Goal: Information Seeking & Learning: Compare options

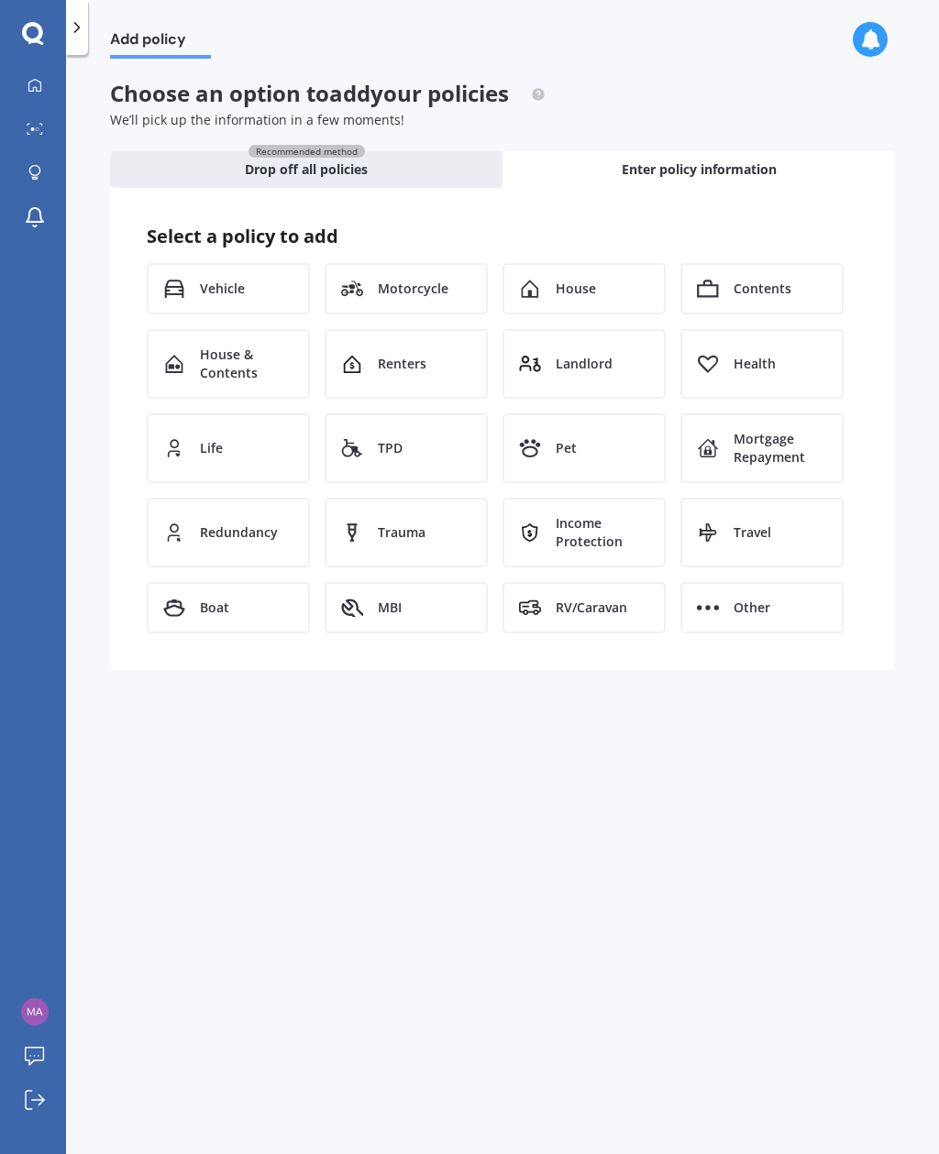
click at [411, 164] on div "Recommended method Drop off all policies" at bounding box center [306, 169] width 392 height 37
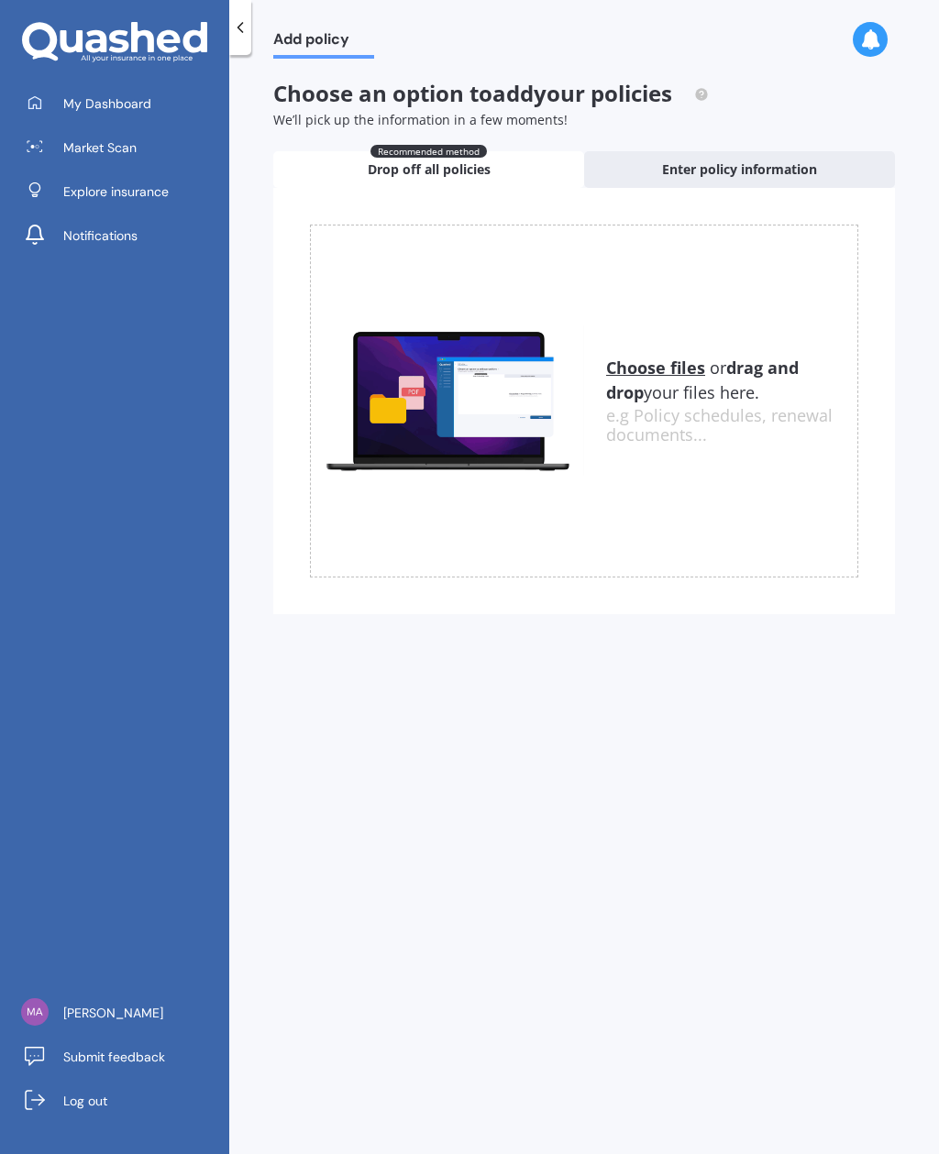
click at [674, 361] on u "Choose files" at bounding box center [655, 368] width 99 height 22
click at [654, 370] on u "Choose files" at bounding box center [655, 368] width 99 height 22
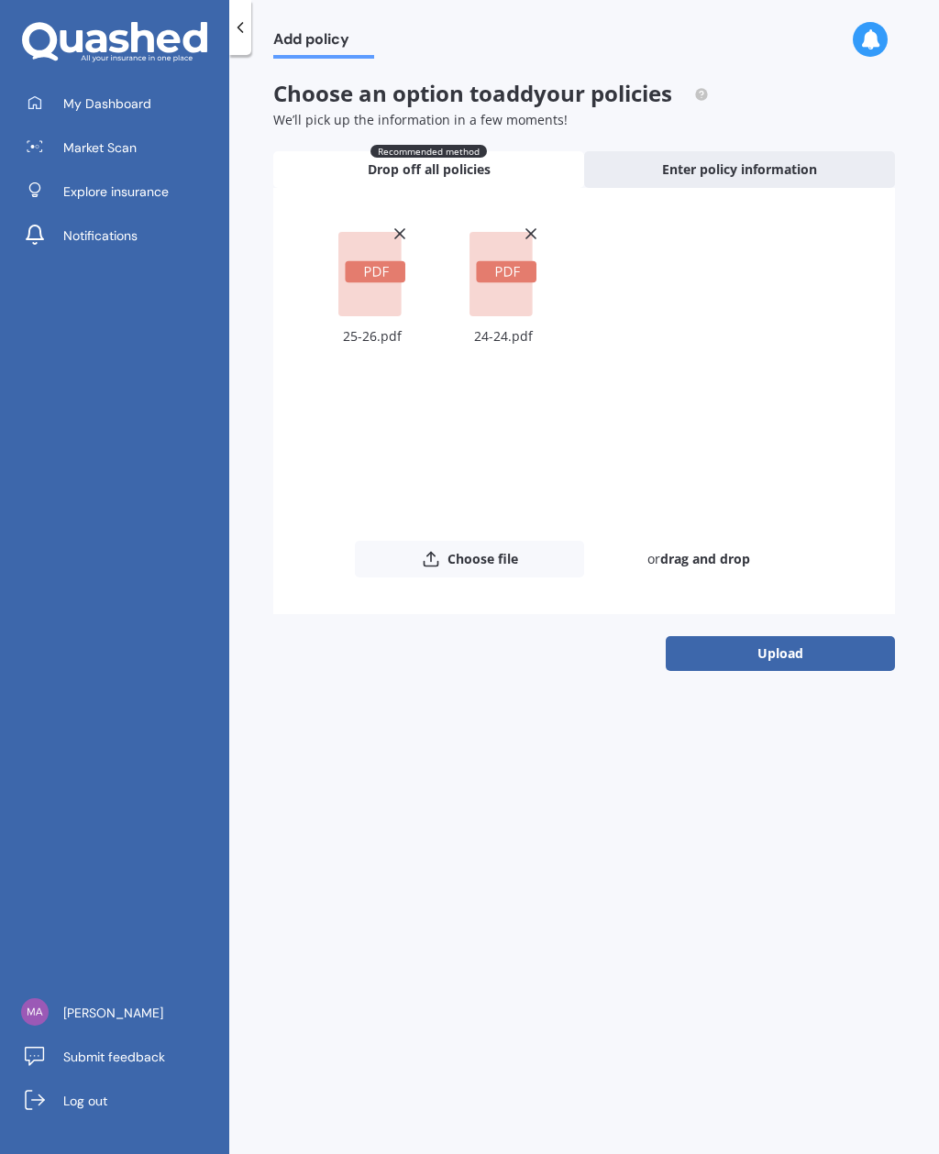
click at [796, 655] on button "Upload" at bounding box center [779, 653] width 229 height 35
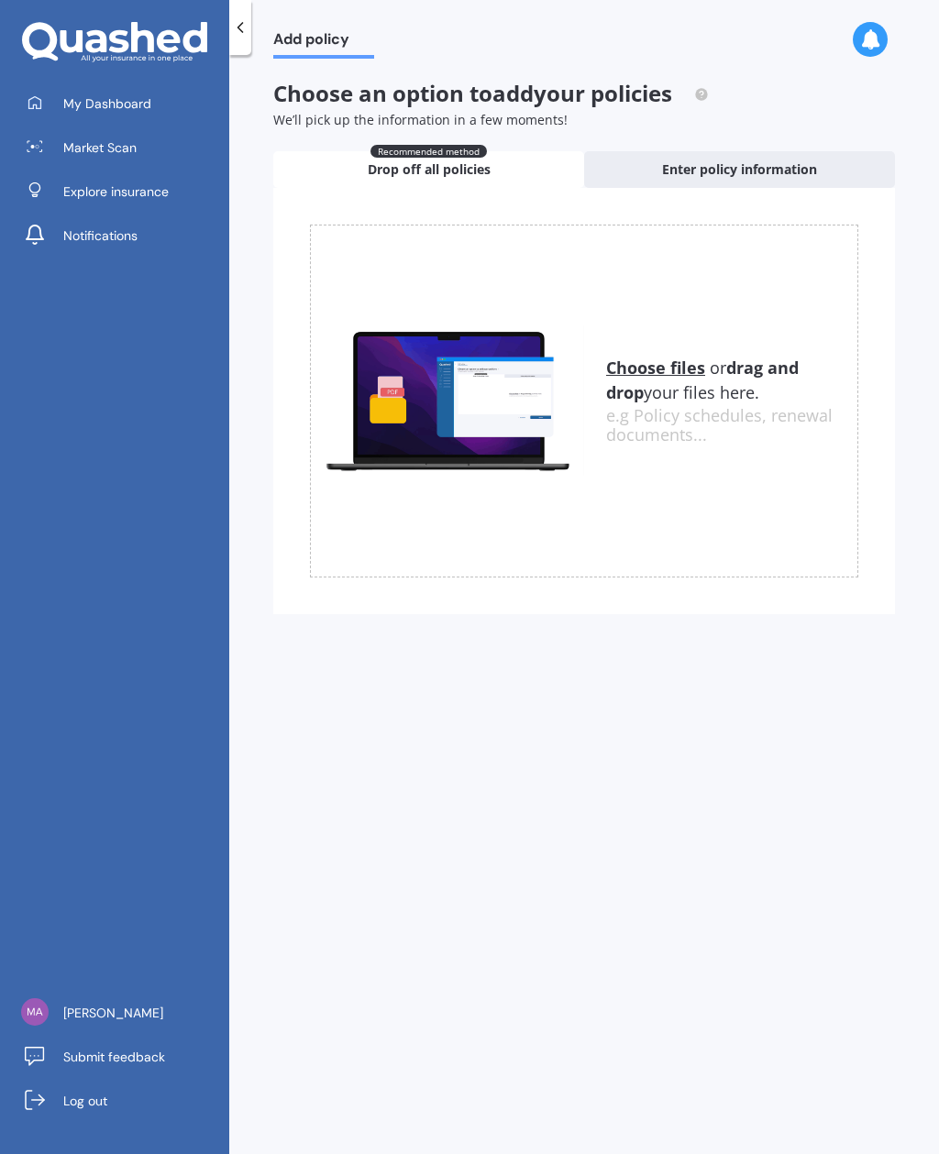
click at [125, 92] on link "My Dashboard" at bounding box center [121, 103] width 215 height 37
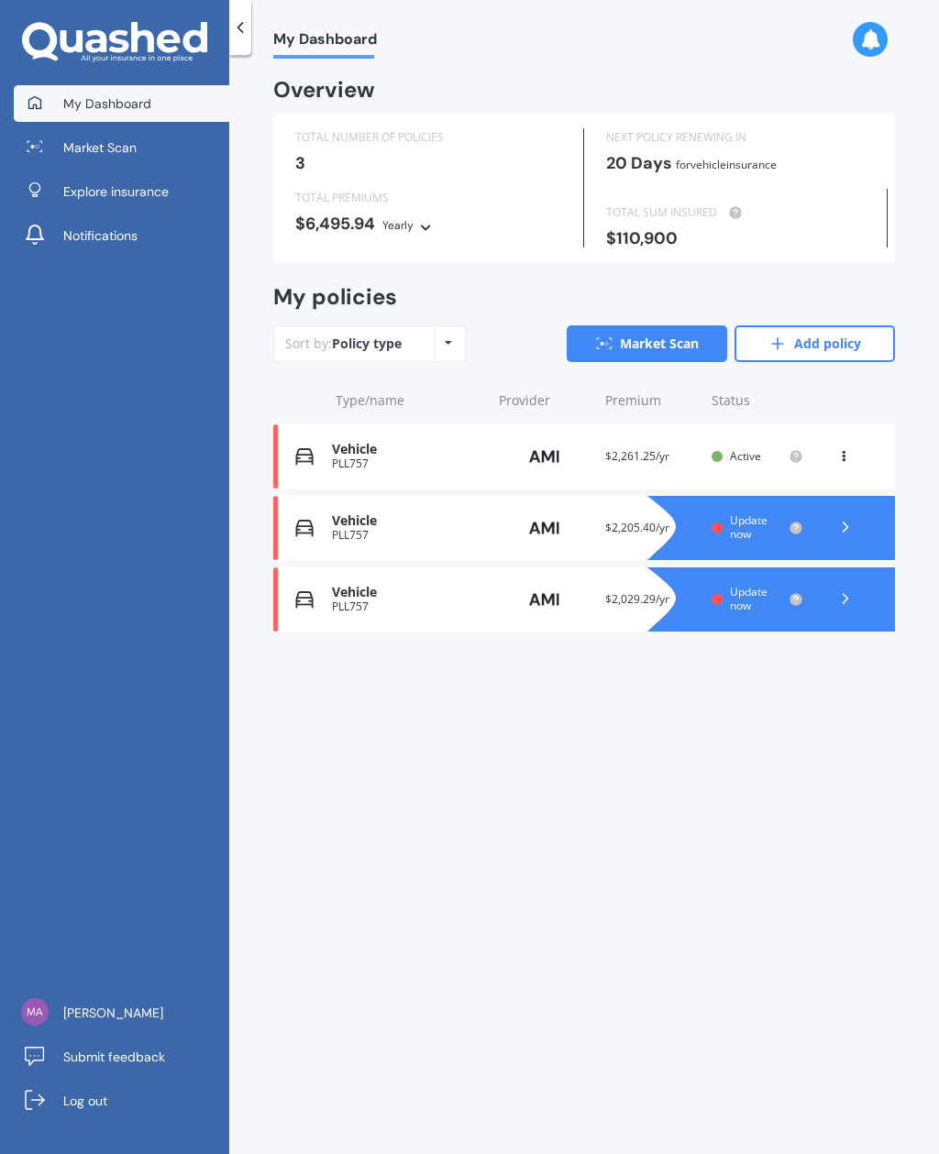
click at [845, 522] on polyline at bounding box center [845, 526] width 5 height 9
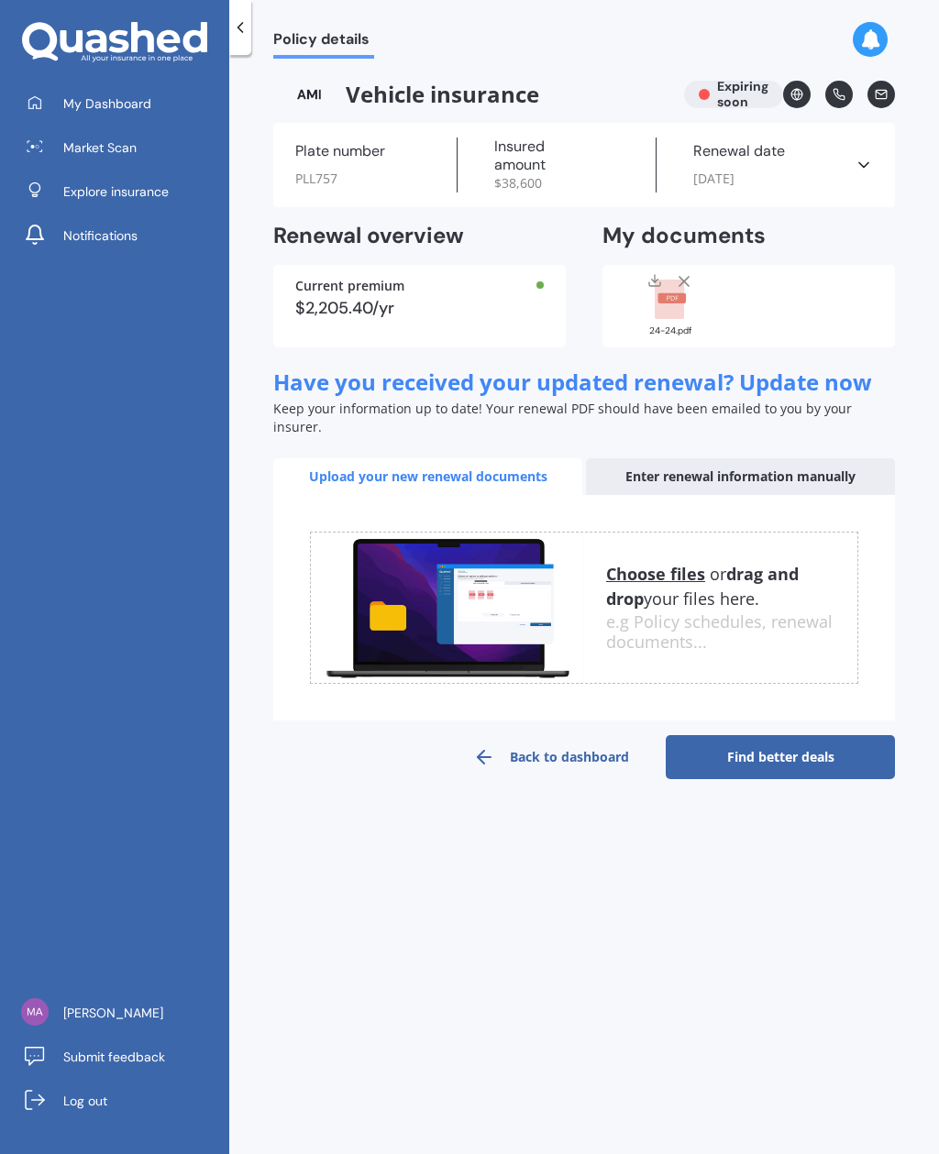
click at [851, 169] on div "Renewal date 23/09/2025" at bounding box center [755, 164] width 198 height 55
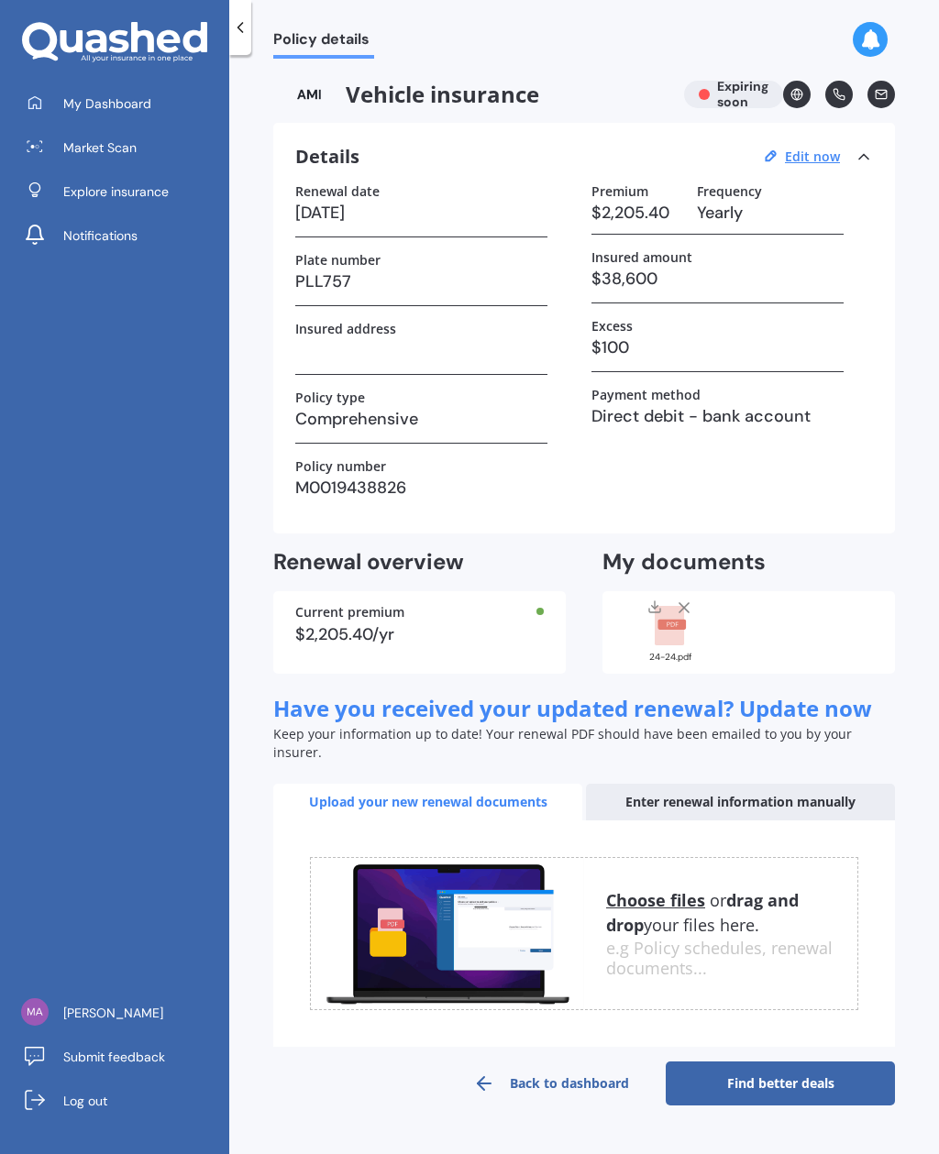
scroll to position [59, 0]
click at [577, 1061] on link "Back to dashboard" at bounding box center [550, 1083] width 229 height 44
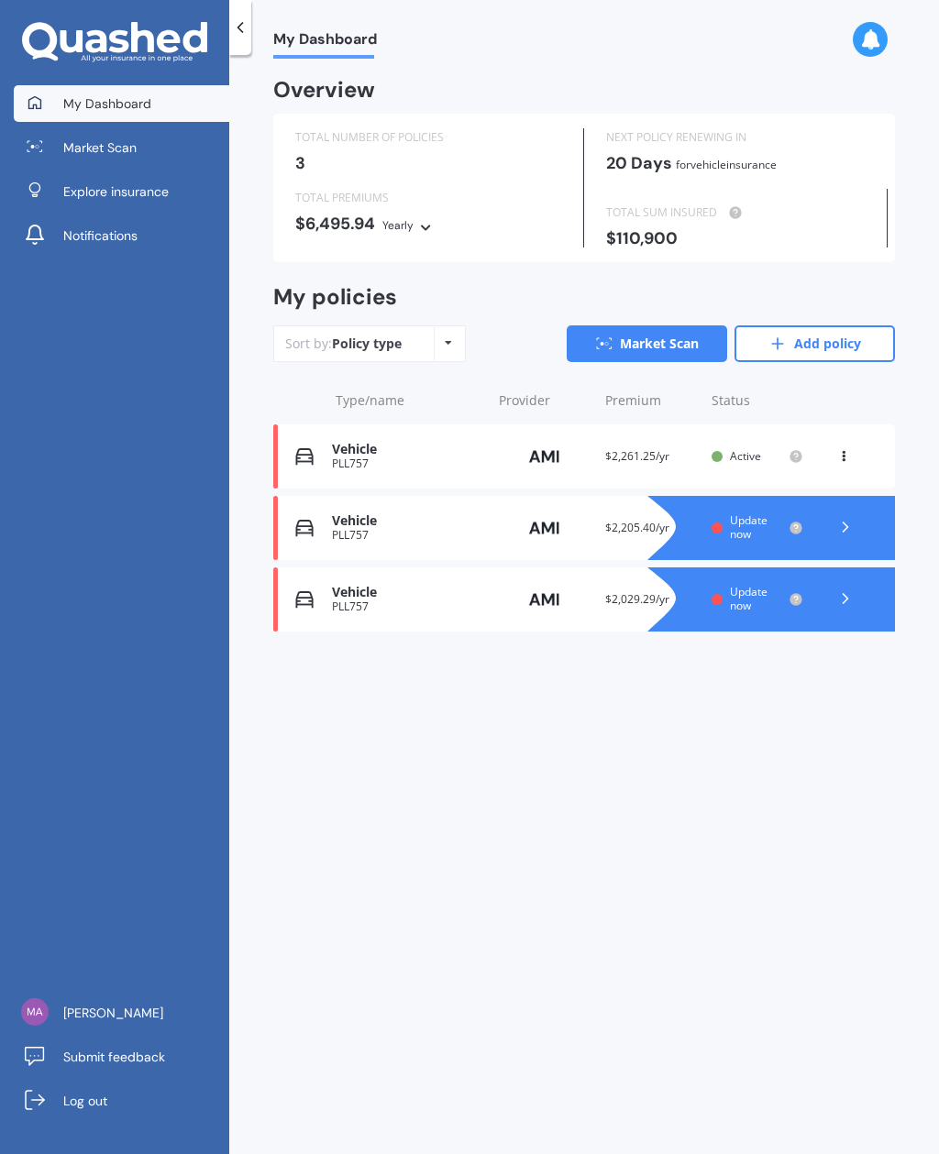
scroll to position [52, 0]
click at [898, 332] on div "My Dashboard Overview TOTAL NUMBER OF POLICIES 3 NEXT POLICY RENEWING IN 20 Day…" at bounding box center [583, 608] width 709 height 1099
click at [843, 447] on icon at bounding box center [843, 452] width 13 height 11
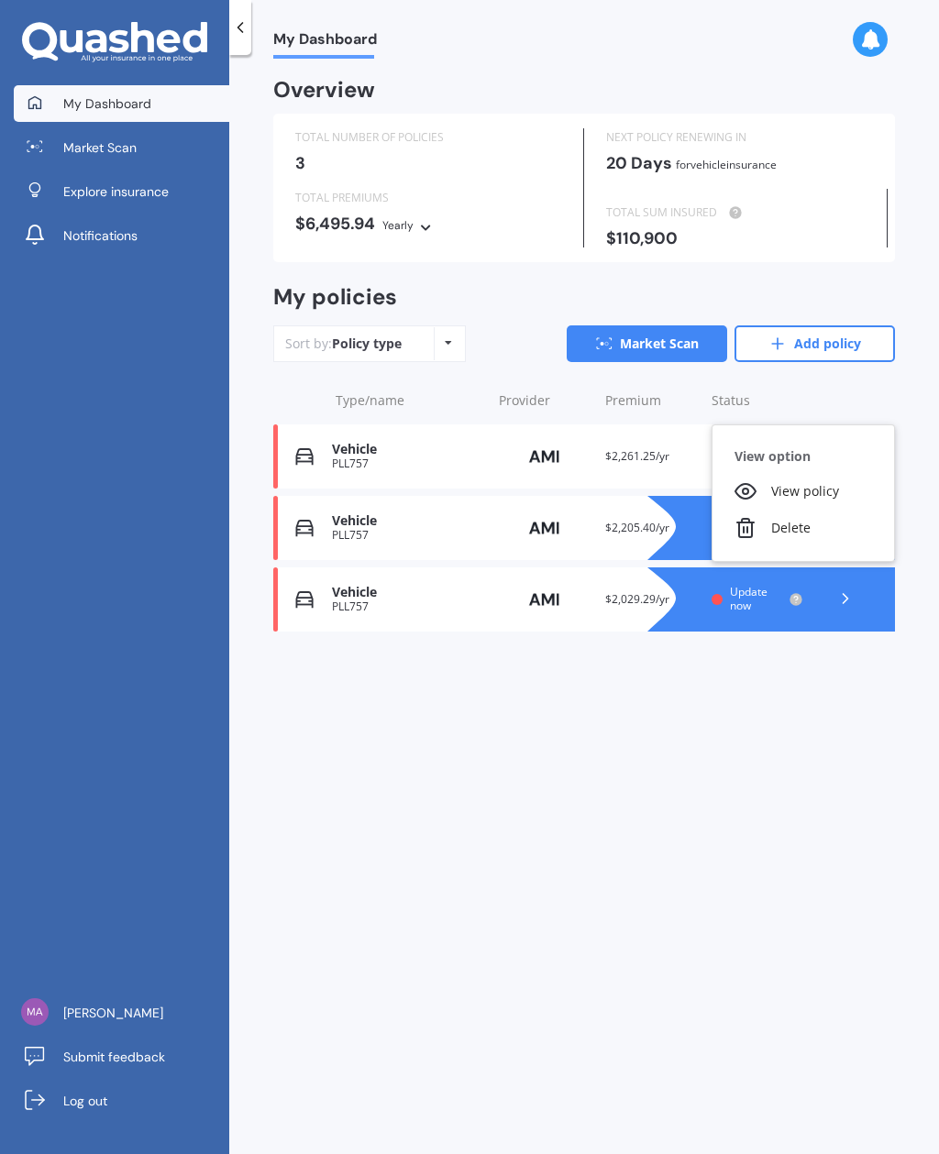
click at [818, 473] on div "View policy" at bounding box center [802, 491] width 181 height 37
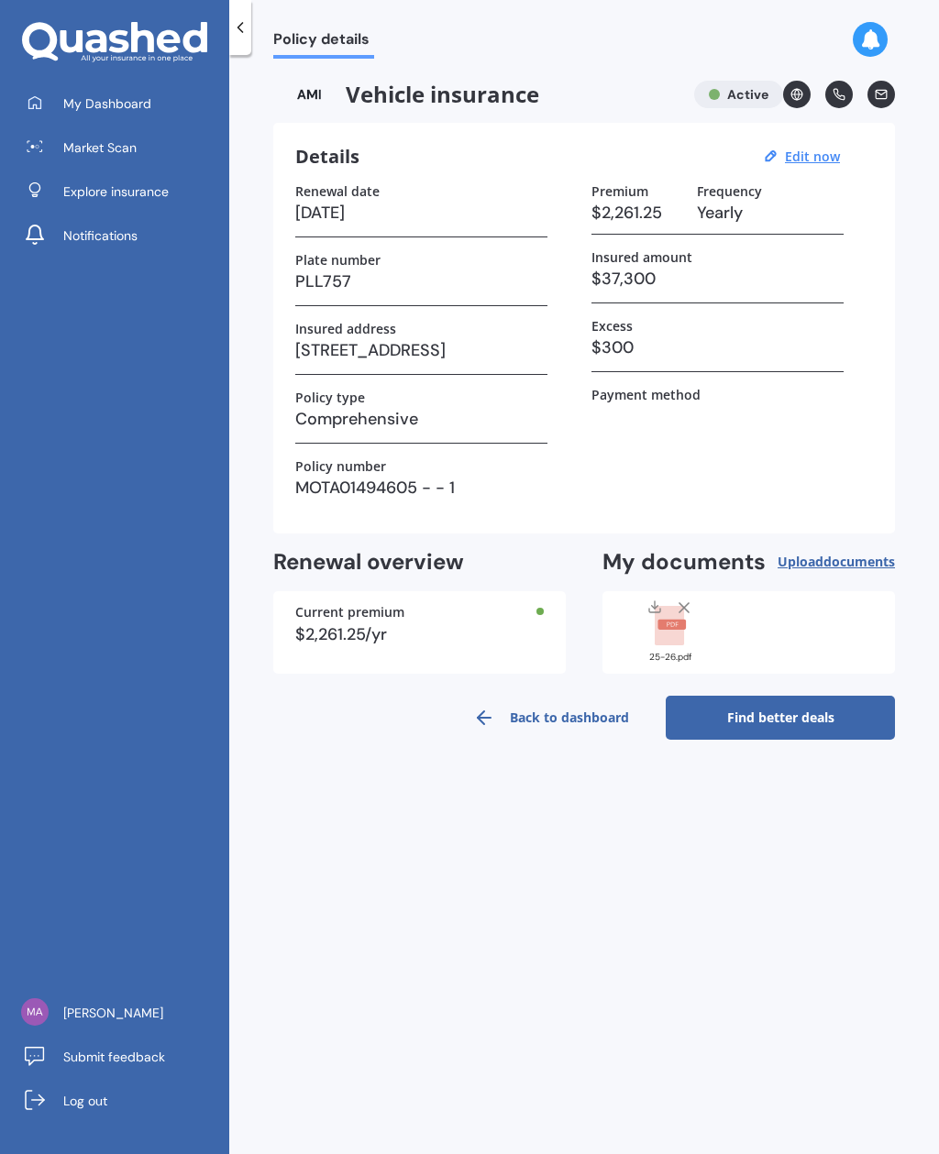
click at [833, 553] on span "documents" at bounding box center [858, 561] width 71 height 17
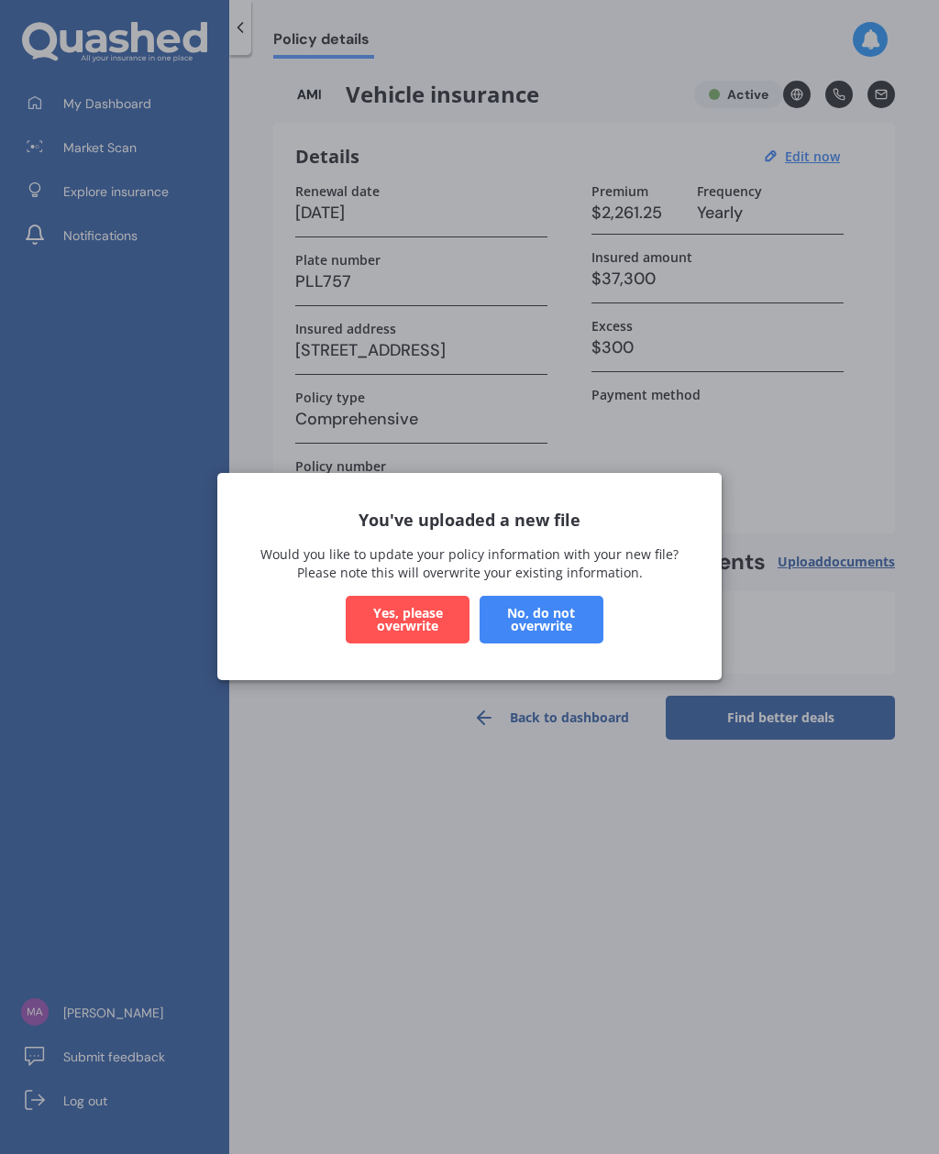
click at [437, 614] on button "Yes, please overwrite" at bounding box center [408, 621] width 124 height 48
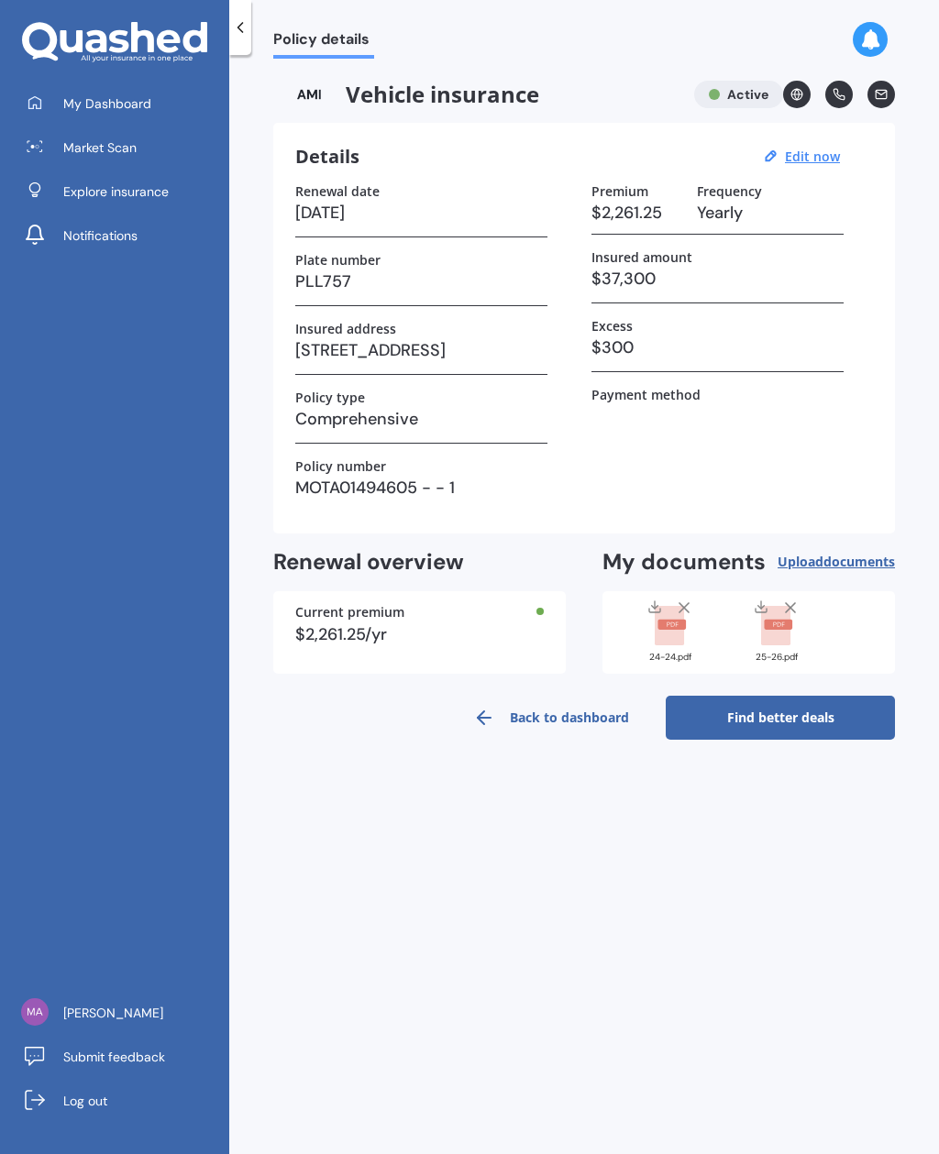
click at [787, 696] on link "Find better deals" at bounding box center [779, 718] width 229 height 44
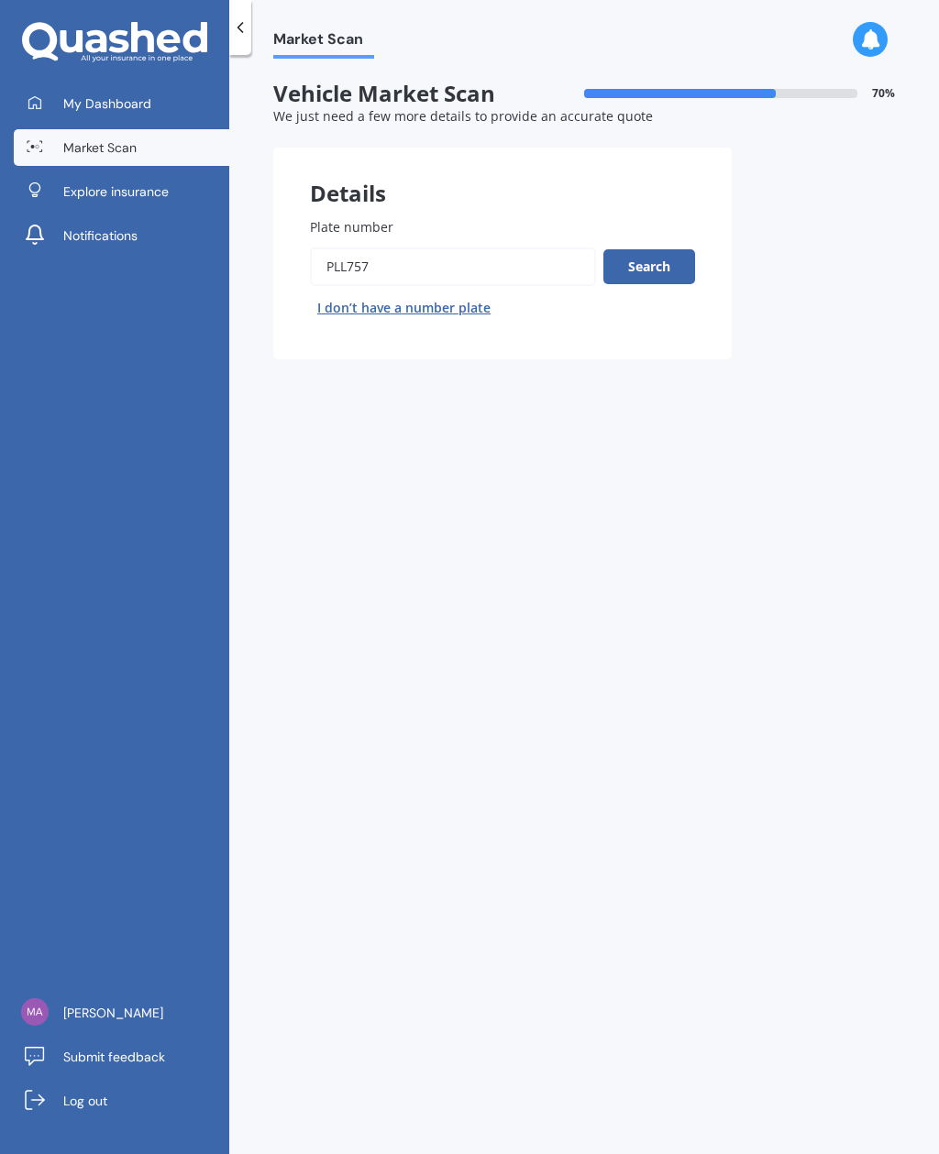
click at [836, 93] on div at bounding box center [720, 93] width 273 height 9
click at [877, 95] on span "70 %" at bounding box center [883, 93] width 23 height 13
click at [662, 258] on button "Search" at bounding box center [649, 266] width 92 height 35
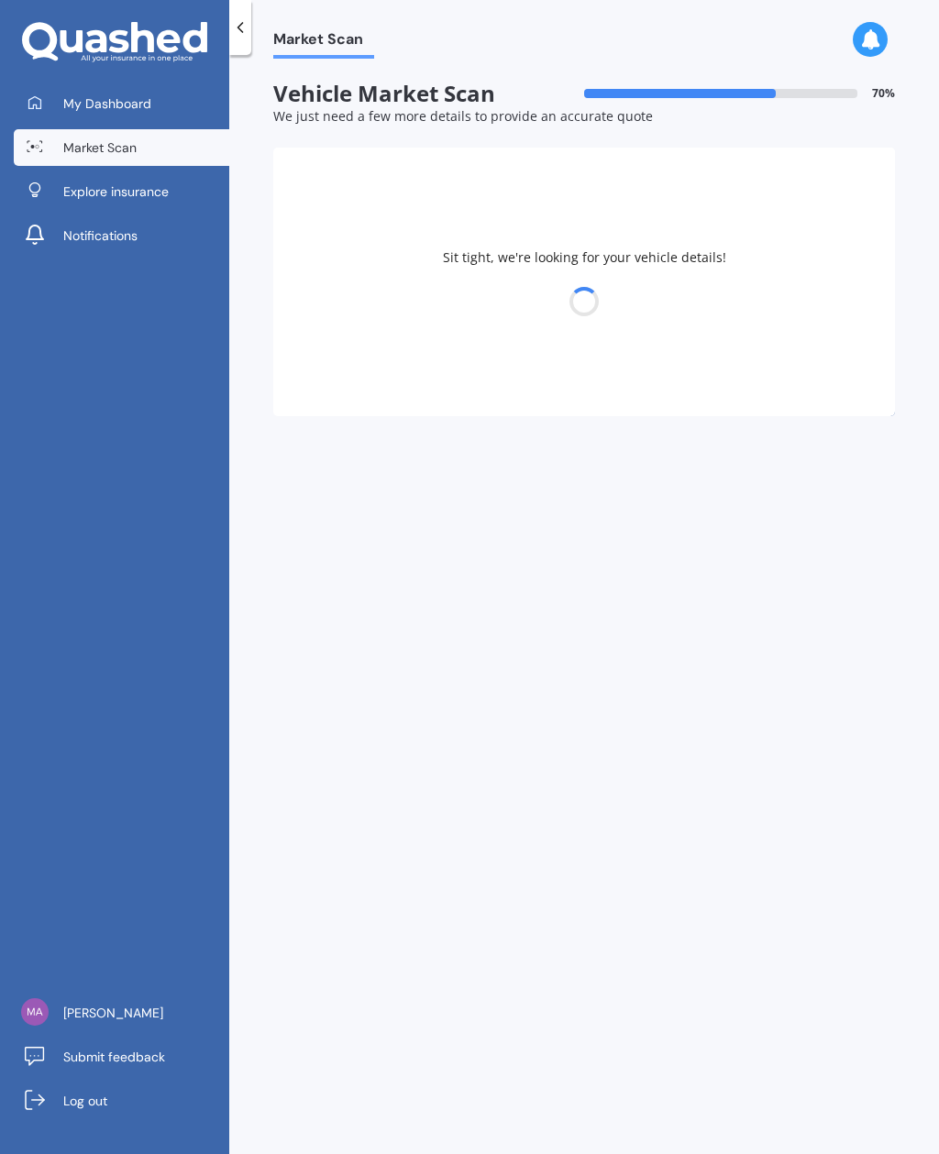
select select "HAVAL"
select select "H6"
select select "22"
select select "03"
select select "1992"
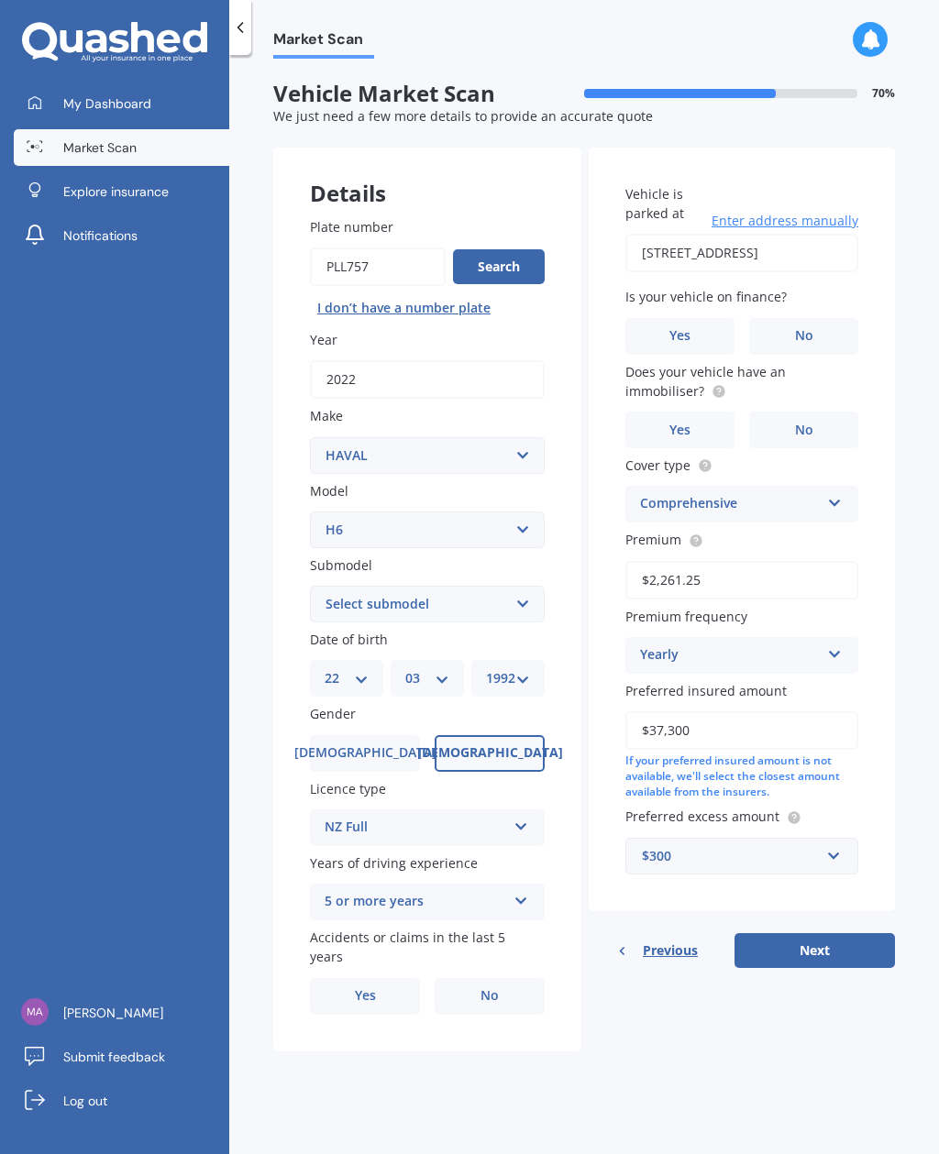
click at [722, 711] on input "$37,300" at bounding box center [741, 730] width 233 height 38
click at [904, 676] on div "Market Scan Vehicle Market Scan 70 % We just need a few more details to provide…" at bounding box center [583, 608] width 709 height 1099
click at [833, 935] on button "Next" at bounding box center [814, 950] width 160 height 35
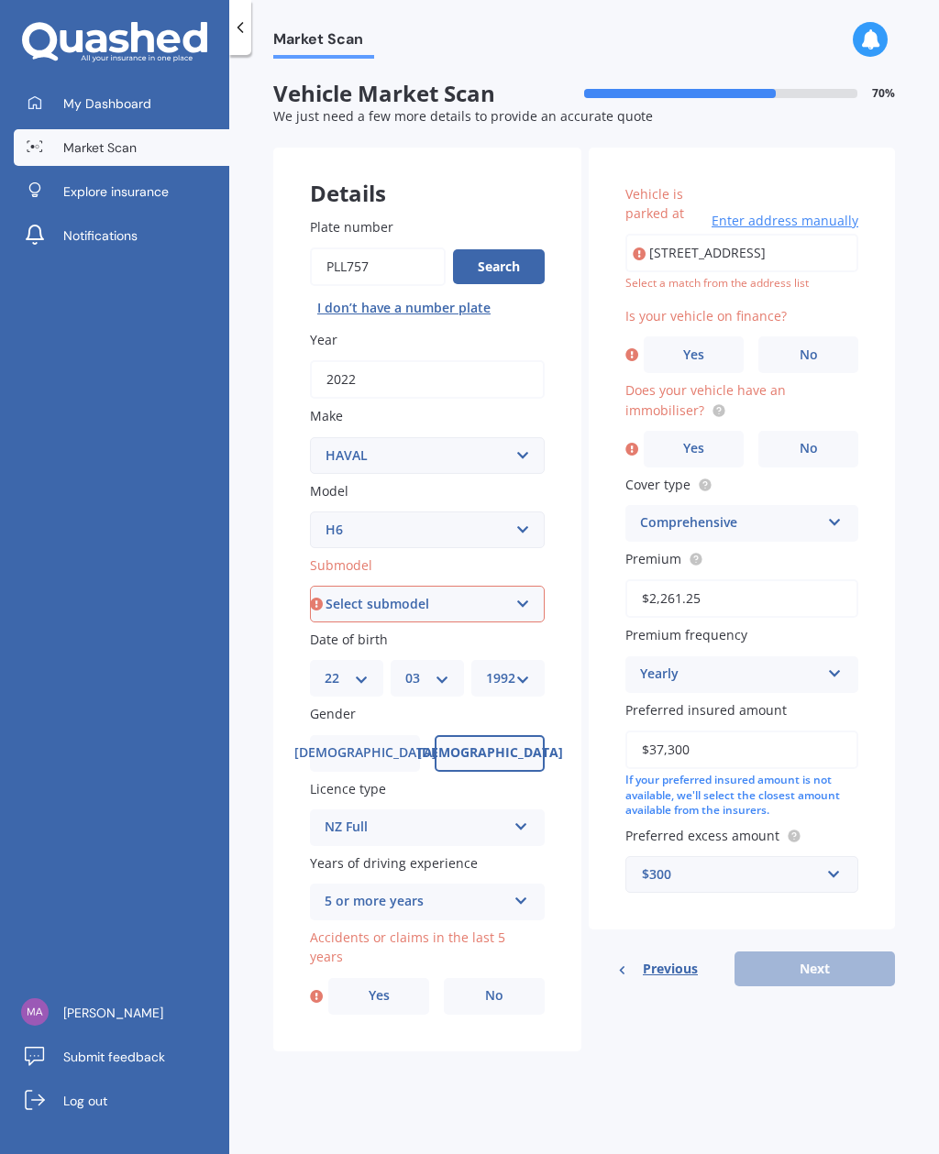
click at [171, 99] on link "My Dashboard" at bounding box center [121, 103] width 215 height 37
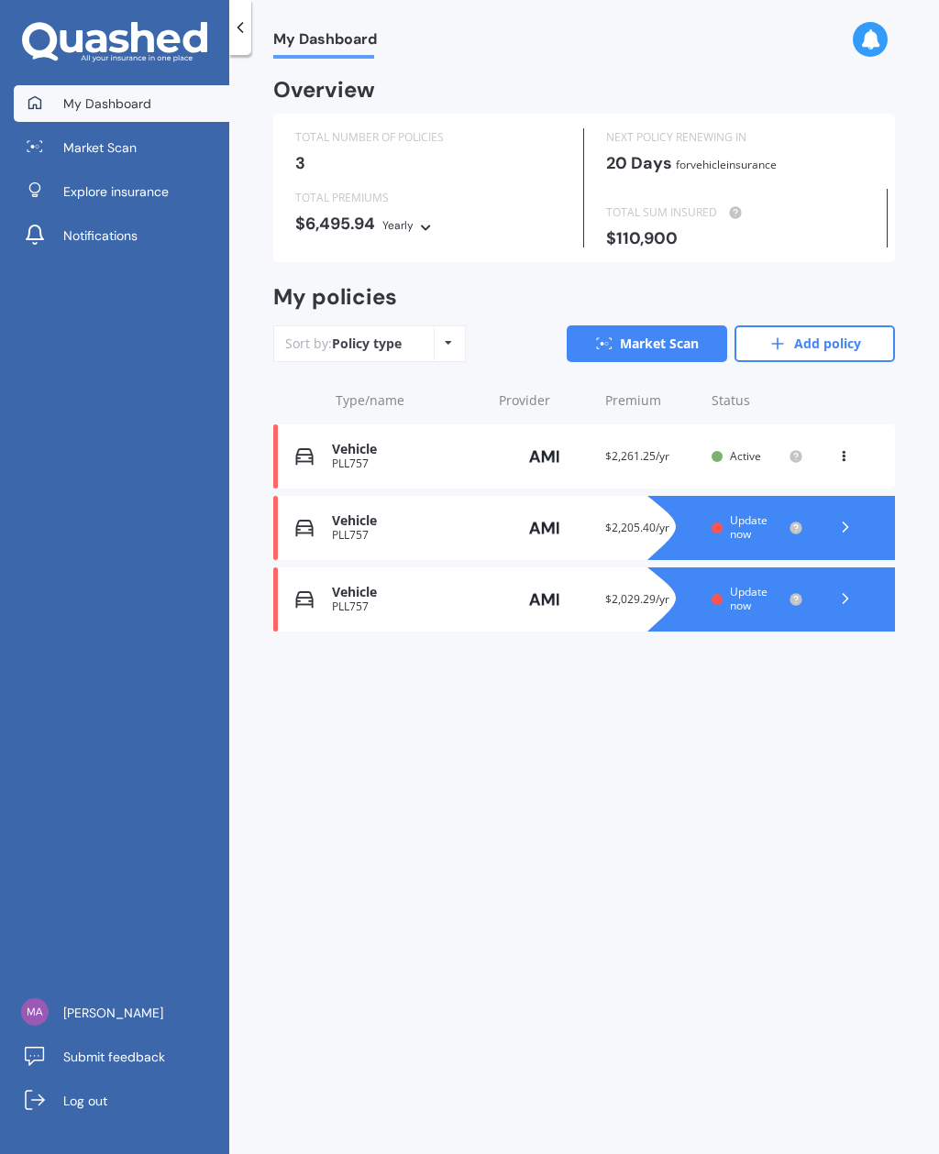
click at [847, 449] on icon at bounding box center [843, 452] width 13 height 11
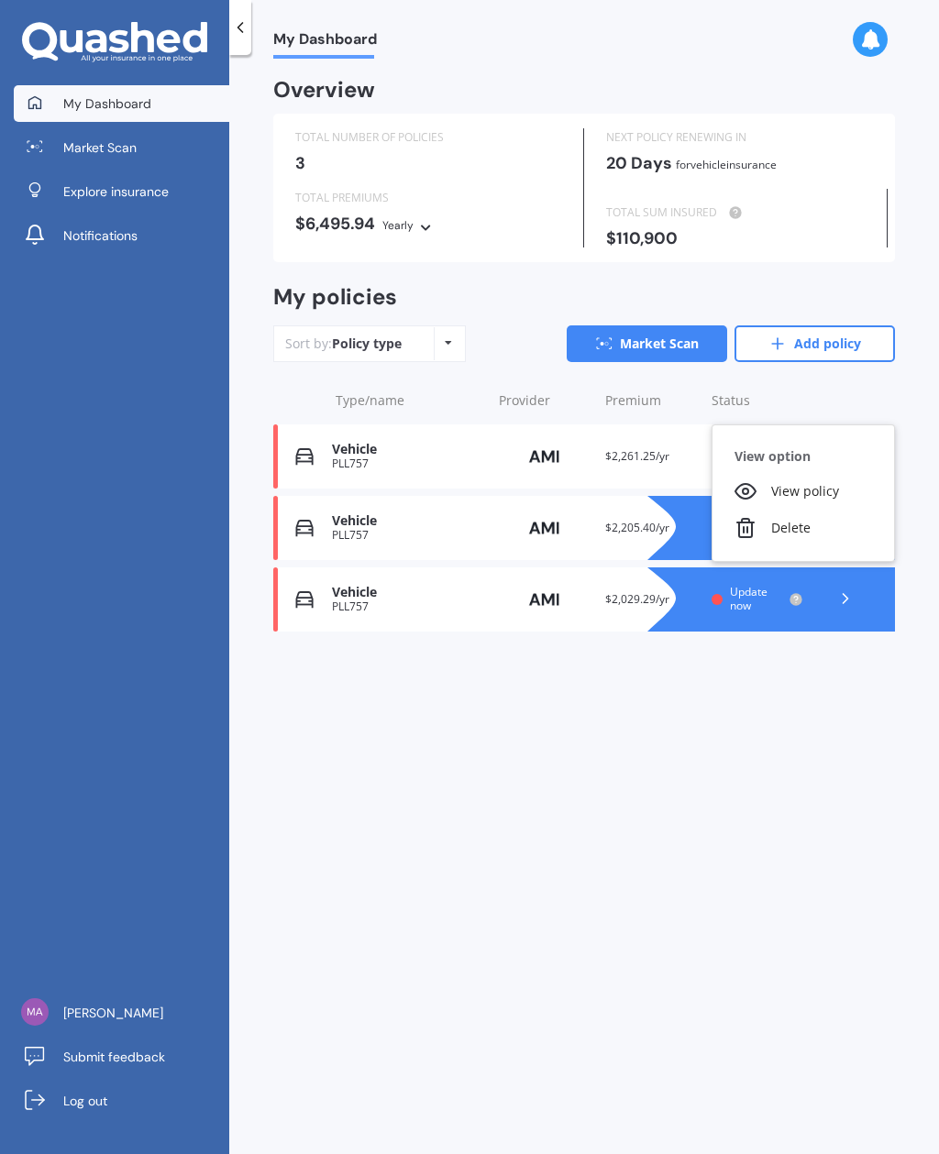
click at [812, 518] on div "Delete" at bounding box center [802, 528] width 181 height 37
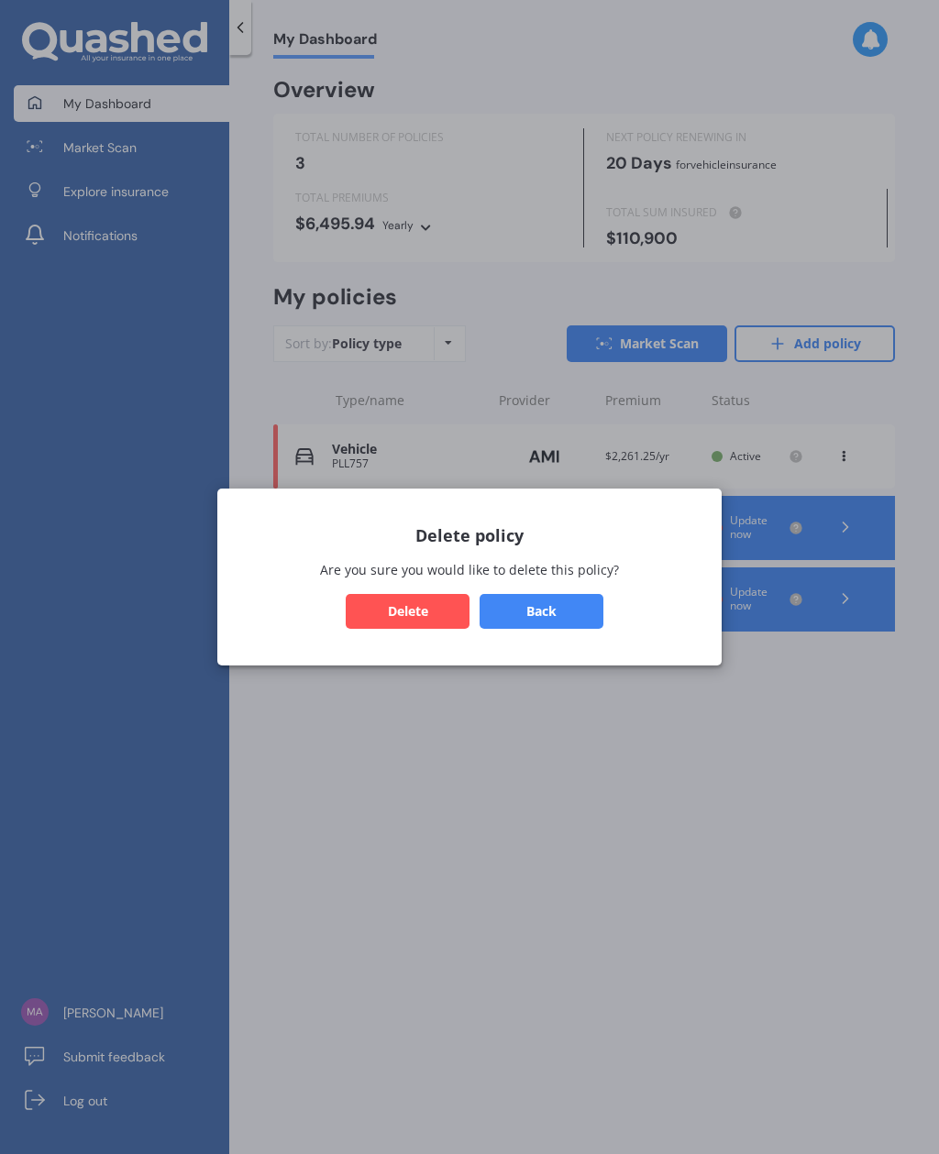
click at [433, 614] on button "Delete" at bounding box center [408, 611] width 124 height 35
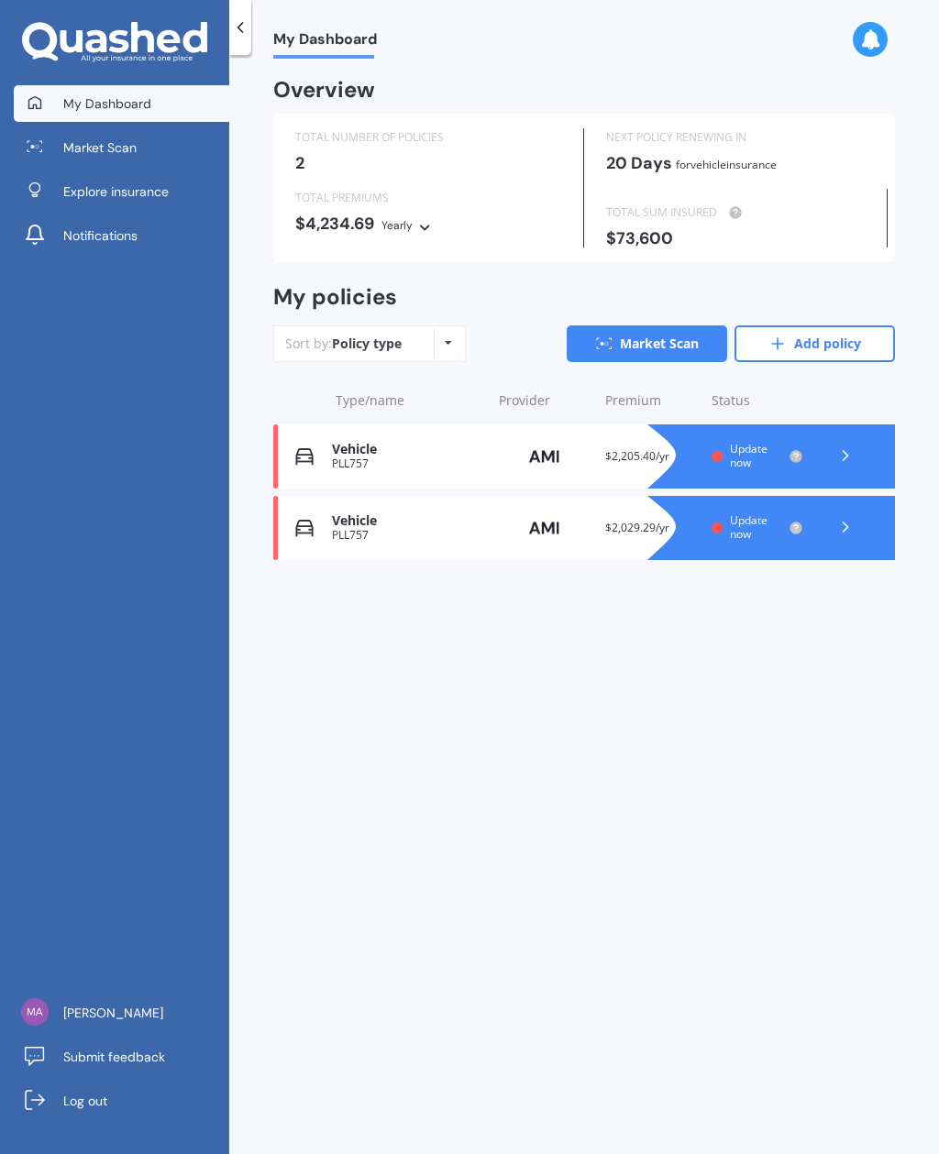
click at [736, 446] on span "Update now" at bounding box center [749, 455] width 38 height 28
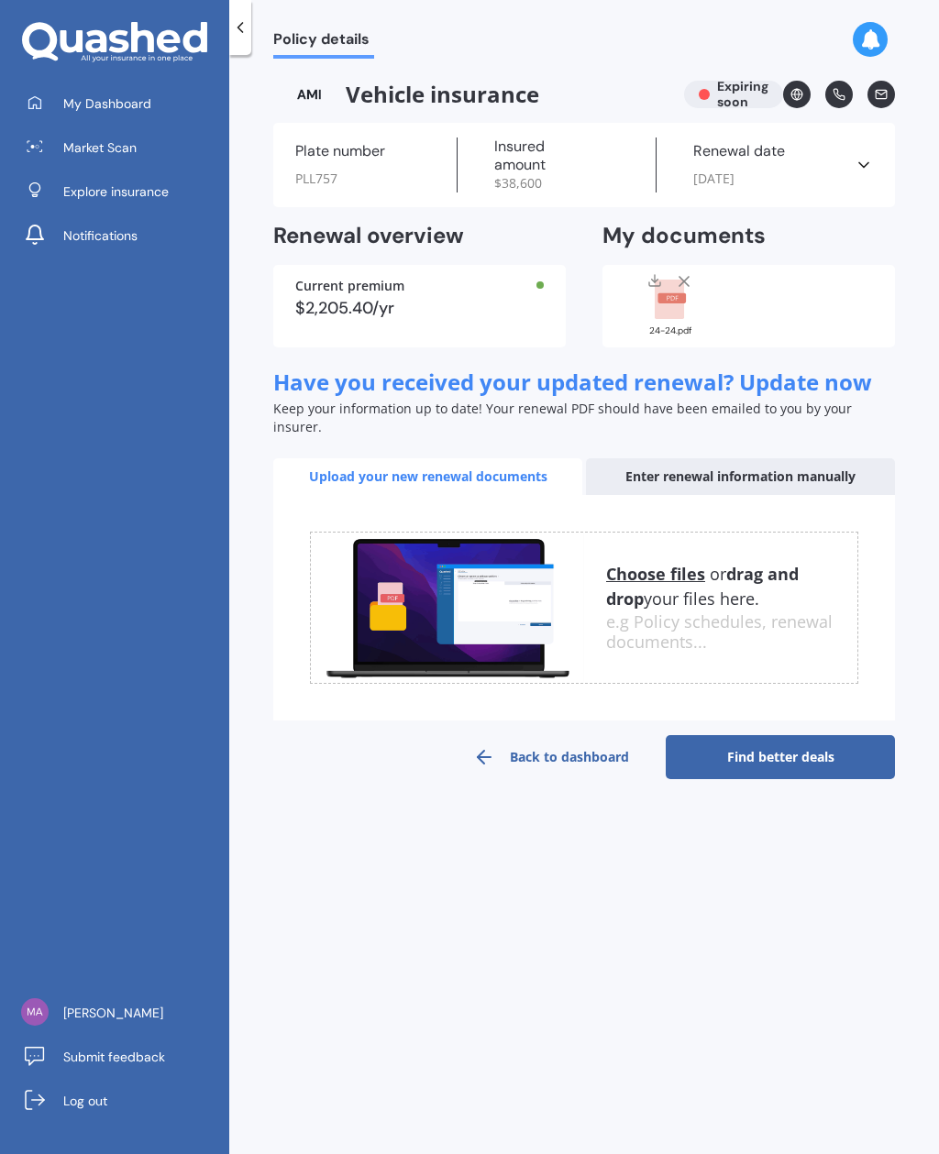
click at [678, 280] on icon at bounding box center [684, 281] width 18 height 18
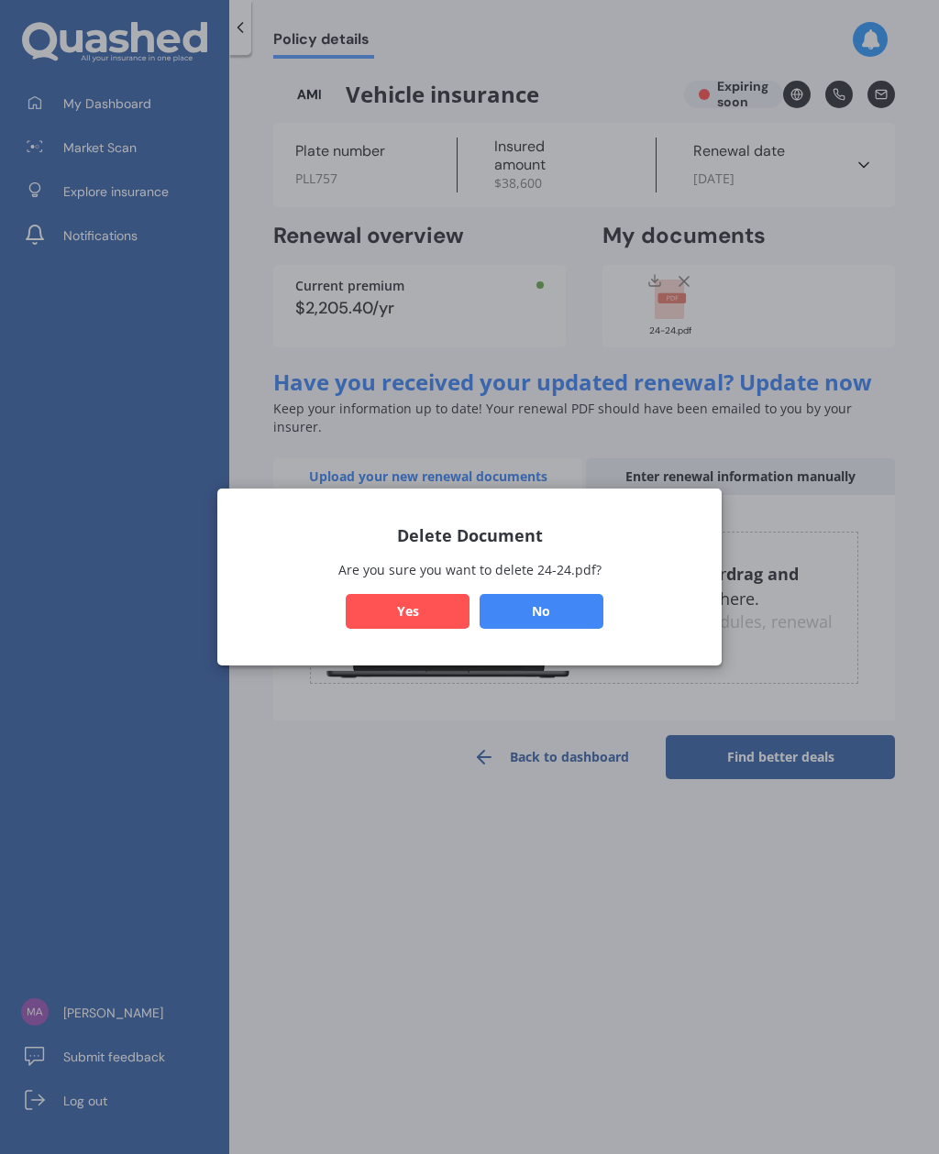
click at [423, 605] on button "Yes" at bounding box center [408, 611] width 124 height 35
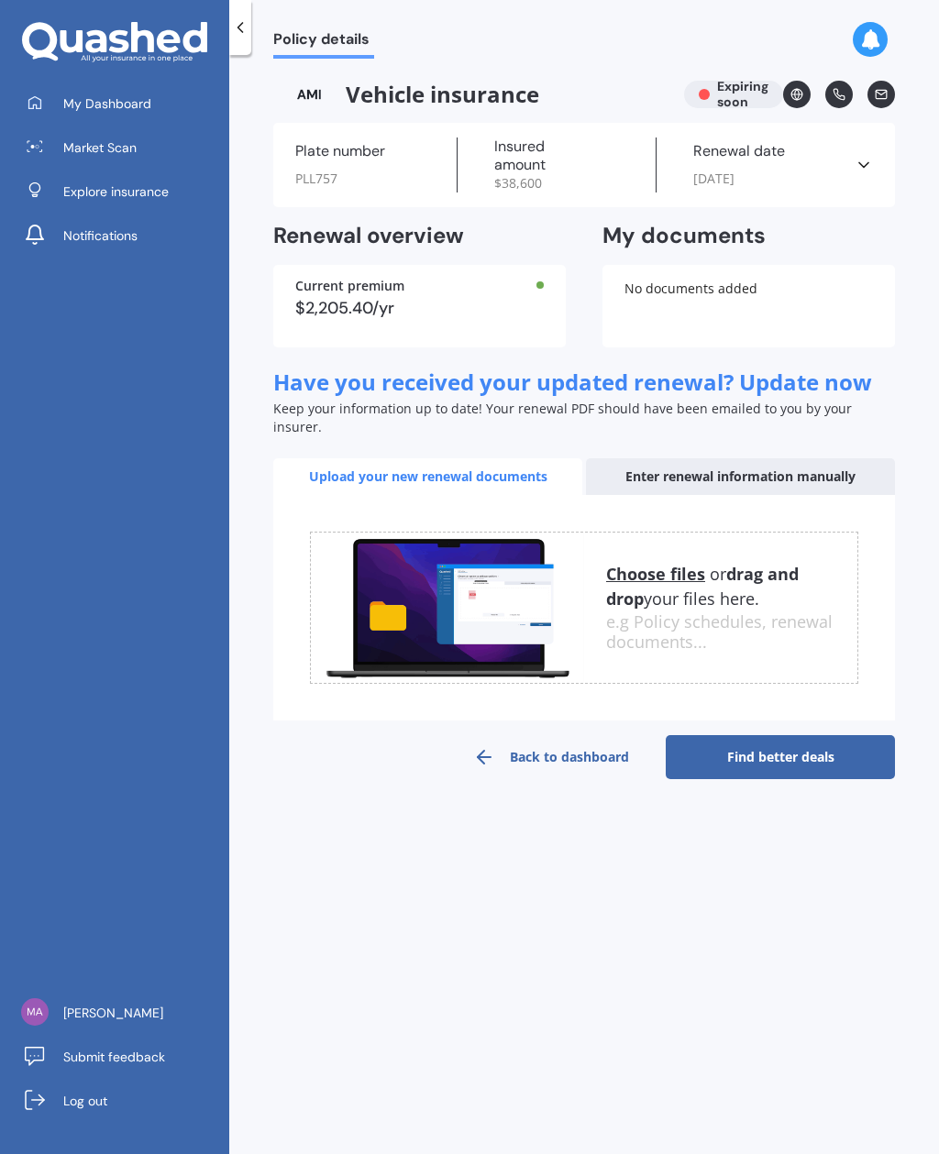
click at [874, 161] on div "Plate number PLL757 Insured amount $ 38,600 Renewal date 23/09/2025 See more" at bounding box center [583, 165] width 621 height 84
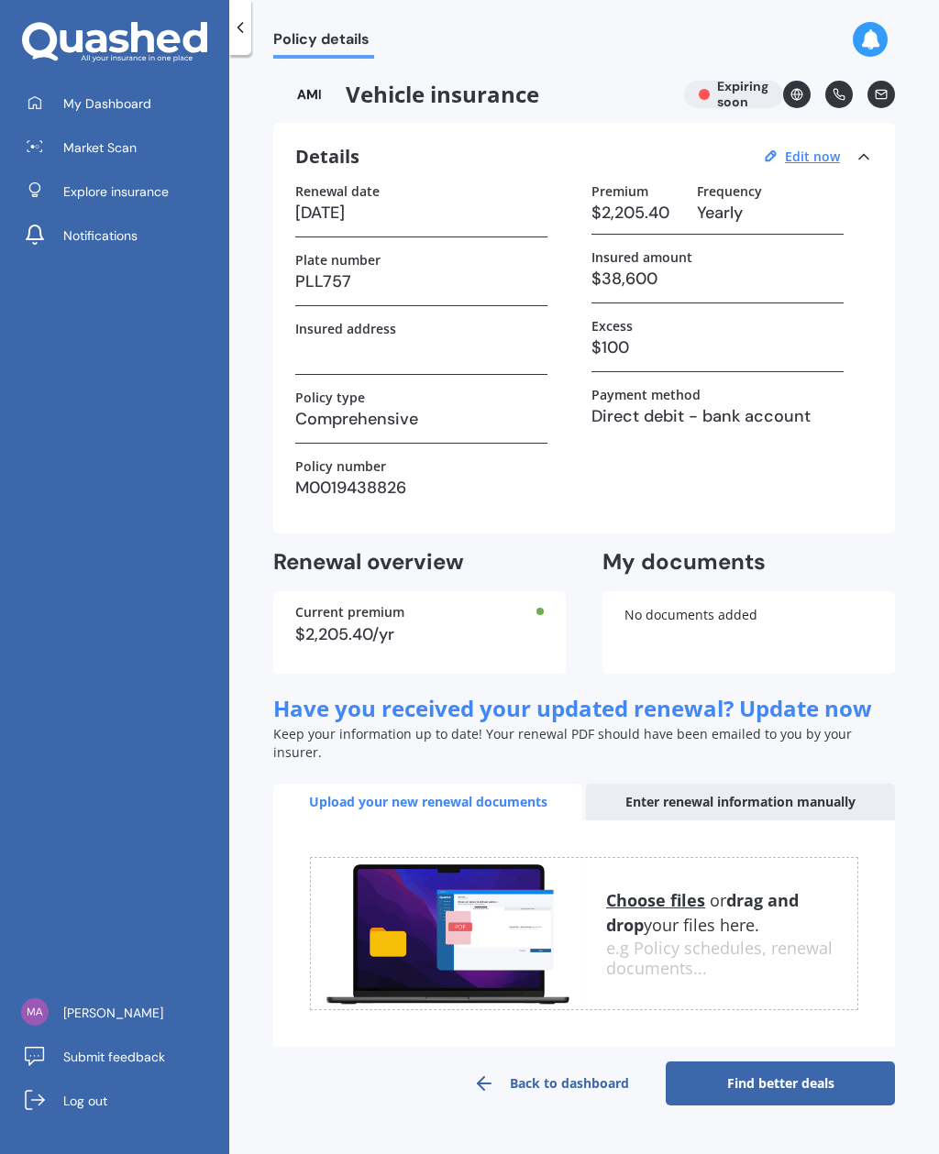
click at [802, 159] on u "Edit now" at bounding box center [812, 156] width 55 height 17
select select "23"
select select "09"
select select "2025"
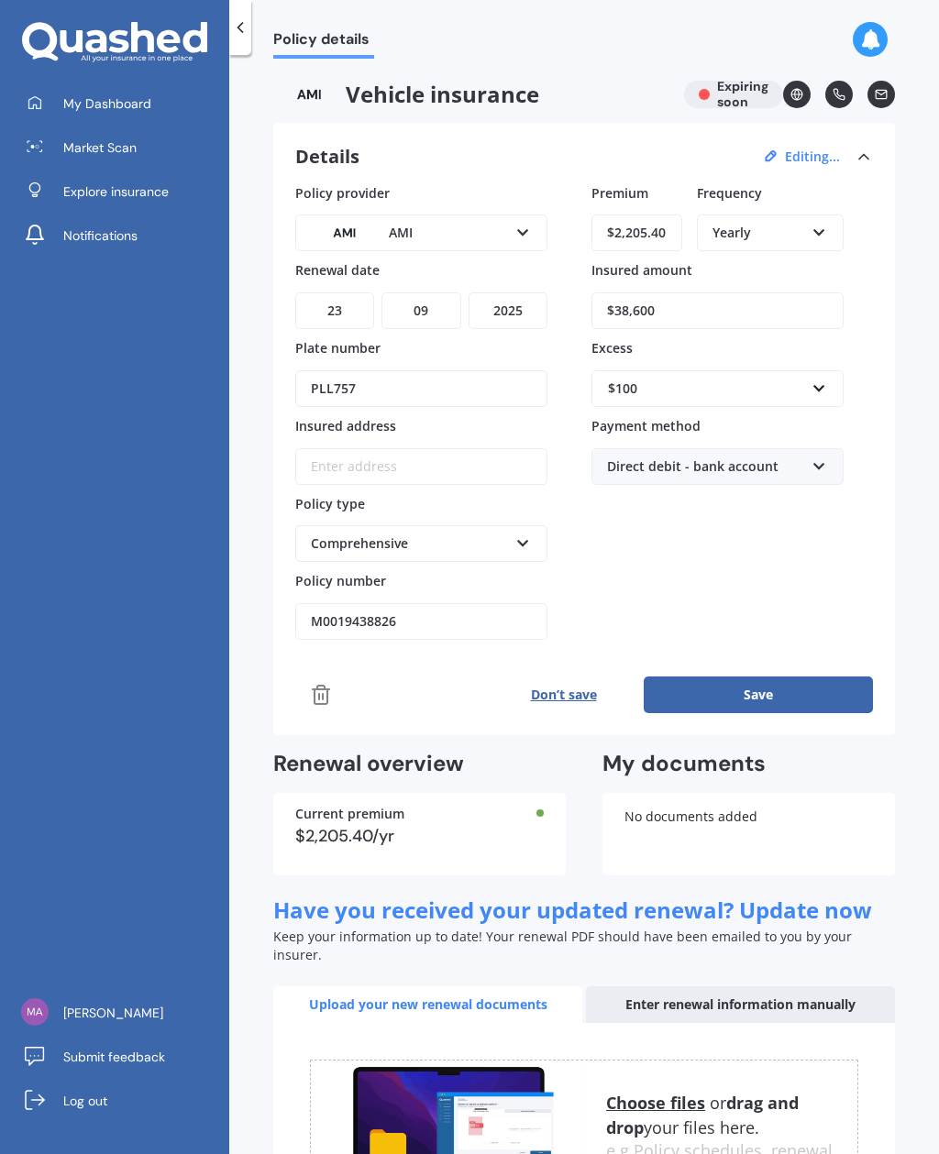
click at [325, 685] on icon at bounding box center [321, 695] width 22 height 22
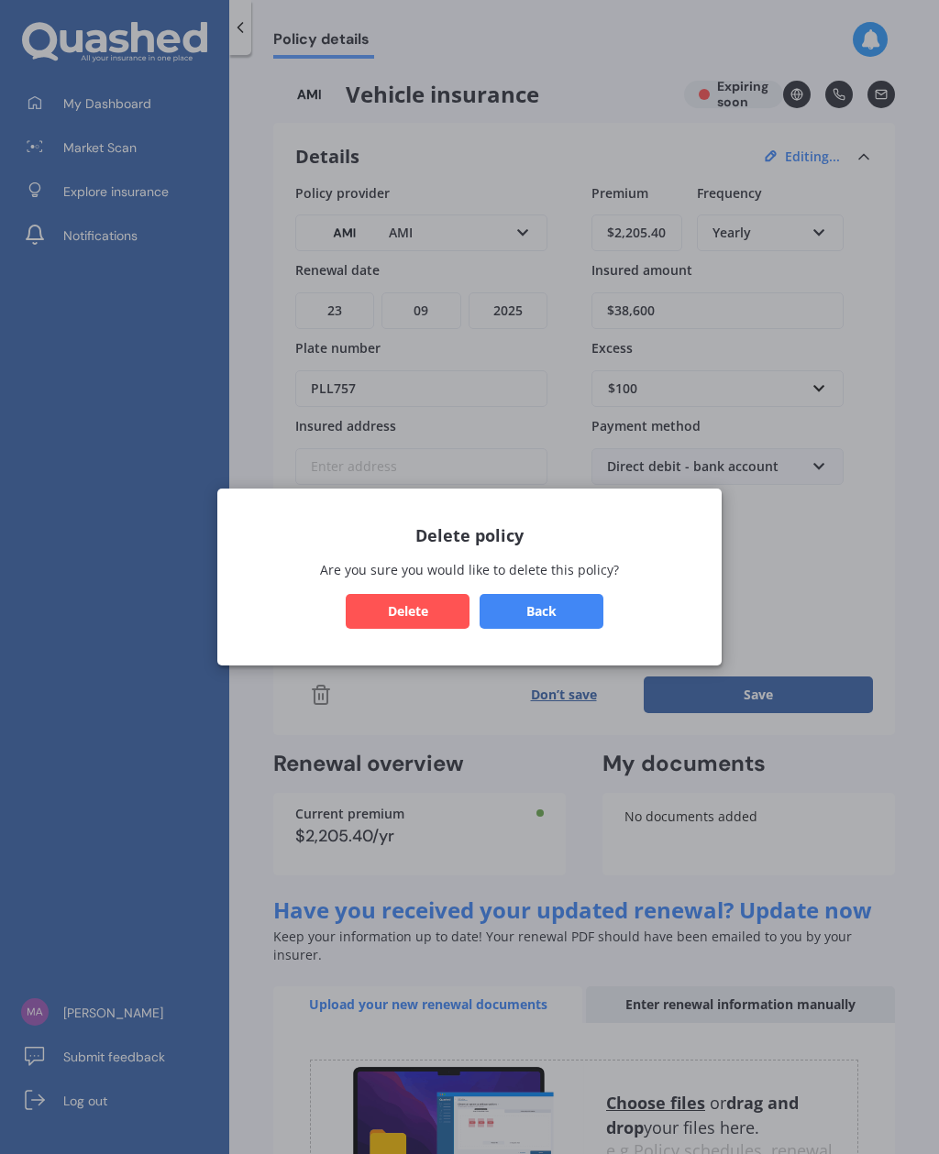
click at [410, 622] on button "Delete" at bounding box center [408, 611] width 124 height 35
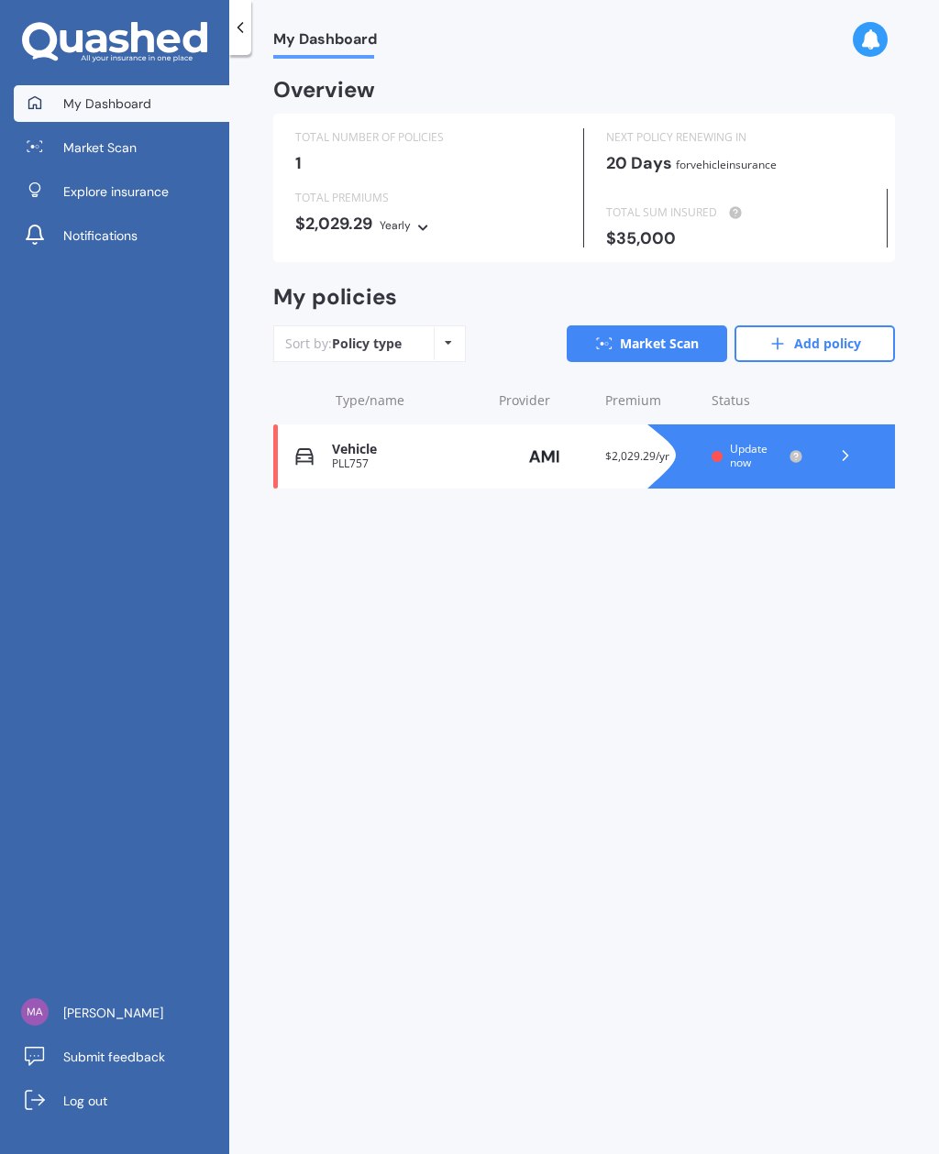
click at [834, 455] on div at bounding box center [845, 456] width 55 height 27
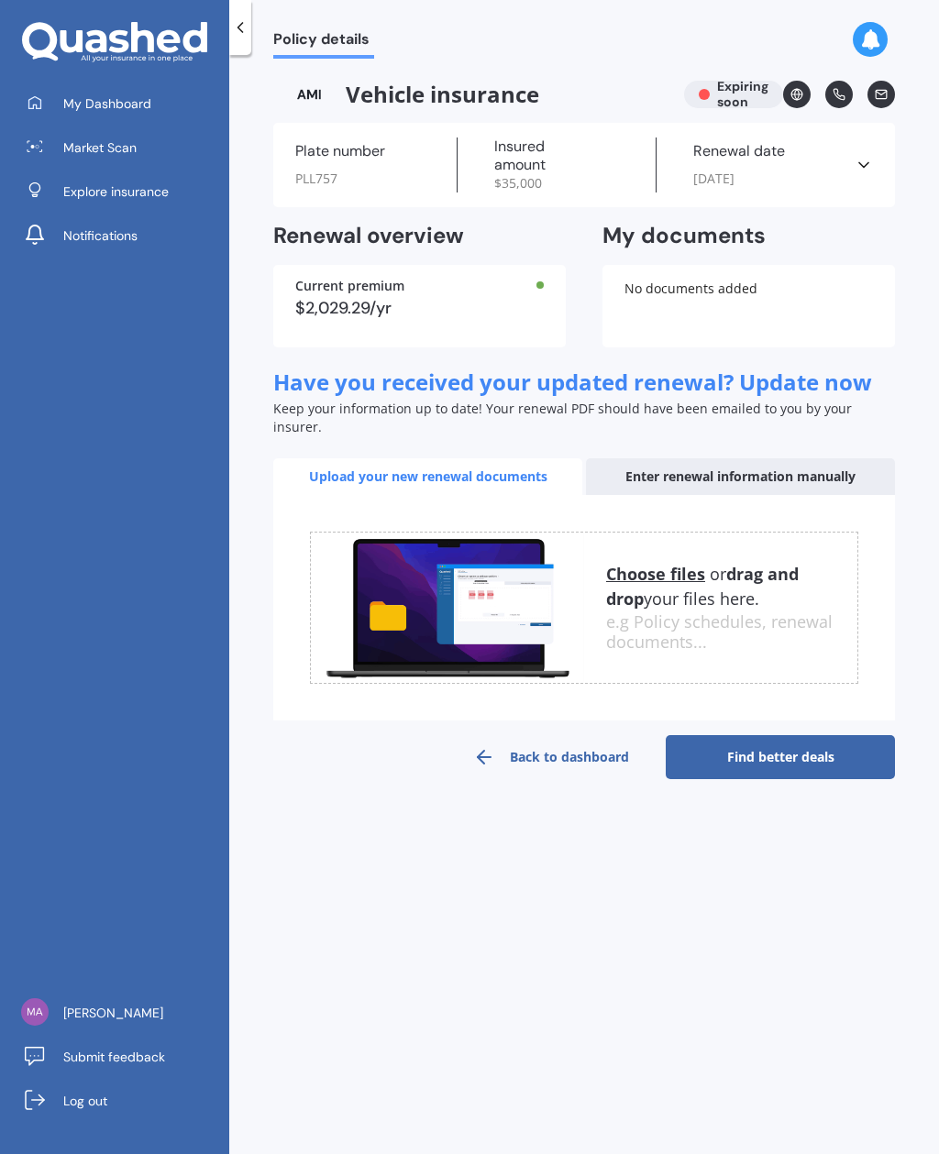
click at [869, 162] on icon at bounding box center [863, 165] width 18 height 18
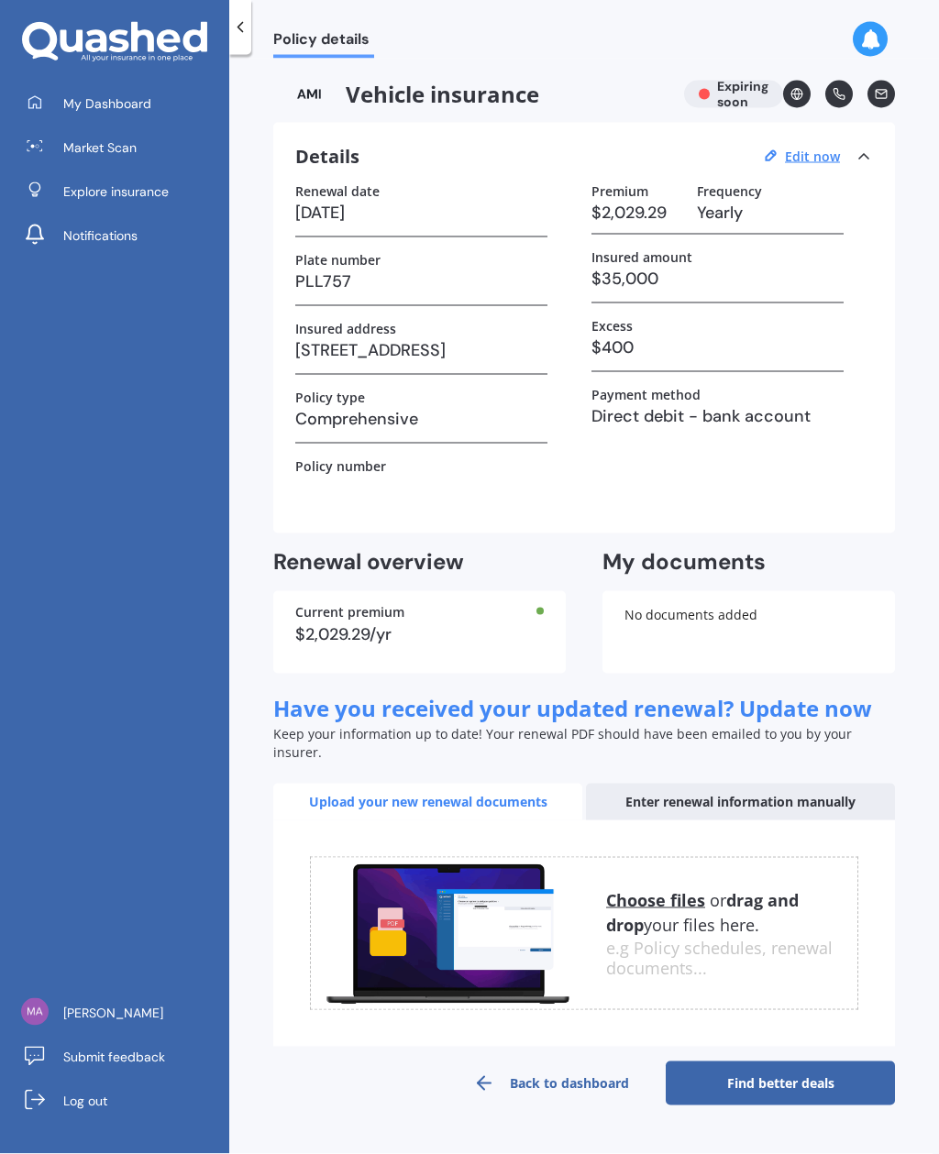
click at [794, 148] on u "Edit now" at bounding box center [812, 156] width 55 height 17
select select "23"
select select "09"
select select "2025"
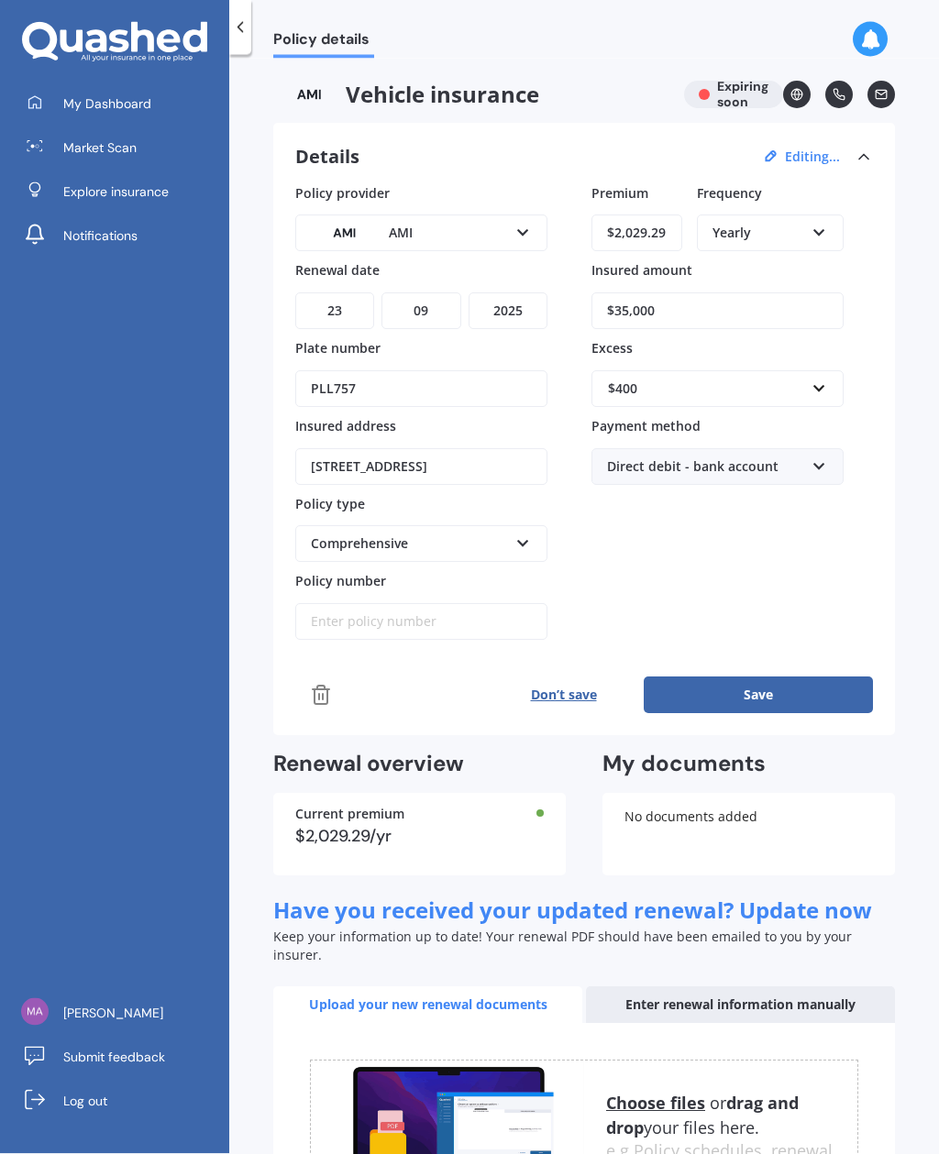
scroll to position [10, 0]
click at [329, 676] on div "Don’t save Save" at bounding box center [583, 694] width 577 height 37
click at [311, 684] on icon at bounding box center [321, 695] width 22 height 22
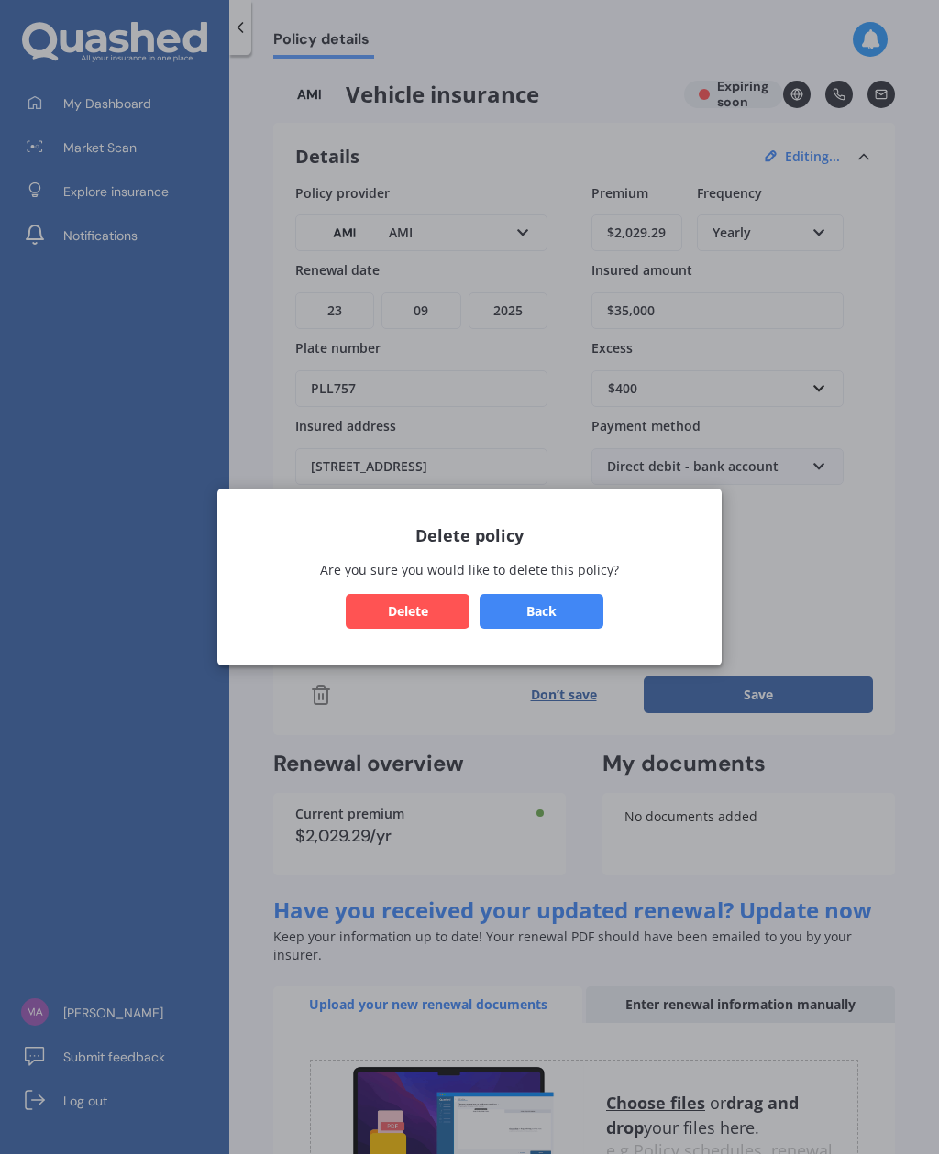
click at [422, 623] on button "Delete" at bounding box center [408, 611] width 124 height 35
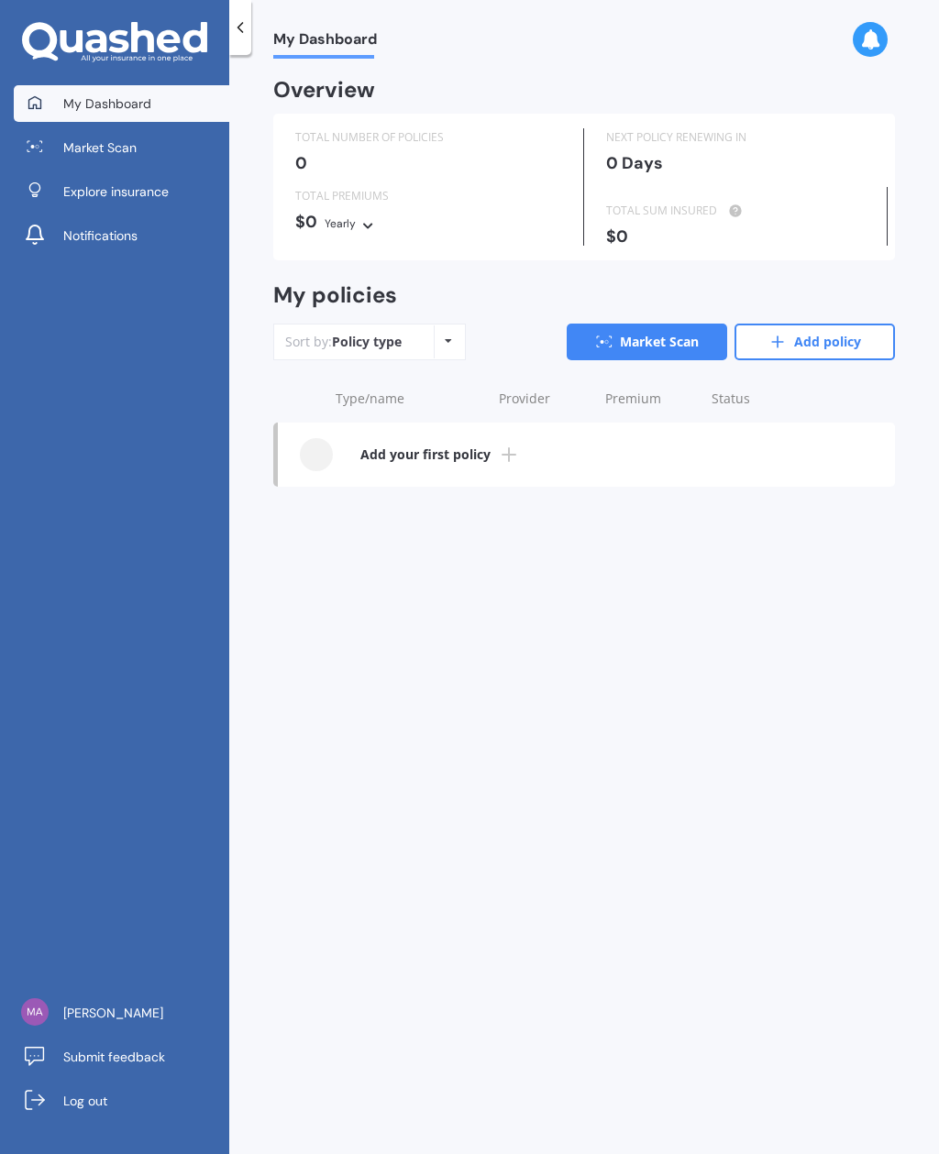
click at [478, 445] on b "Add your first policy" at bounding box center [425, 454] width 130 height 18
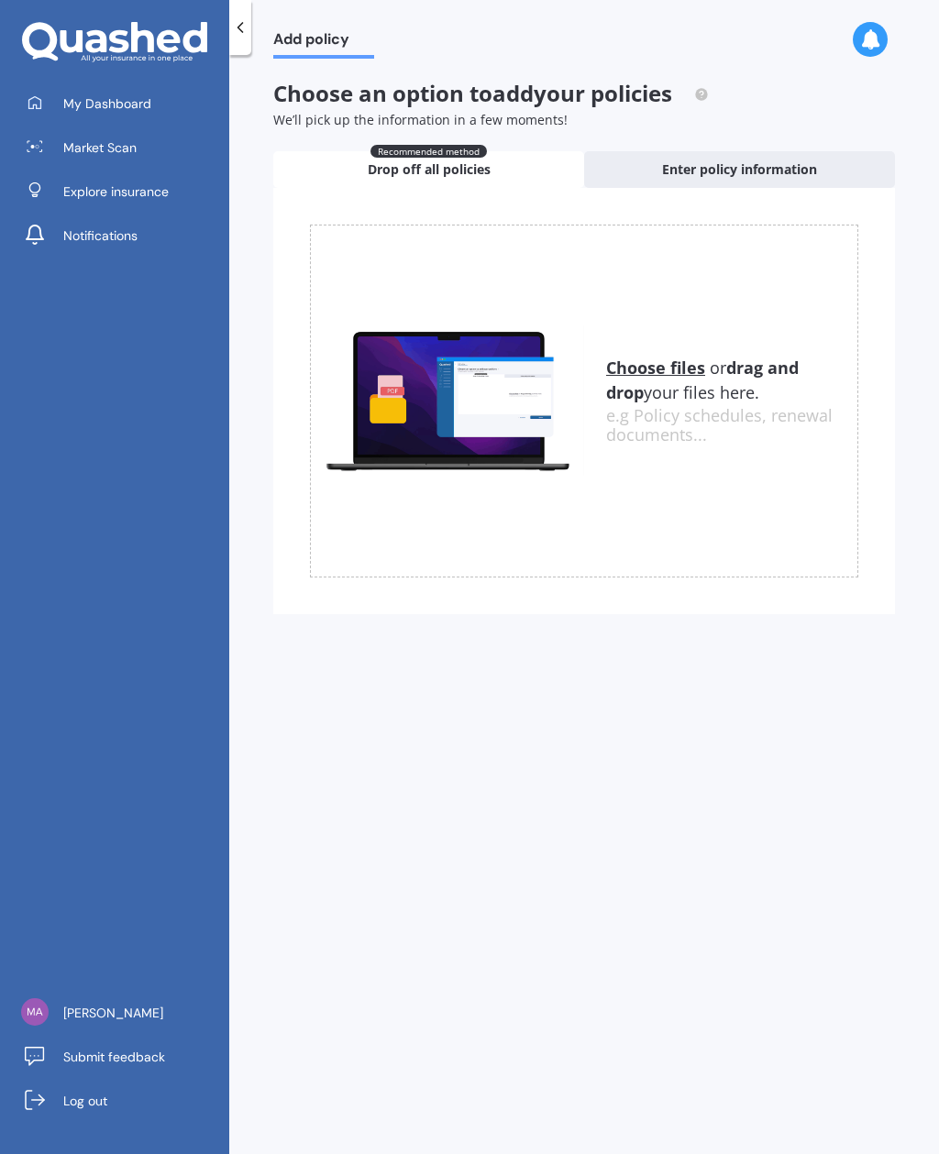
click at [643, 357] on u "Choose files" at bounding box center [655, 368] width 99 height 22
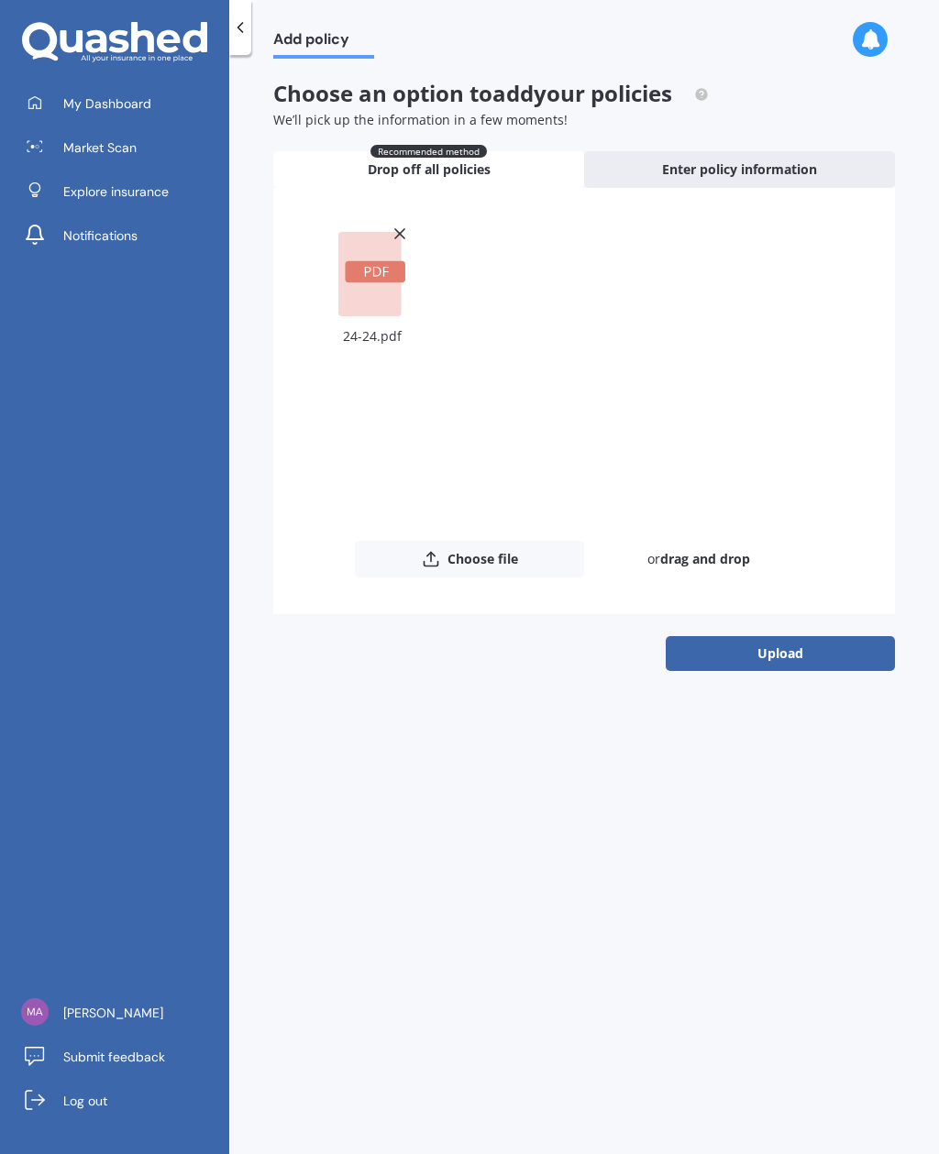
click at [815, 656] on button "Upload" at bounding box center [779, 653] width 229 height 35
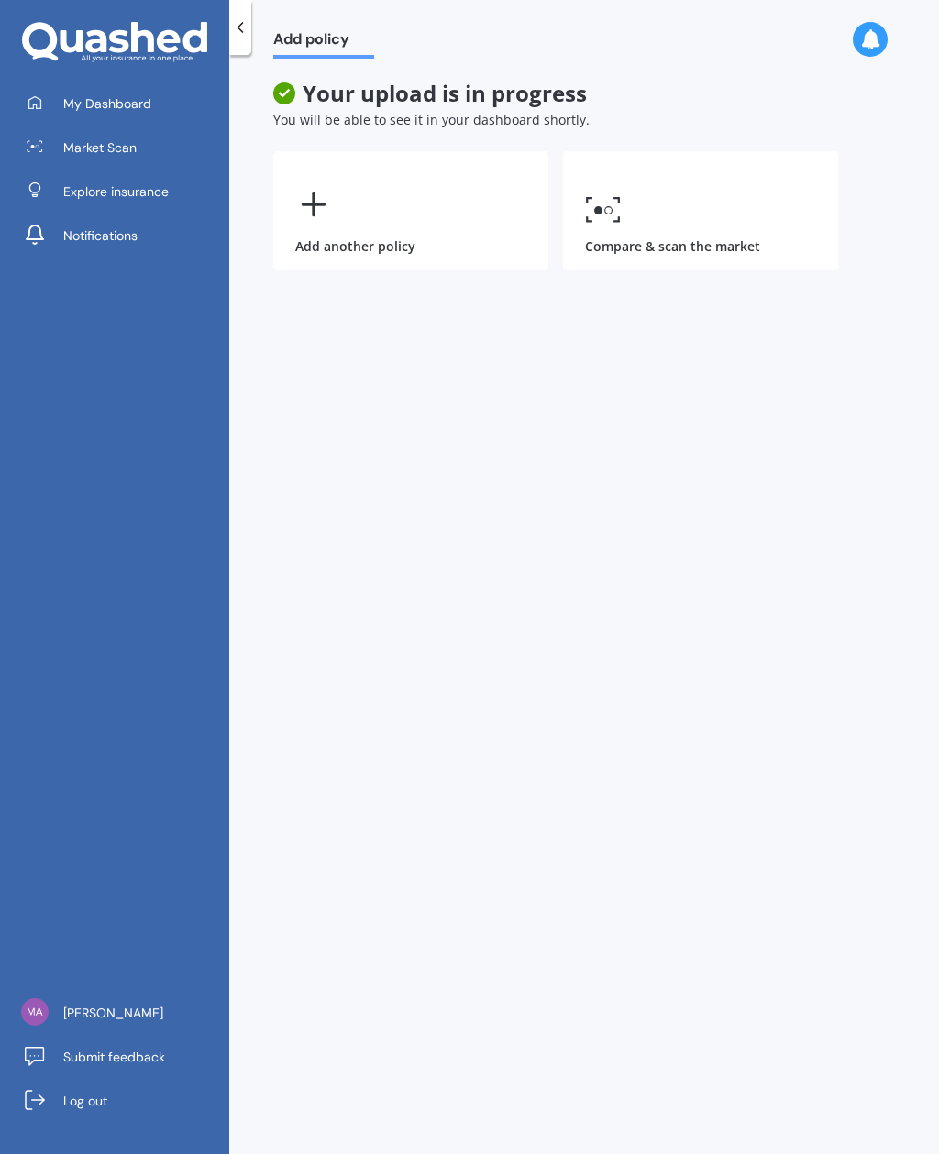
click at [240, 27] on icon at bounding box center [240, 27] width 18 height 18
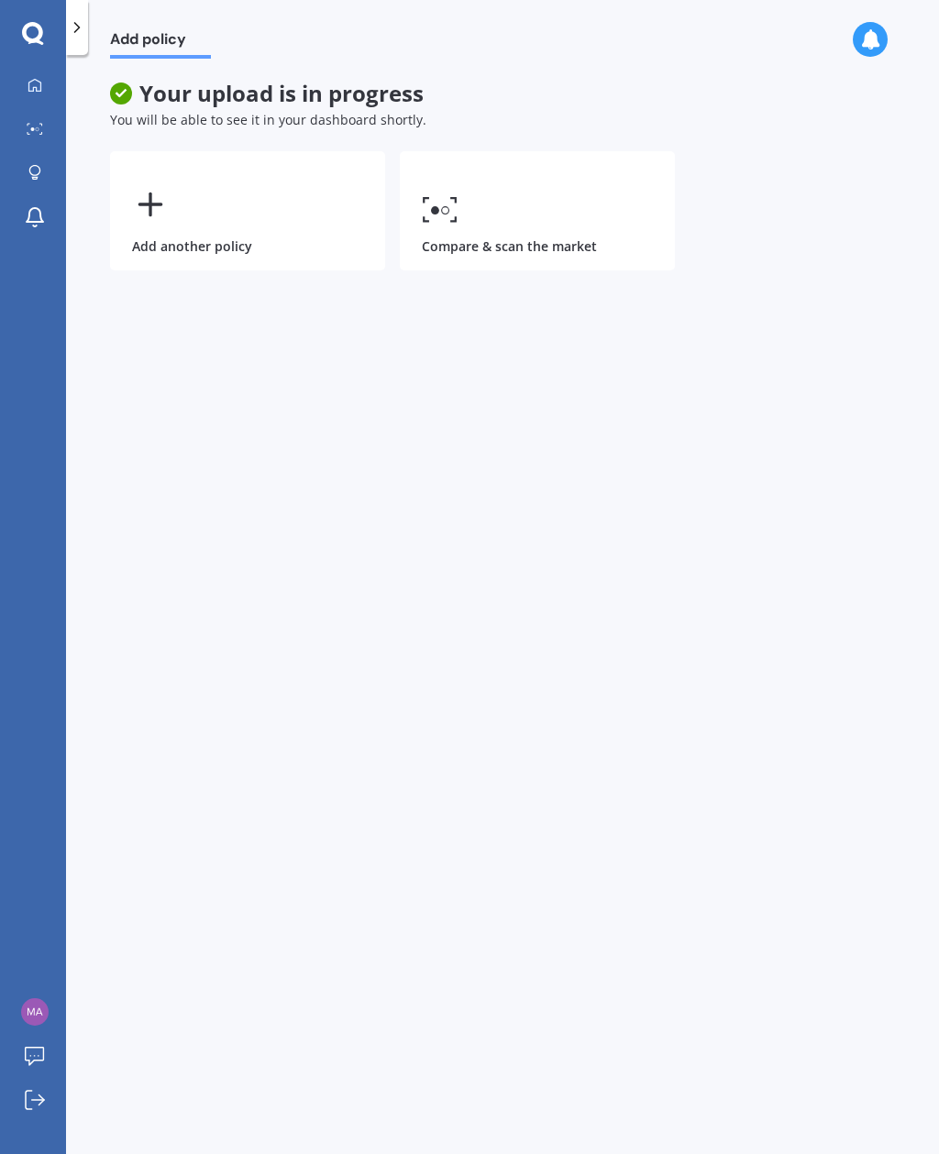
click at [85, 19] on icon at bounding box center [77, 27] width 18 height 18
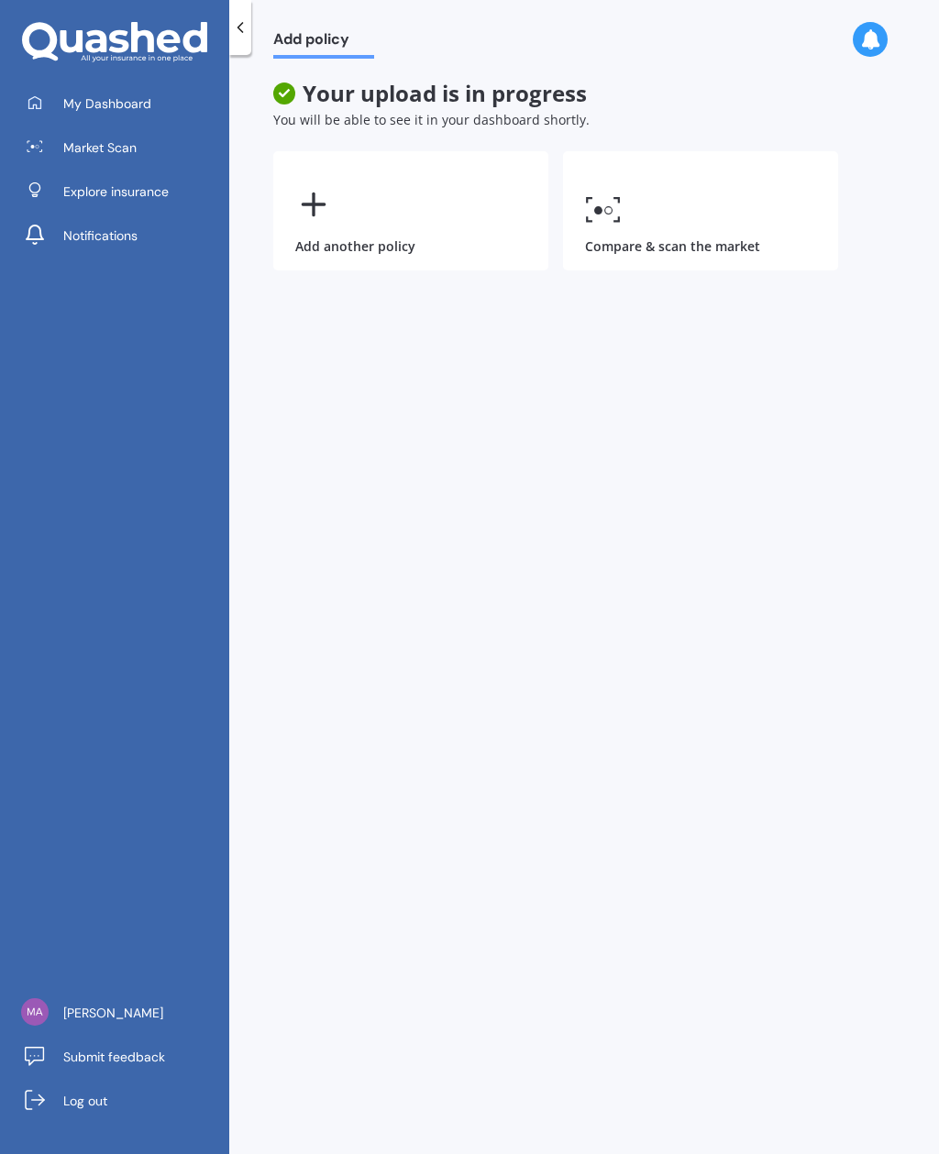
click at [133, 94] on span "My Dashboard" at bounding box center [107, 103] width 88 height 18
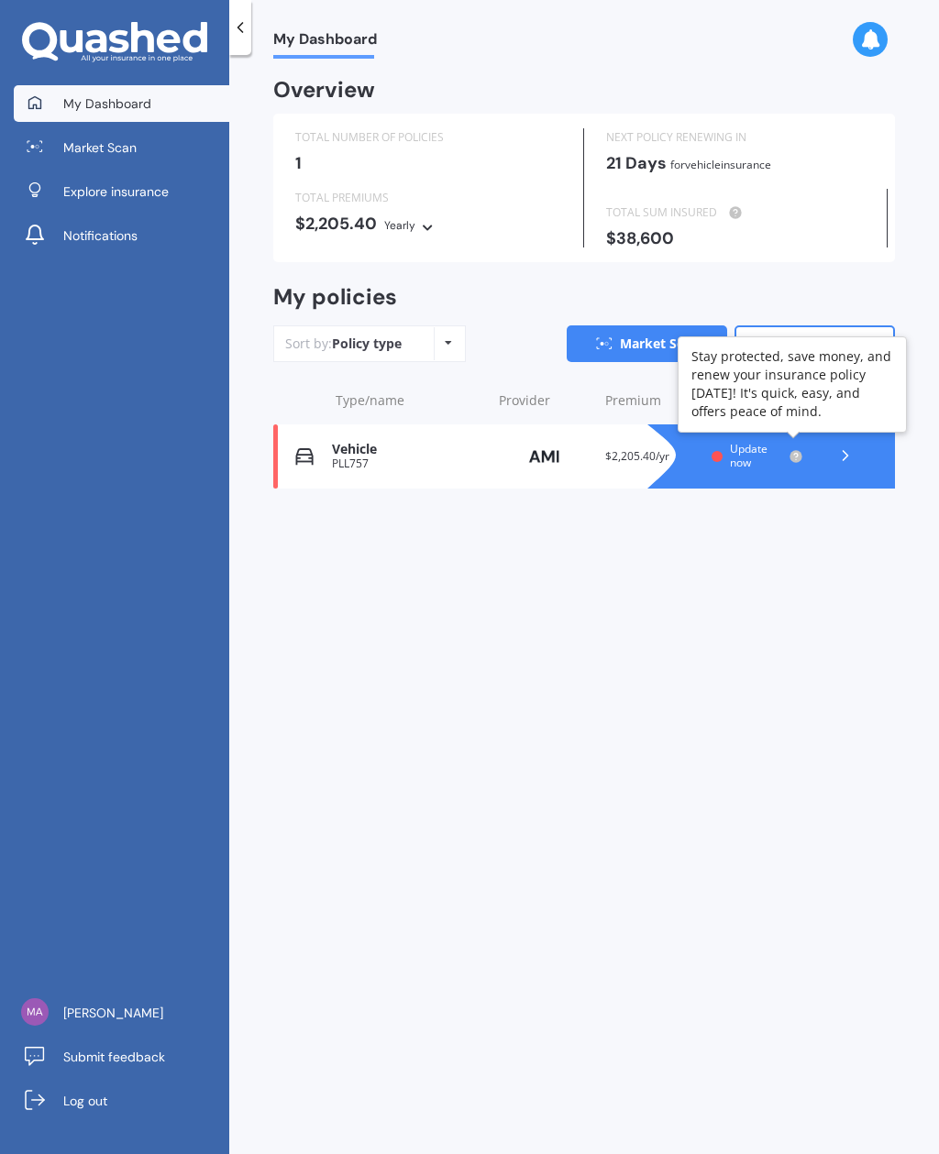
click at [797, 454] on circle at bounding box center [795, 456] width 12 height 12
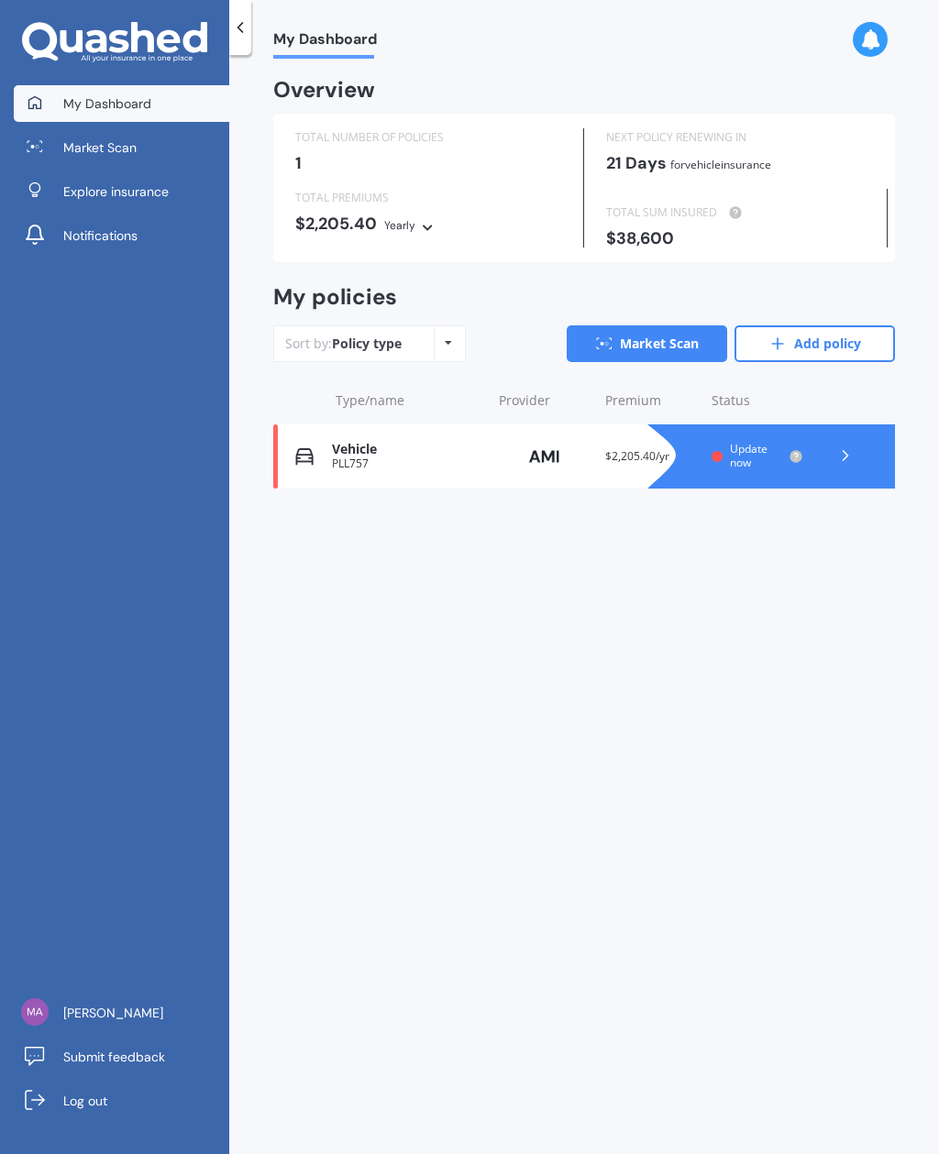
click at [846, 461] on div at bounding box center [845, 456] width 55 height 27
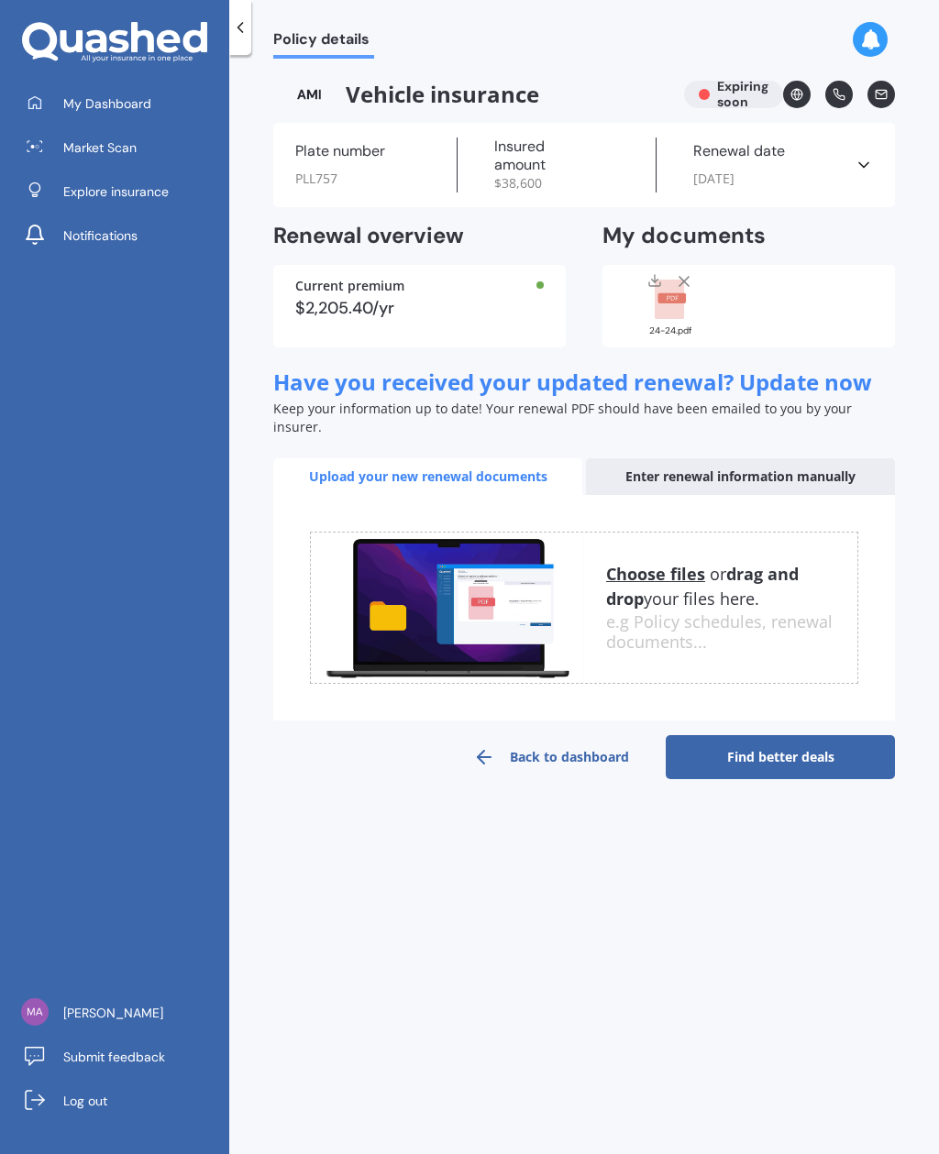
click at [838, 745] on link "Find better deals" at bounding box center [779, 757] width 229 height 44
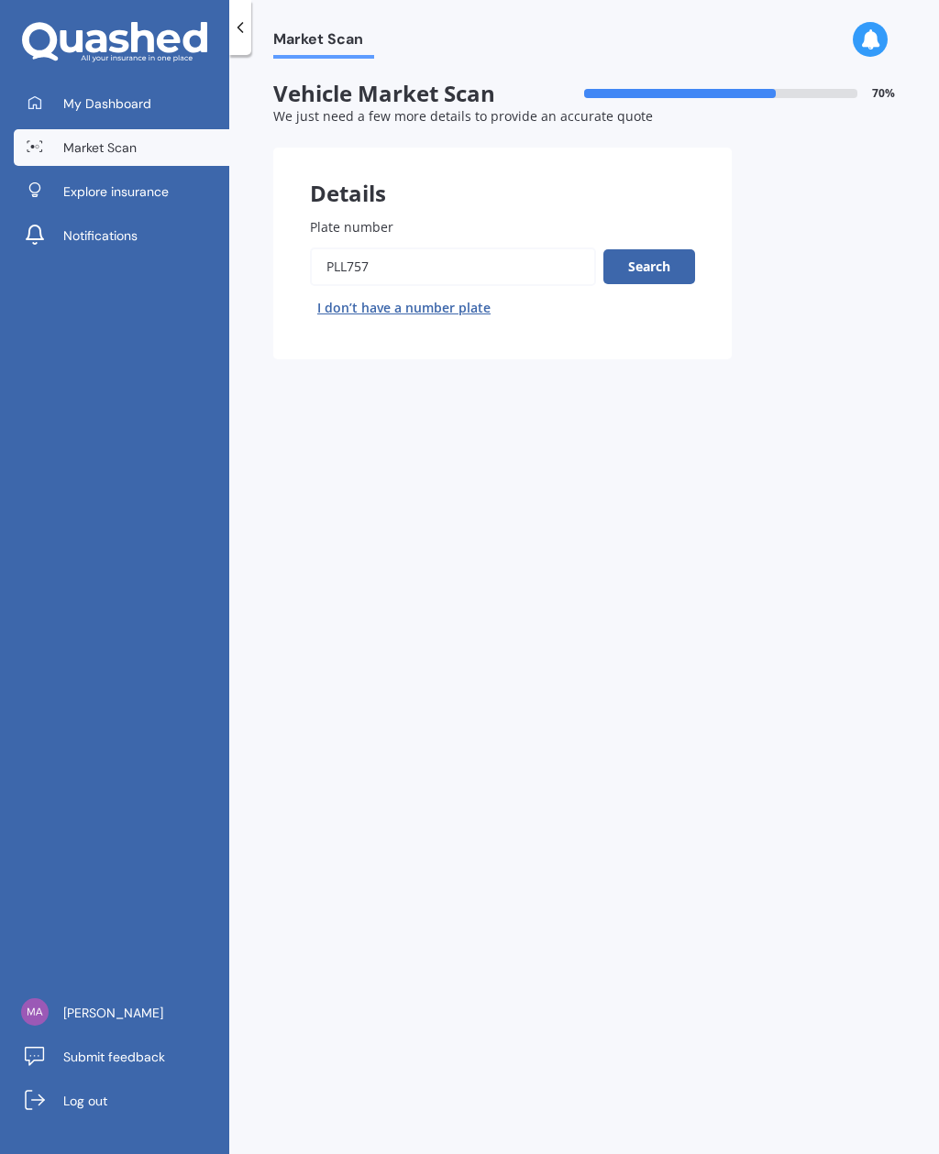
click at [673, 266] on button "Search" at bounding box center [649, 266] width 92 height 35
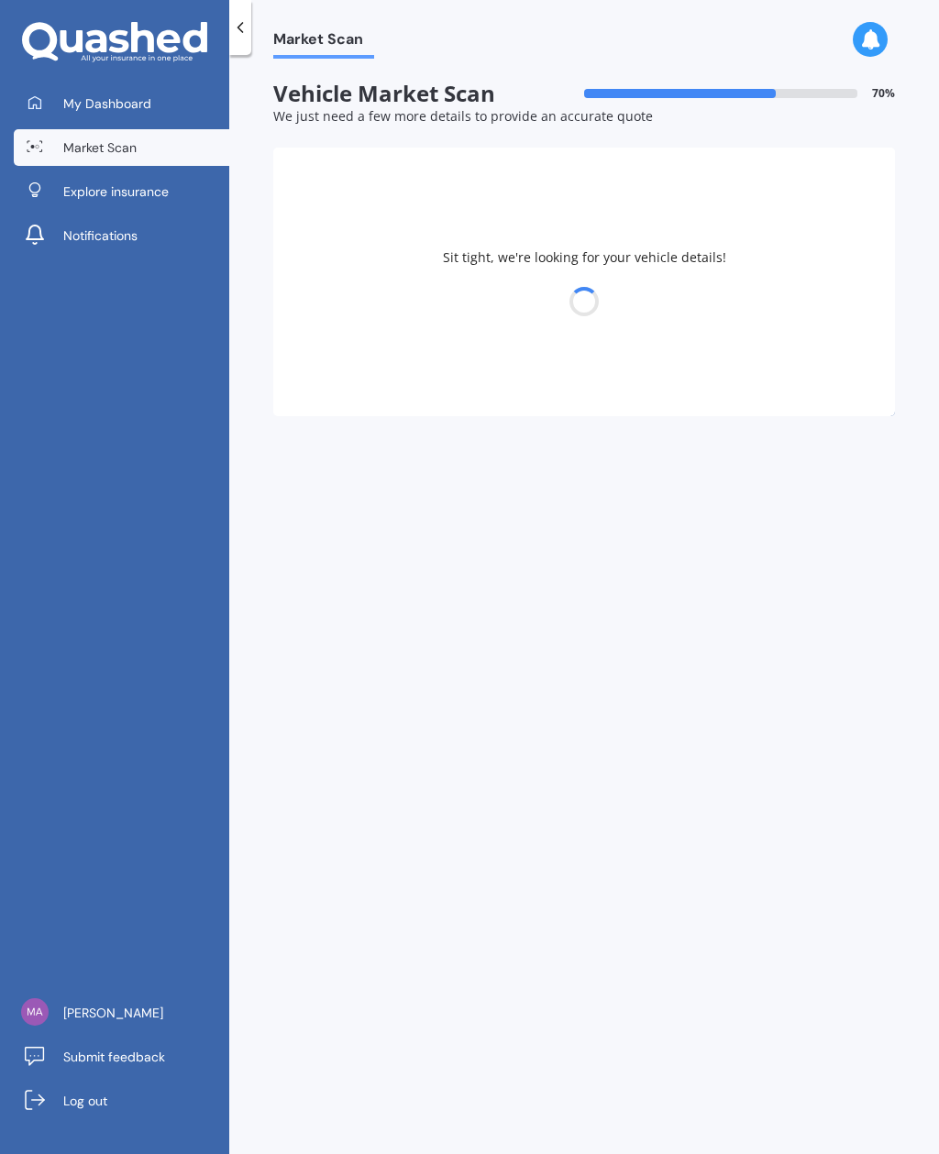
select select "HAVAL"
select select "H6"
select select "22"
select select "03"
select select "1992"
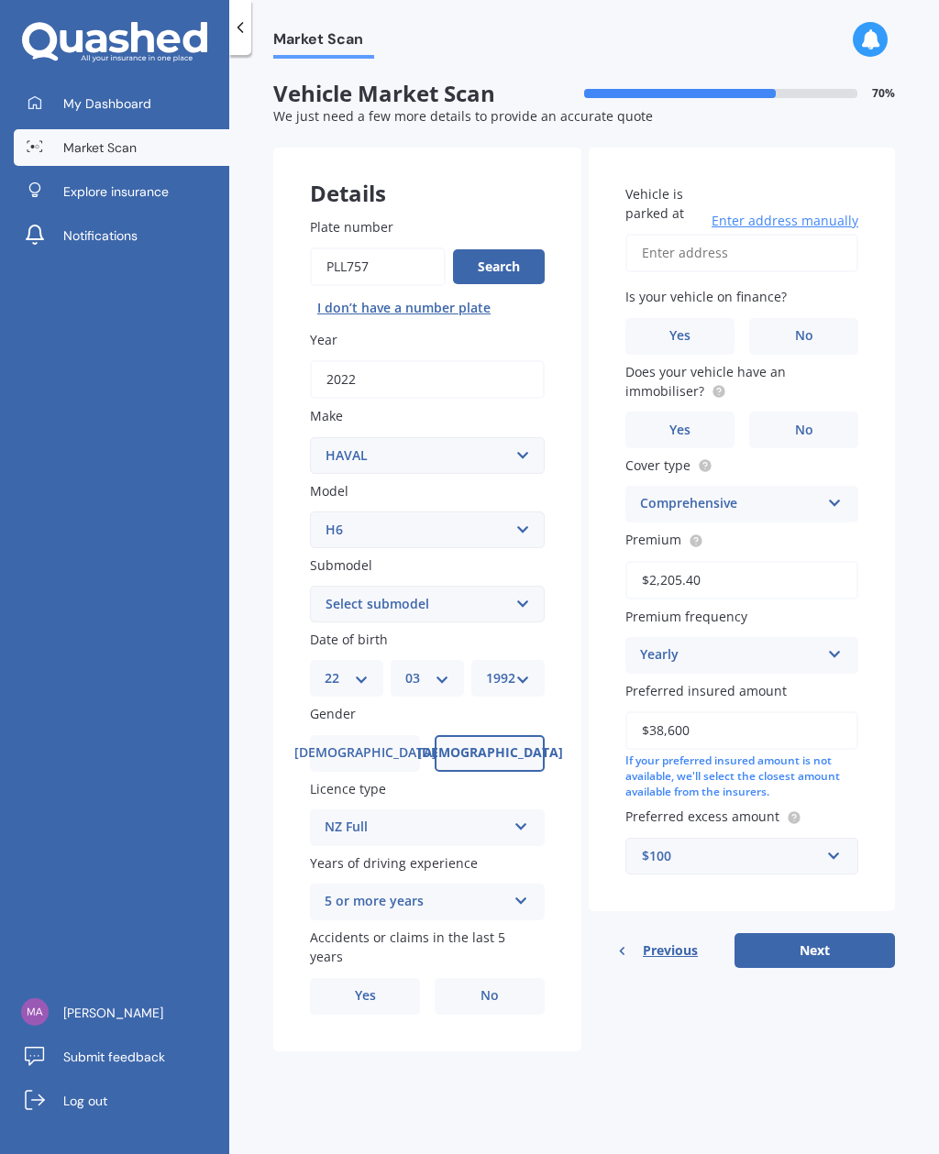
click at [239, 34] on icon at bounding box center [240, 27] width 18 height 18
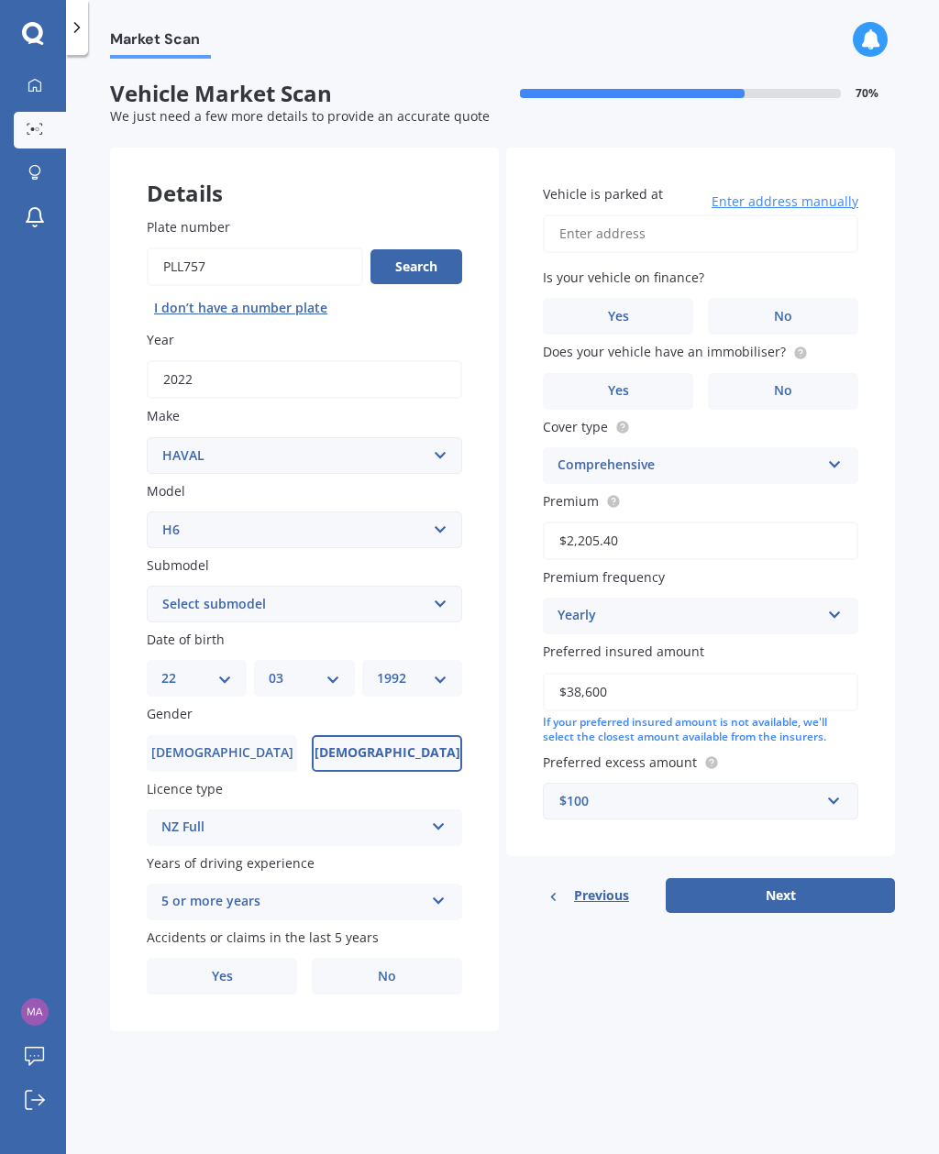
click at [600, 891] on span "Previous" at bounding box center [601, 895] width 55 height 27
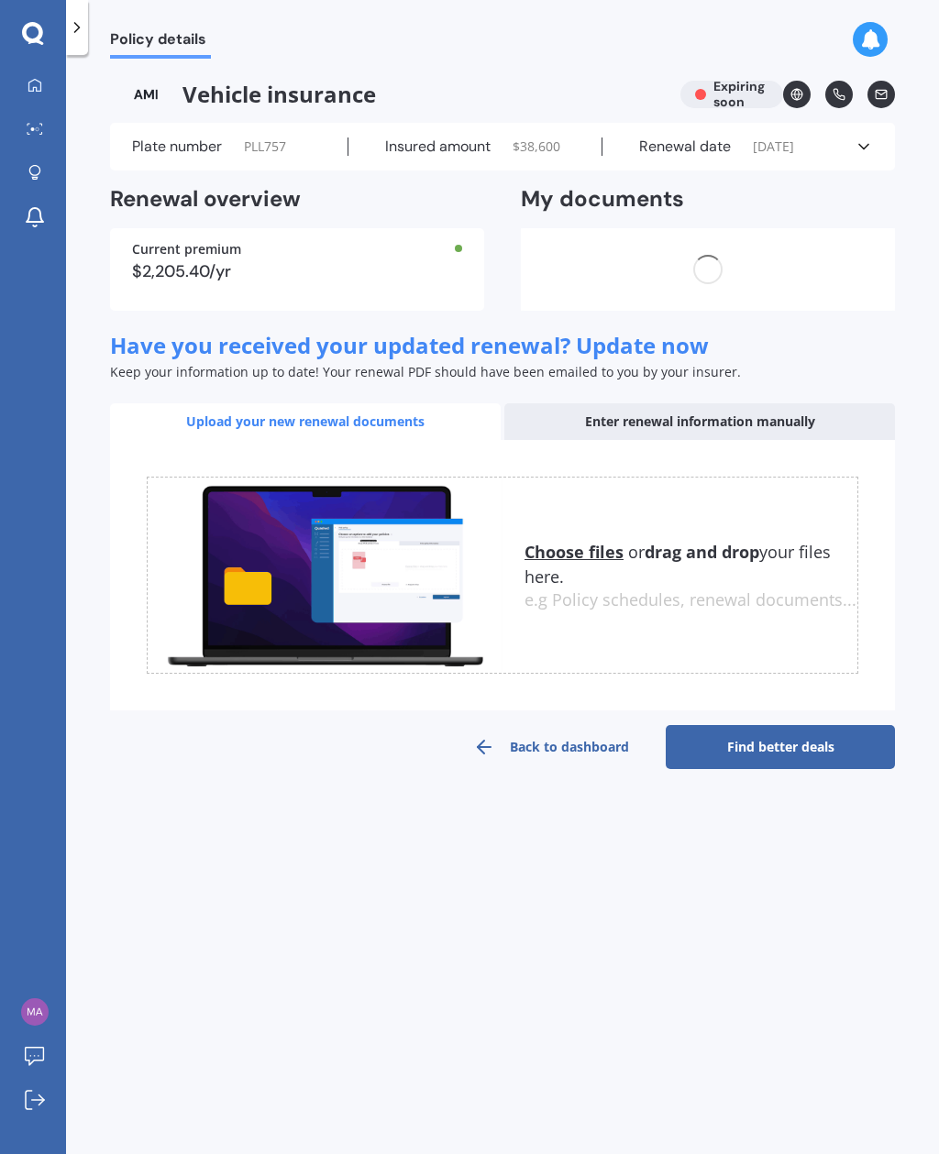
click at [594, 896] on div "Policy details Vehicle insurance Expiring soon Plate number PLL757 Insured amou…" at bounding box center [502, 608] width 873 height 1099
click at [601, 249] on line at bounding box center [602, 244] width 9 height 9
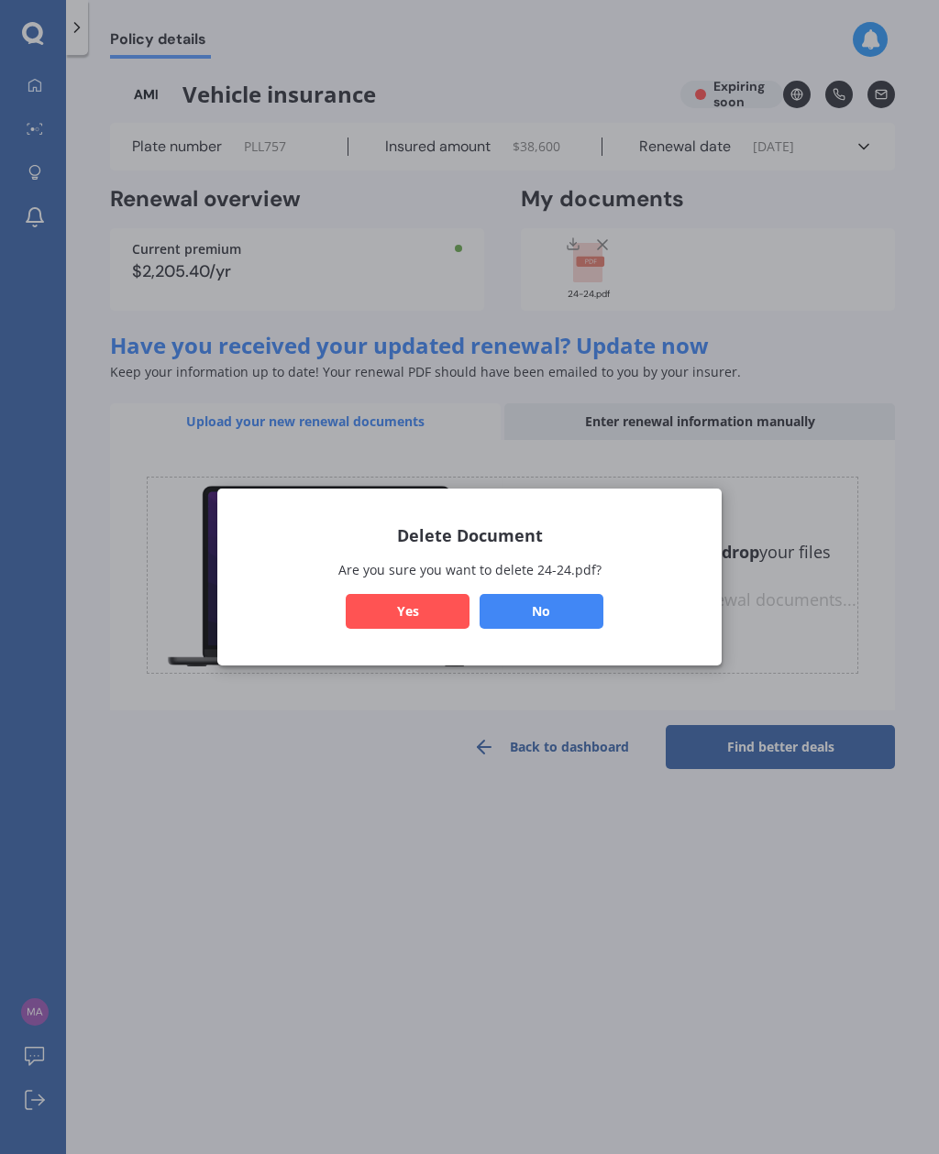
click at [423, 620] on button "Yes" at bounding box center [408, 611] width 124 height 35
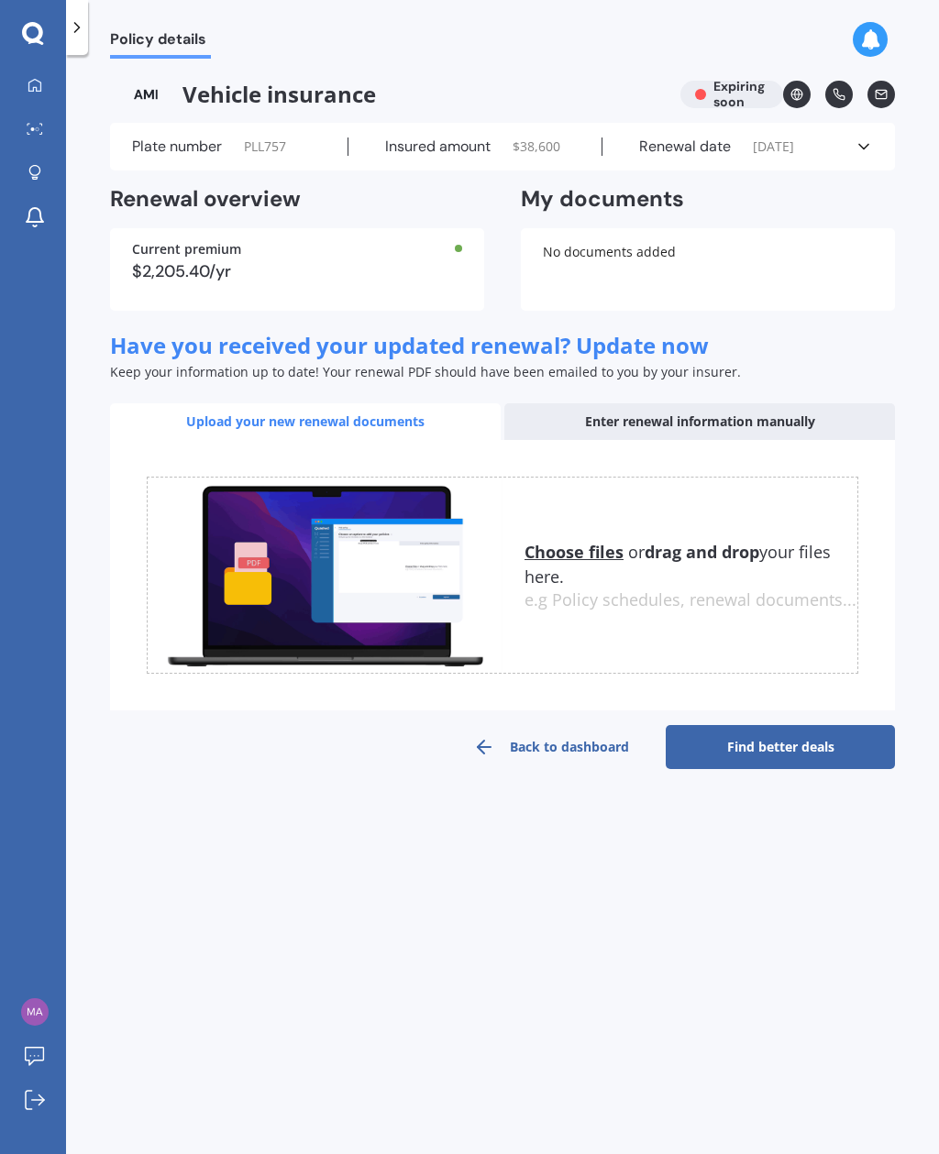
click at [574, 594] on div "Choose files or drag and drop your files here. Choose files or photos e.g Polic…" at bounding box center [690, 576] width 333 height 70
click at [577, 563] on u "Choose files" at bounding box center [573, 552] width 99 height 22
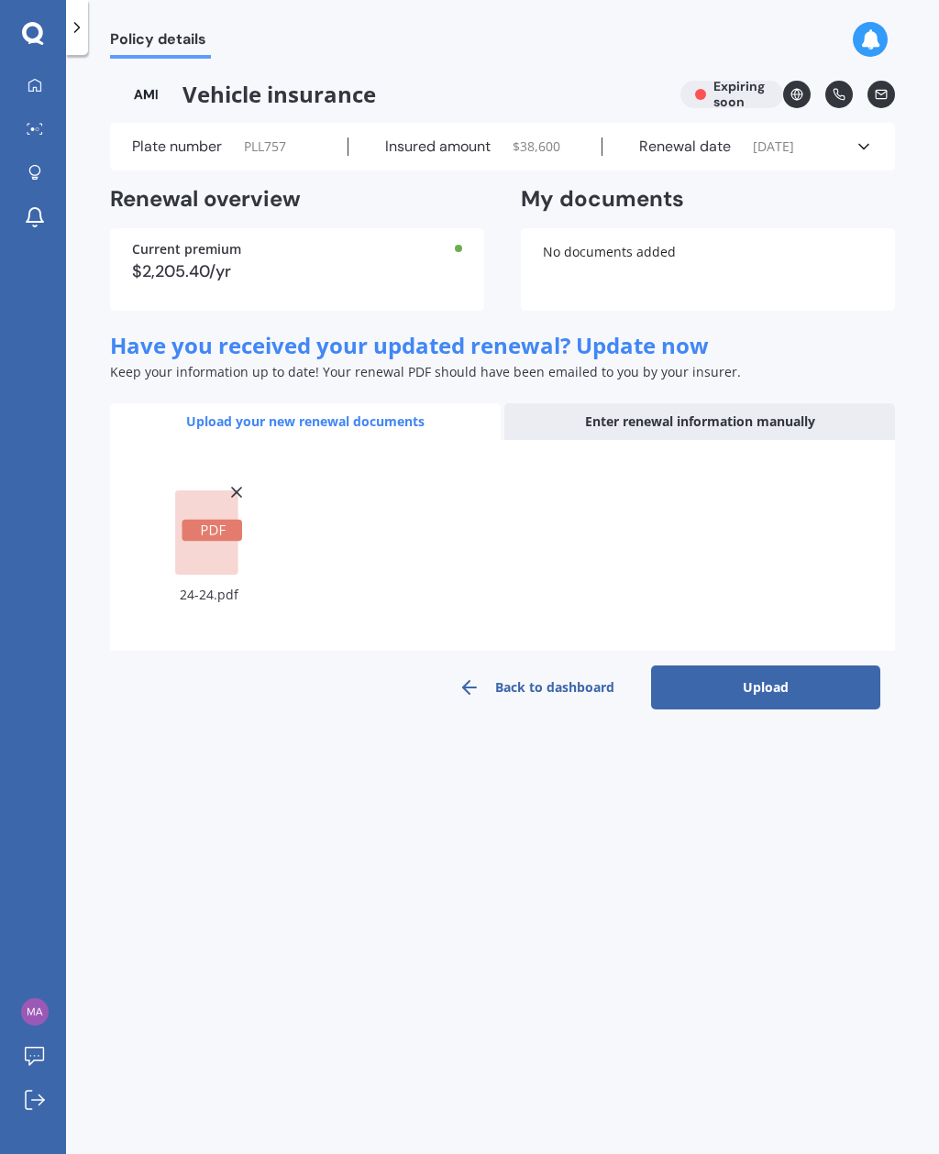
click at [808, 704] on button "Upload" at bounding box center [765, 687] width 229 height 44
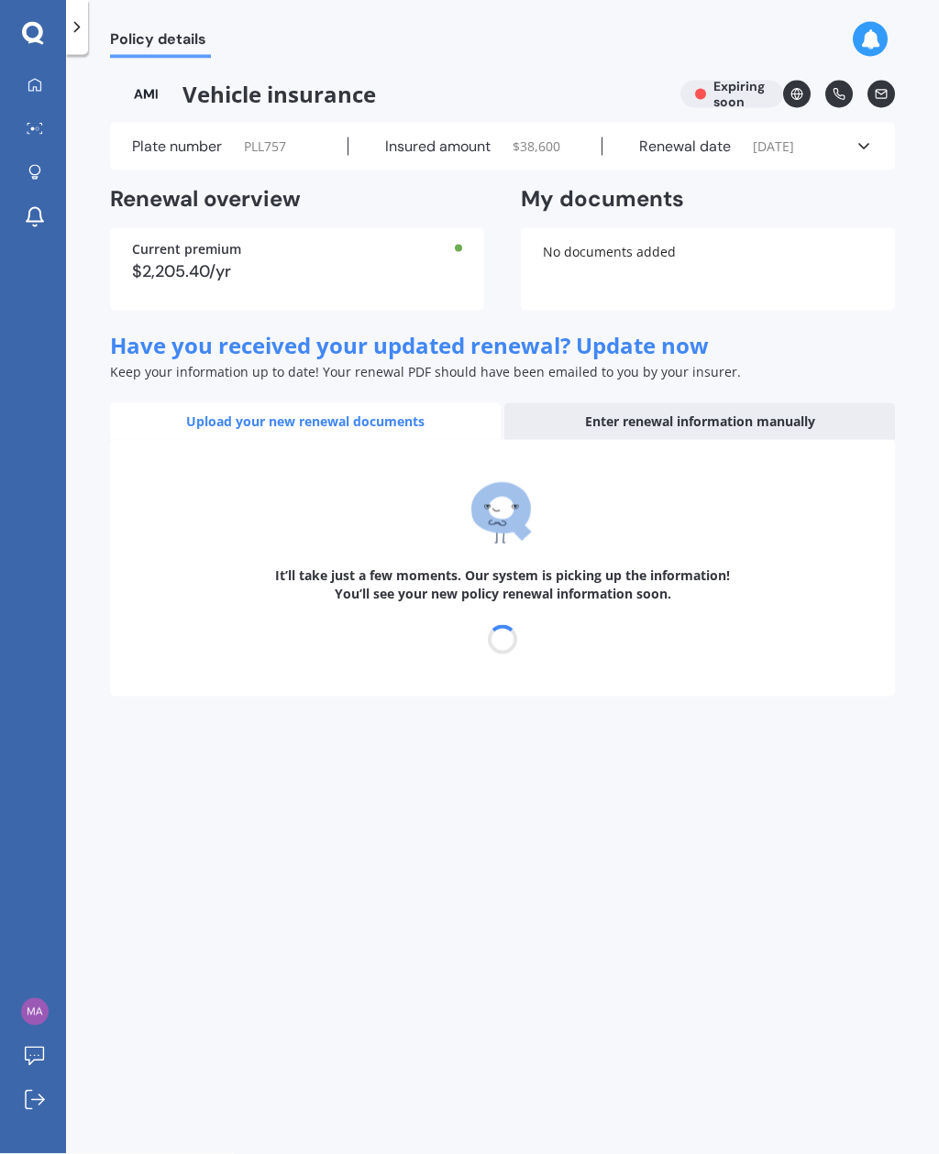
scroll to position [52, 0]
click at [863, 123] on div "Plate number PLL757 Insured amount $ 38,600 Renewal date 23/09/2025 See more" at bounding box center [502, 147] width 785 height 48
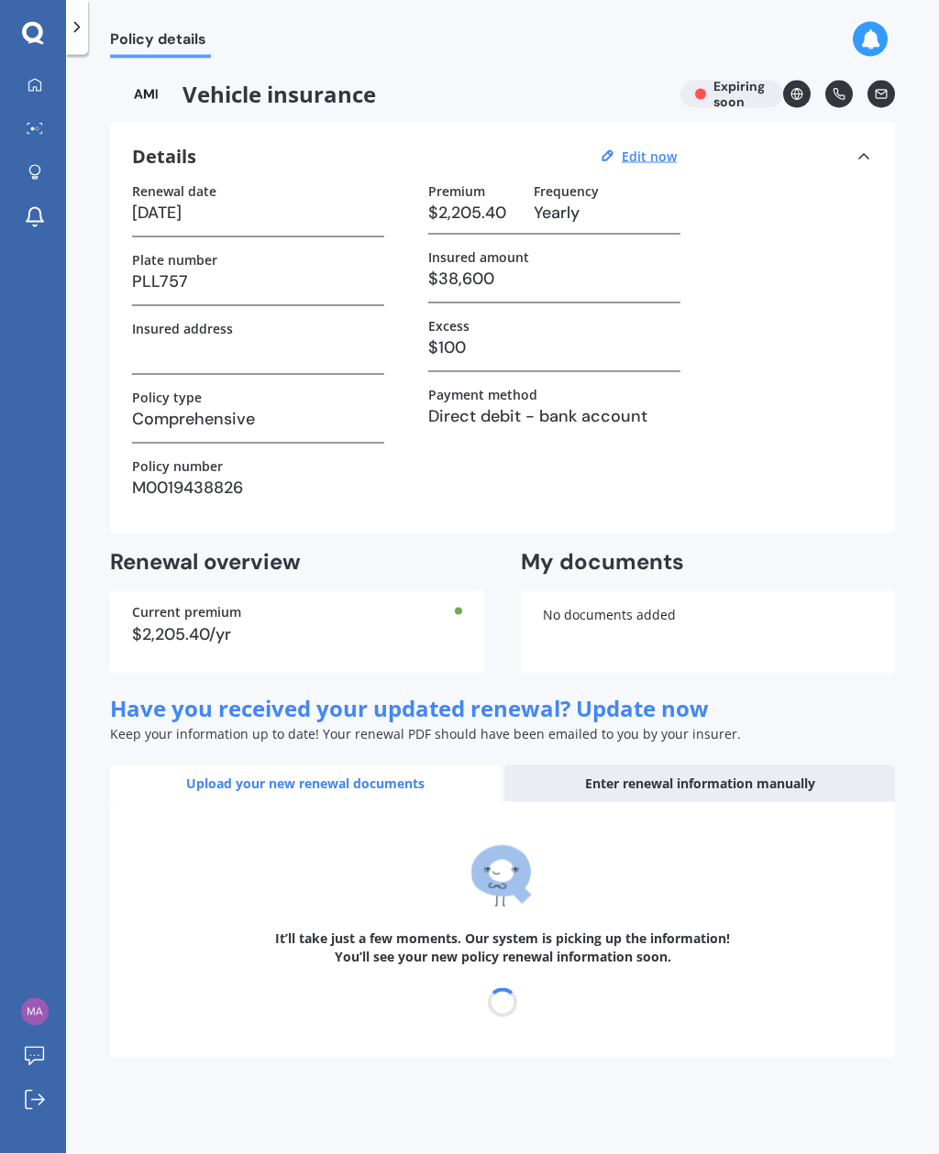
scroll to position [53, 0]
select select "23"
select select "09"
select select "2025"
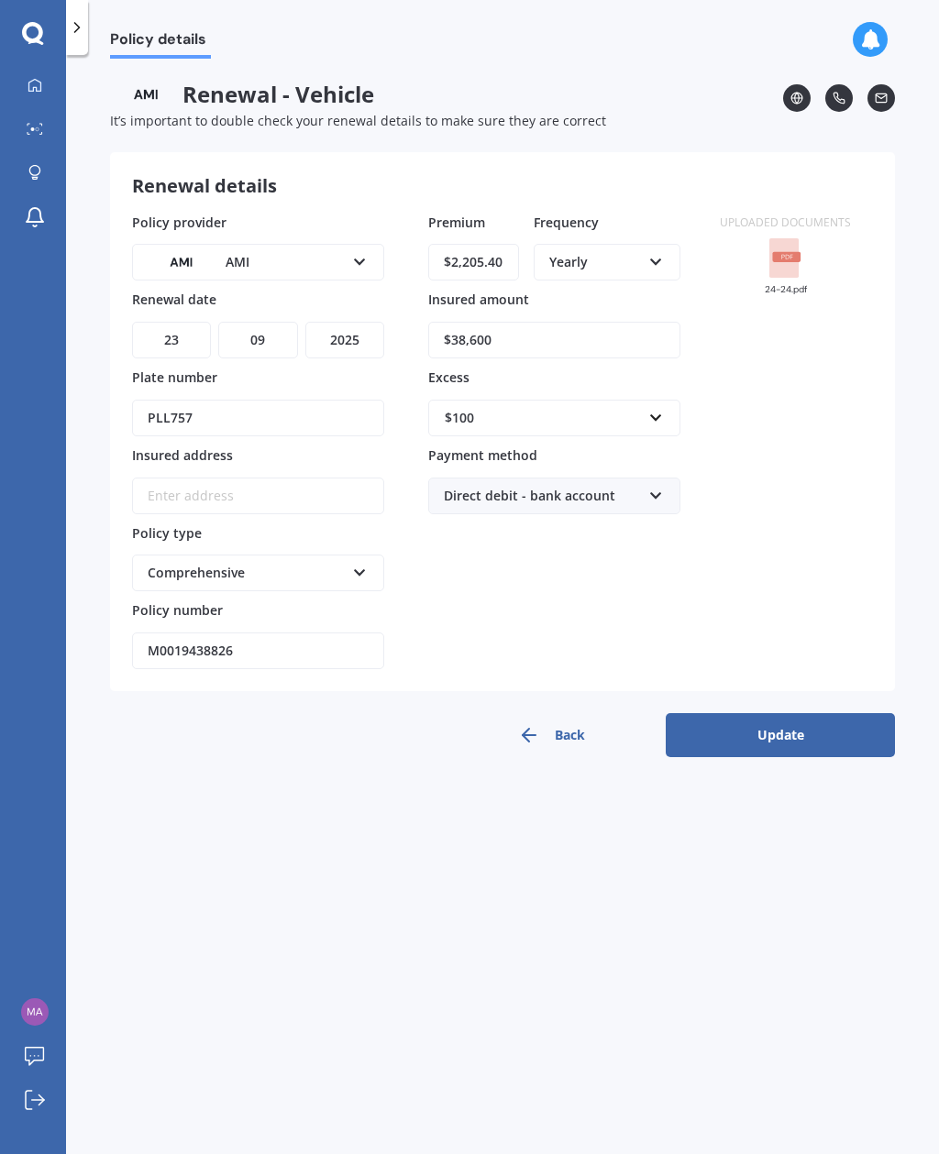
click at [298, 478] on input "Insured address" at bounding box center [258, 496] width 252 height 37
click at [311, 478] on input "1a Lex Ave" at bounding box center [258, 496] width 252 height 37
type input "1A Lex Avenue, Green Bay, Auckland 0604"
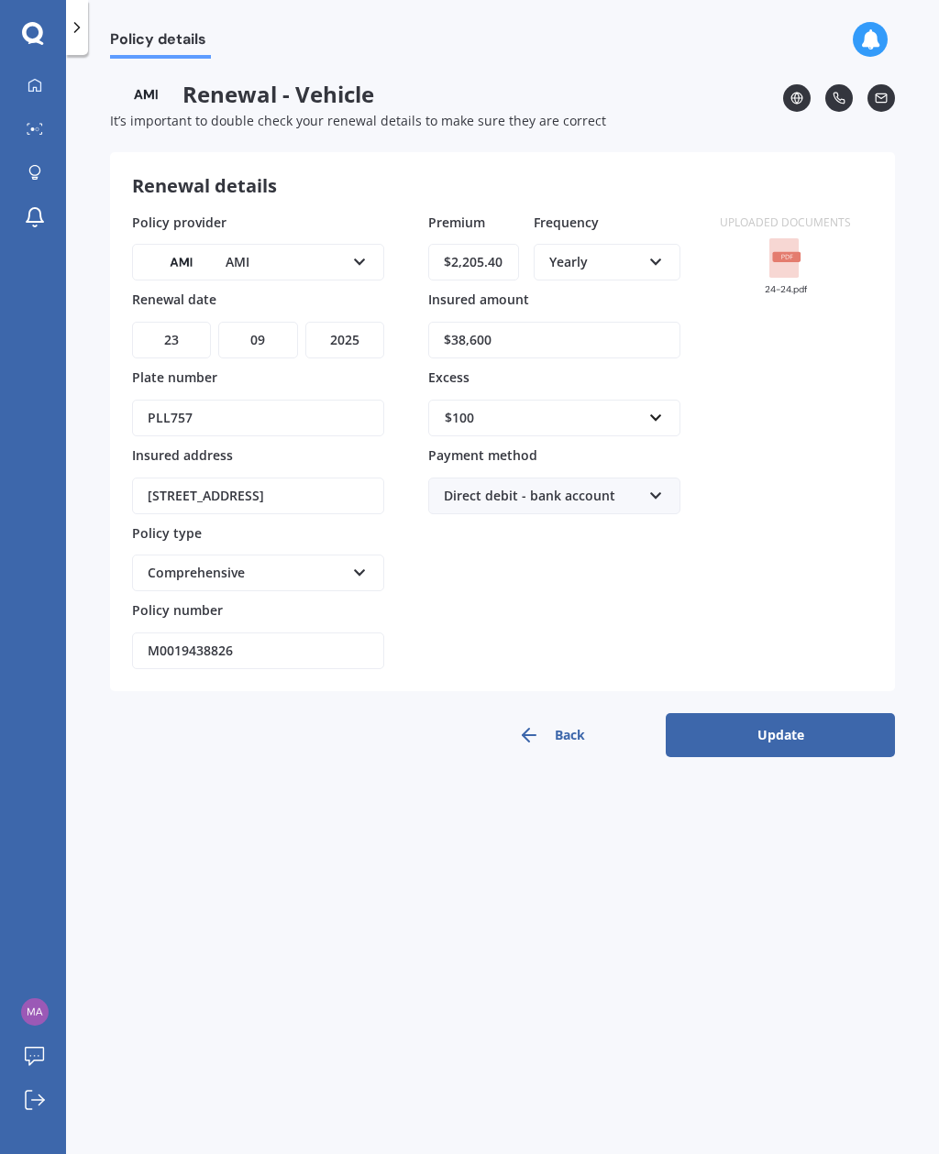
click at [772, 713] on button "Update" at bounding box center [779, 735] width 229 height 44
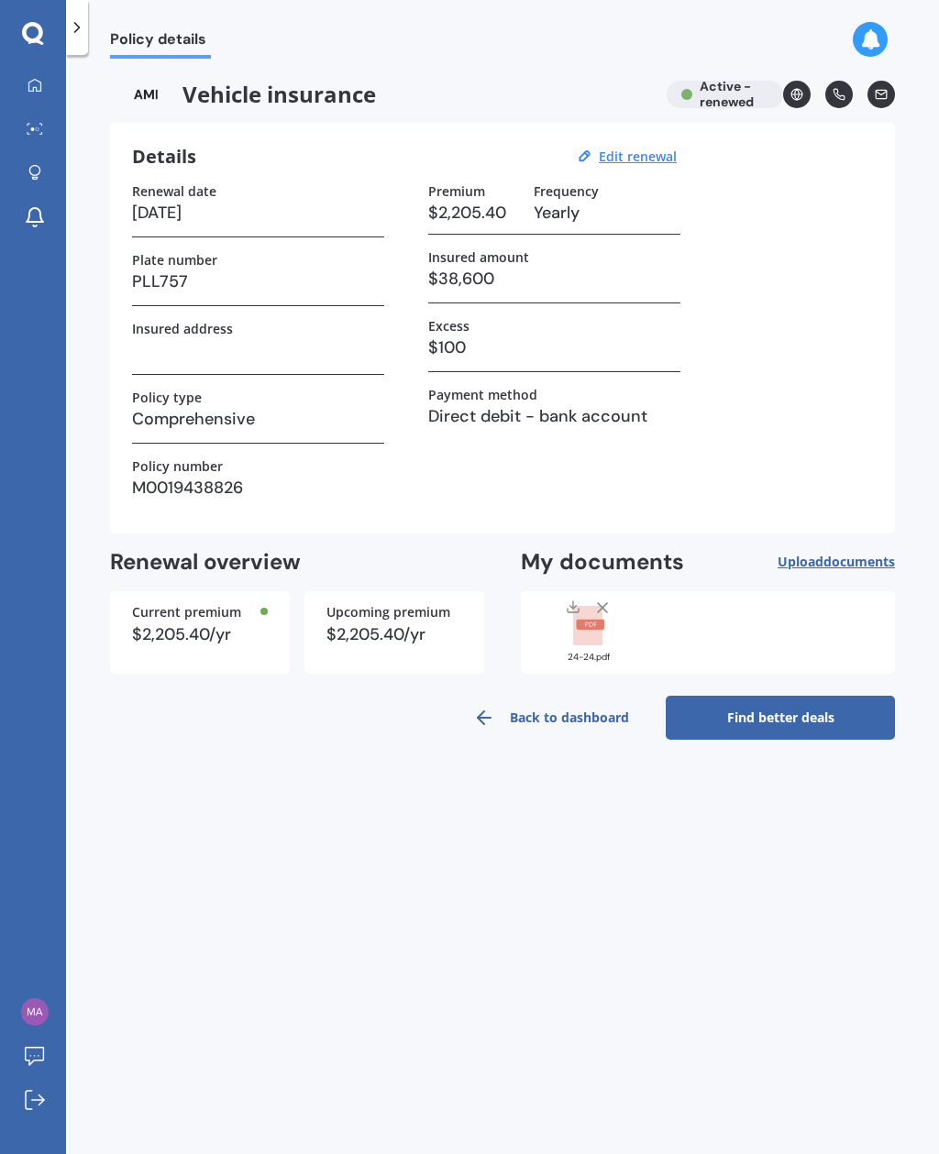
click at [829, 696] on link "Find better deals" at bounding box center [779, 718] width 229 height 44
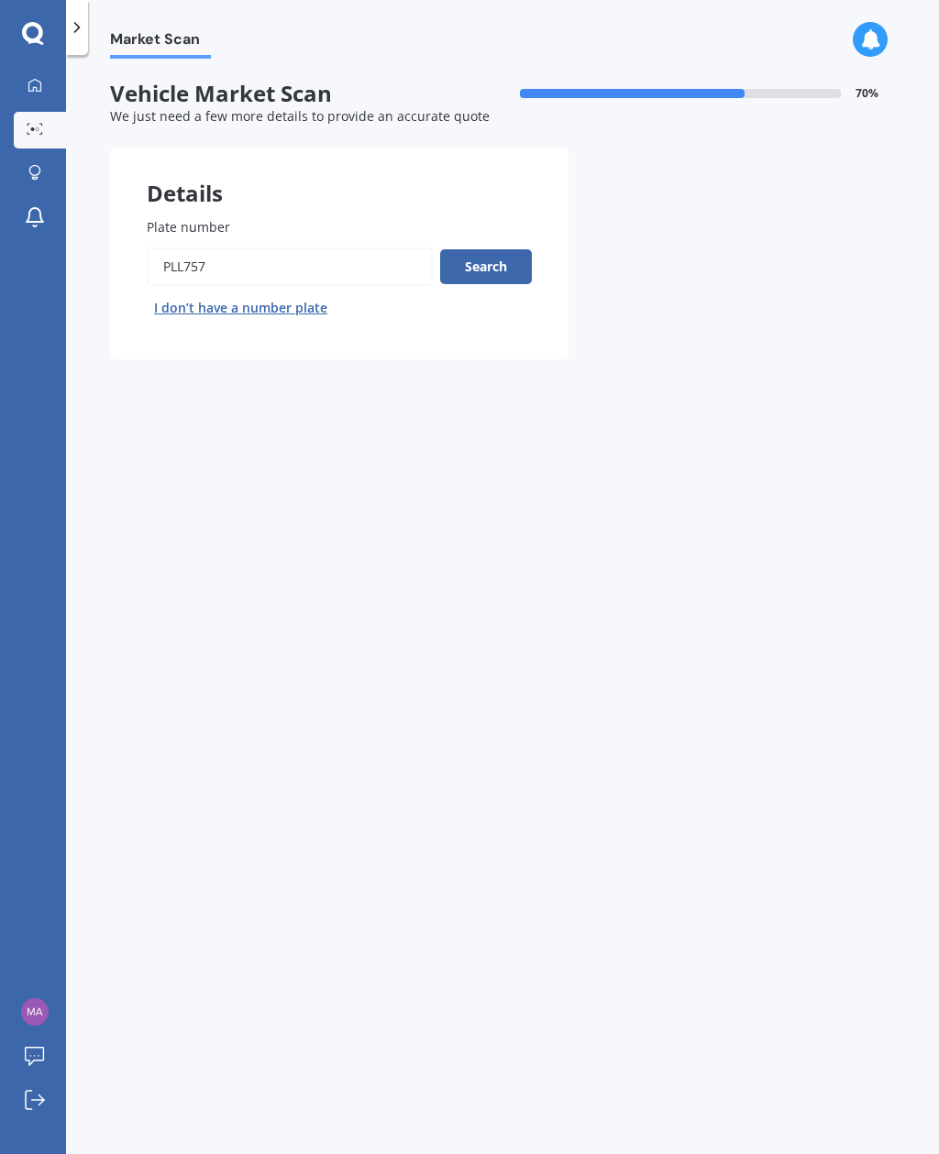
click at [474, 249] on button "Search" at bounding box center [486, 266] width 92 height 35
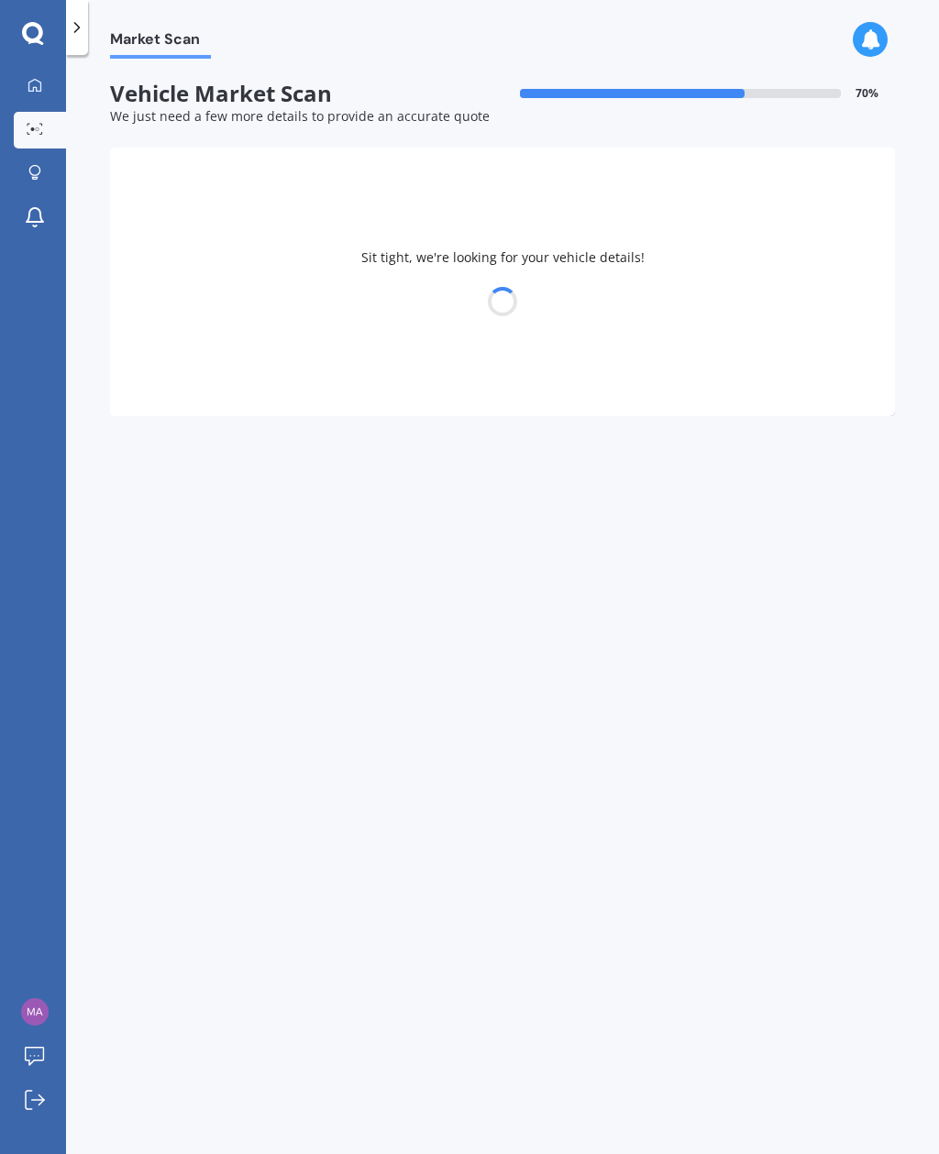
select select "HAVAL"
select select "H6"
select select "22"
select select "03"
select select "1992"
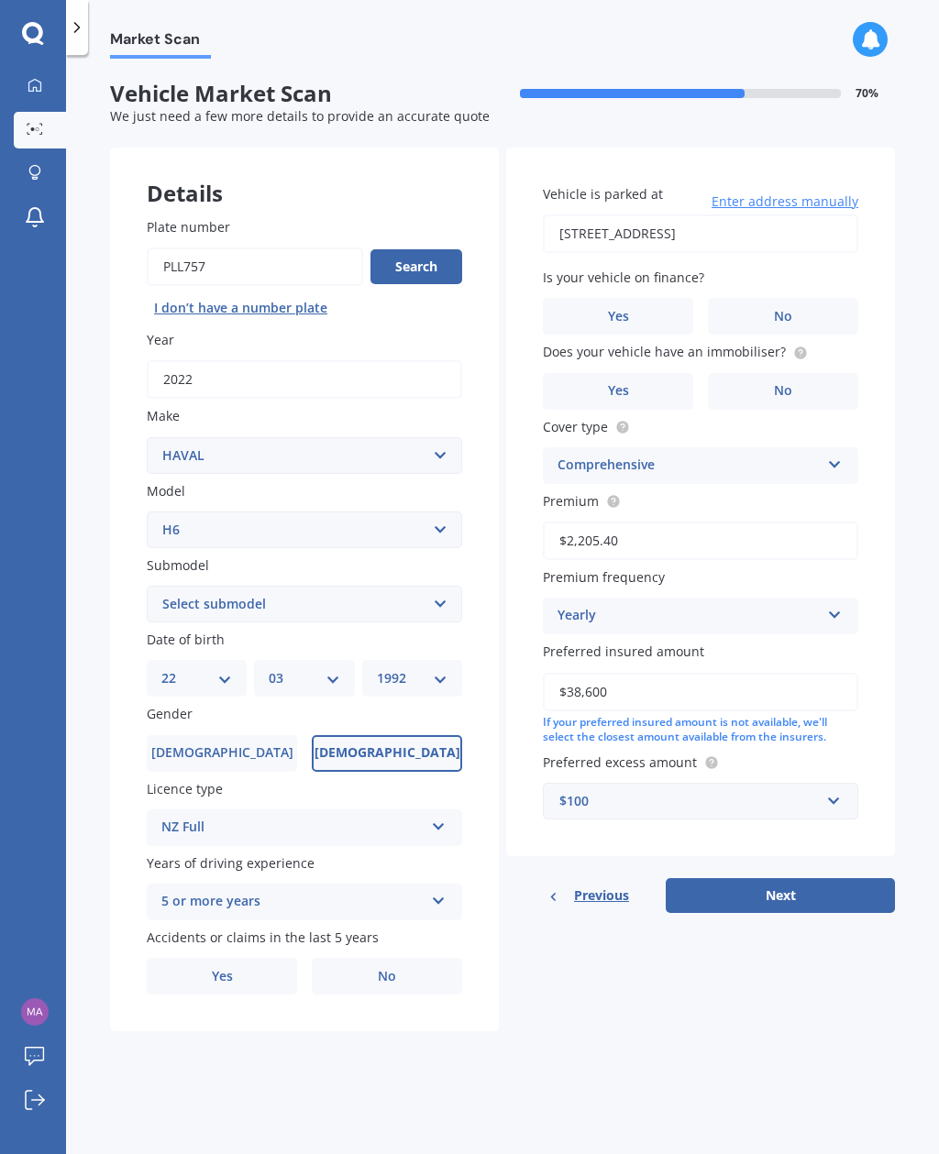
click at [423, 958] on label "No" at bounding box center [387, 976] width 150 height 37
click at [0, 0] on input "No" at bounding box center [0, 0] width 0 height 0
click at [423, 586] on select "Select submodel Lux Premium Ultra Ultra Hybrid 2WD" at bounding box center [304, 604] width 315 height 37
select select "ULTRA HYBRID 2WD"
click at [567, 1006] on div "Market Scan Vehicle Market Scan 70 % We just need a few more details to provide…" at bounding box center [502, 608] width 873 height 1099
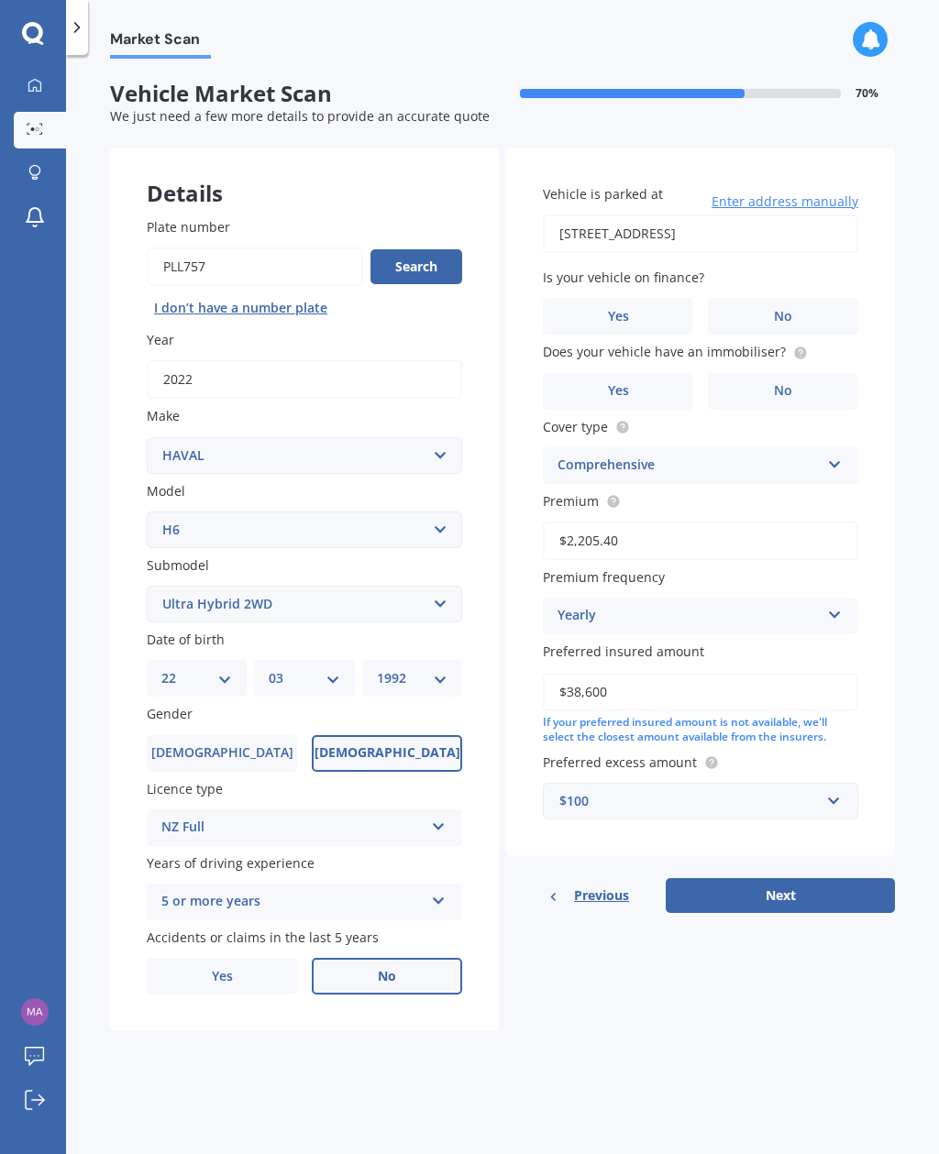
click at [819, 298] on label "No" at bounding box center [783, 316] width 150 height 37
click at [0, 0] on input "No" at bounding box center [0, 0] width 0 height 0
click at [814, 373] on label "No" at bounding box center [783, 391] width 150 height 37
click at [0, 0] on input "No" at bounding box center [0, 0] width 0 height 0
click at [642, 373] on label "Yes" at bounding box center [618, 391] width 150 height 37
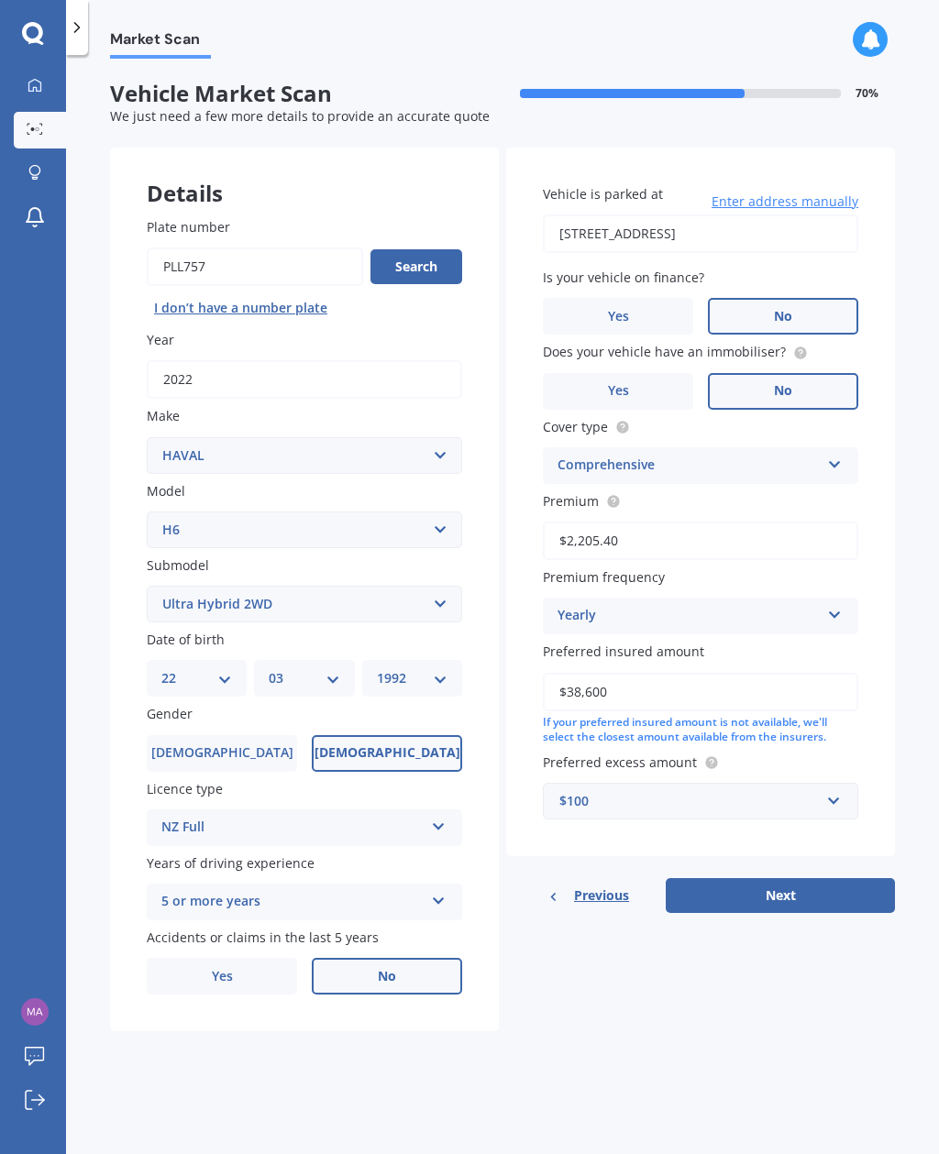
click at [0, 0] on input "Yes" at bounding box center [0, 0] width 0 height 0
click at [801, 878] on button "Next" at bounding box center [779, 895] width 229 height 35
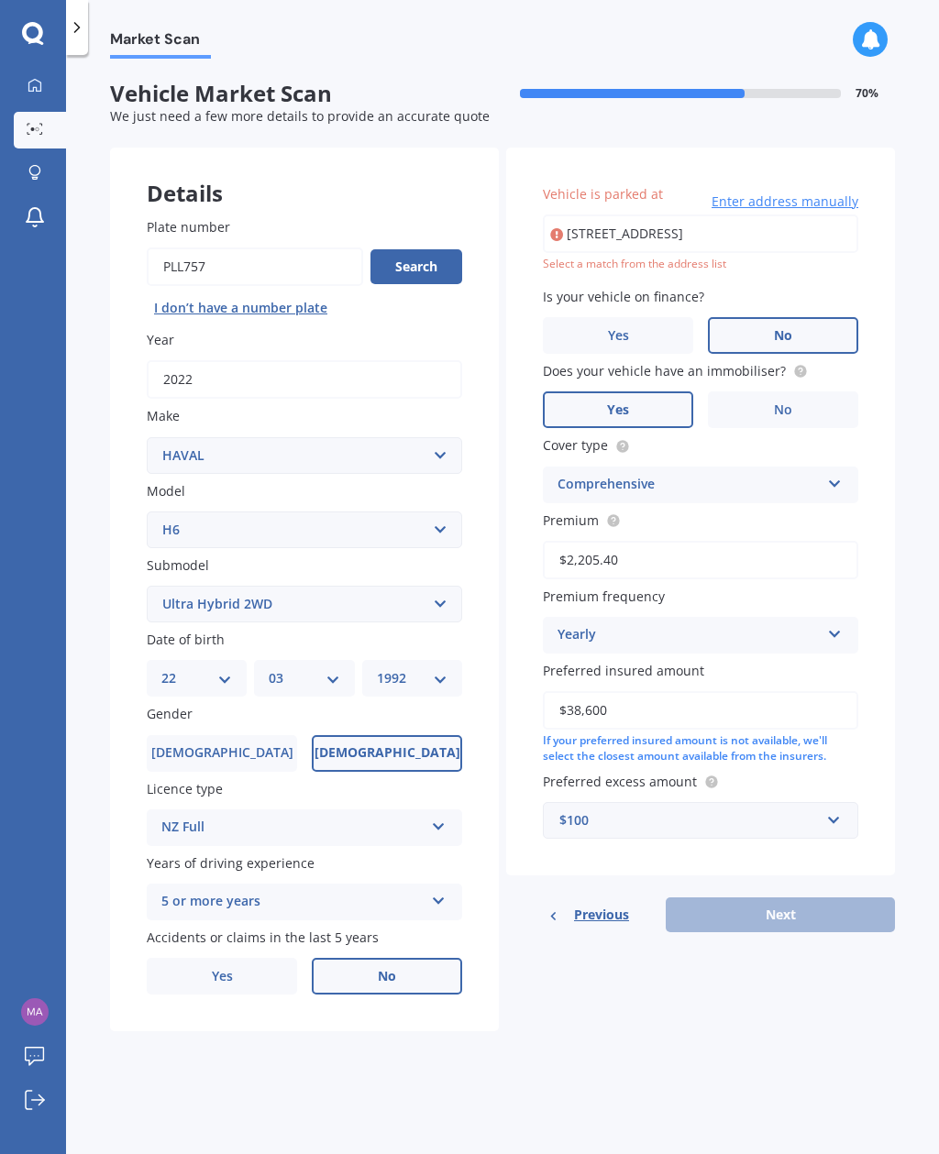
type input "1A Lex Avenue, Green Bay, Auckland 0604"
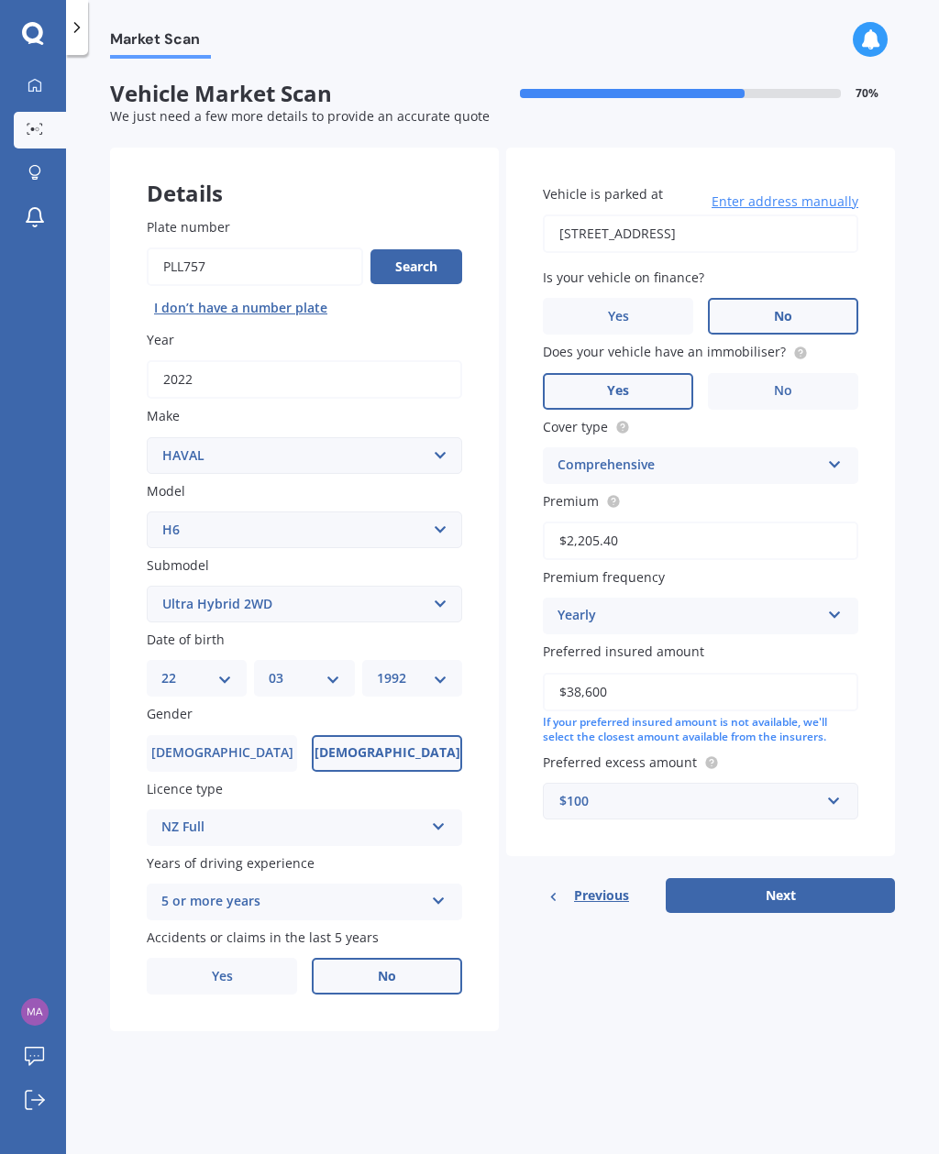
click at [774, 878] on button "Next" at bounding box center [779, 895] width 229 height 35
select select "22"
select select "03"
select select "1992"
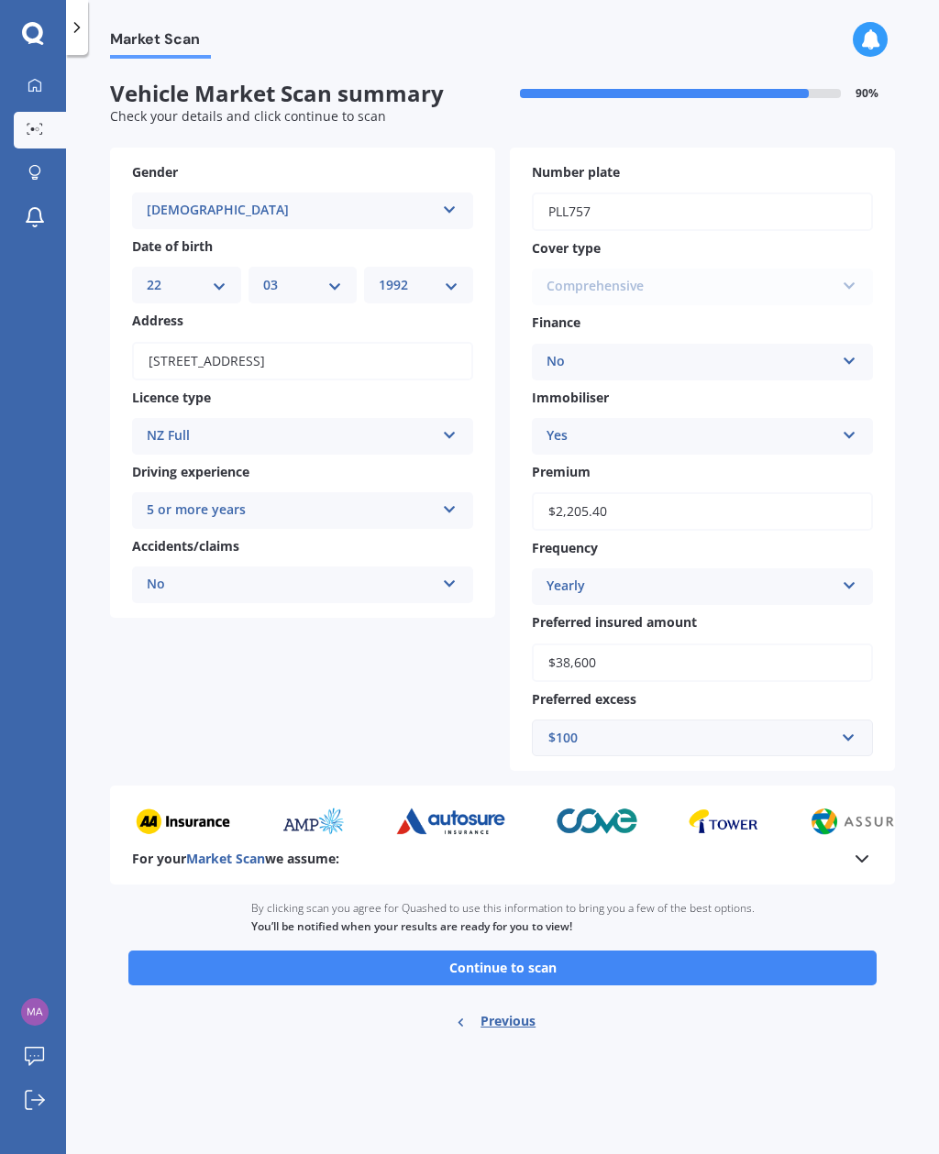
click at [731, 950] on button "Continue to scan" at bounding box center [502, 967] width 748 height 35
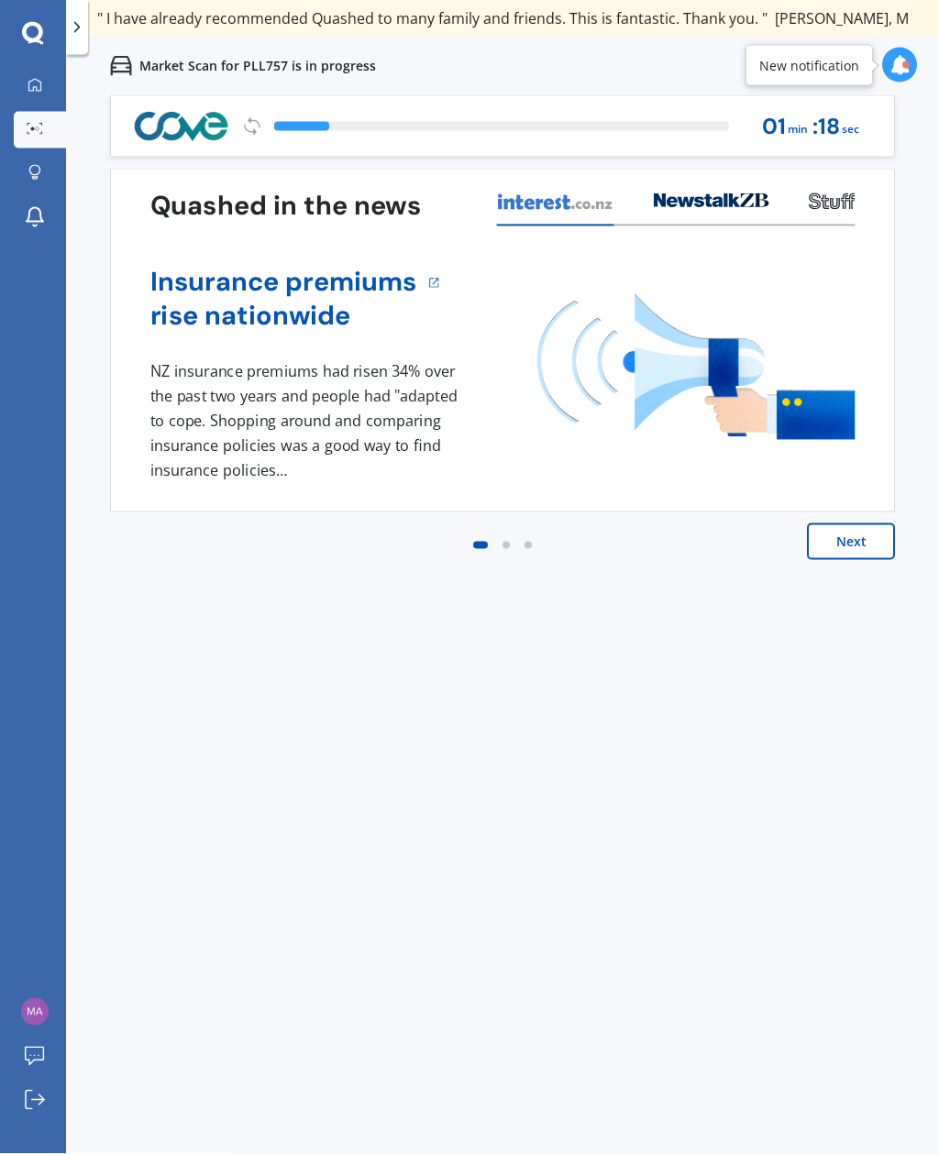
click at [895, 60] on icon at bounding box center [899, 65] width 20 height 20
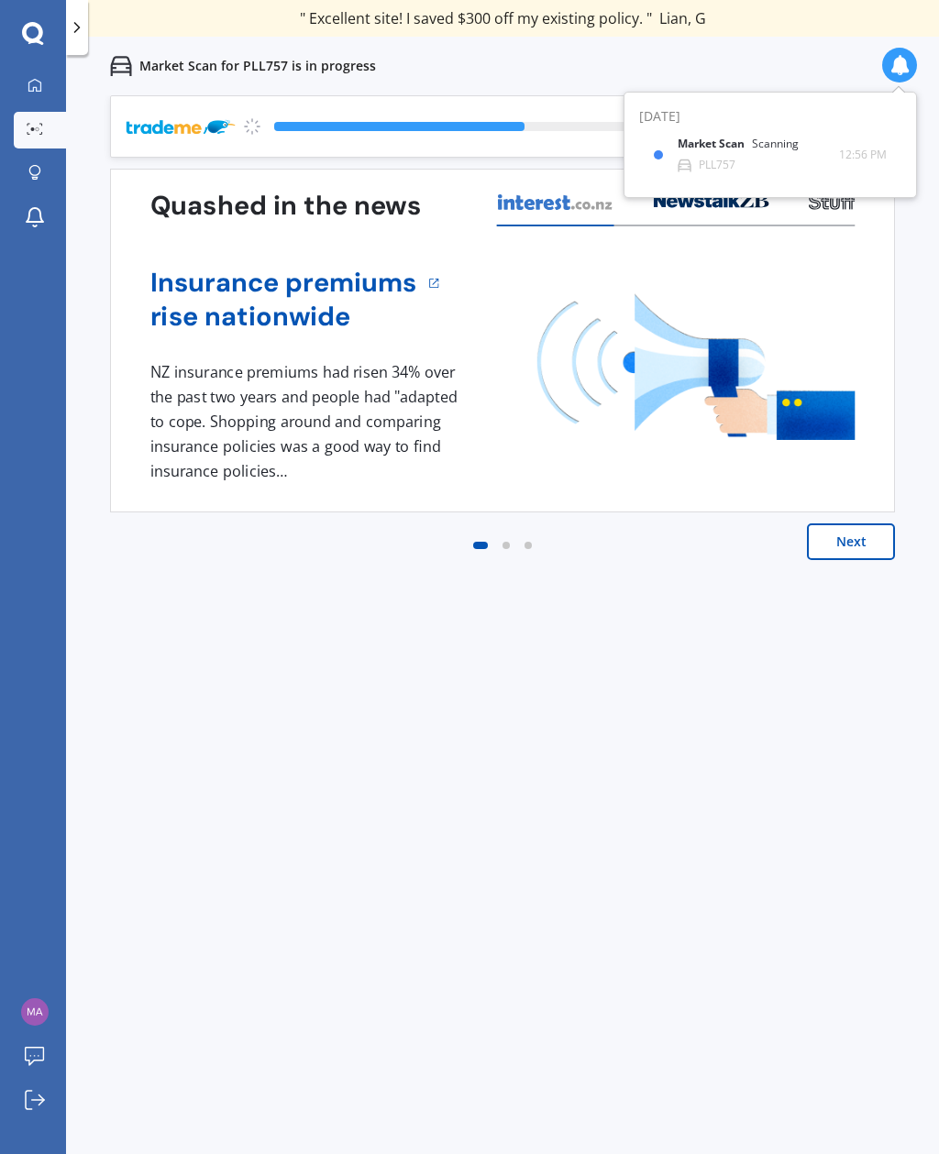
click at [901, 62] on icon at bounding box center [899, 65] width 20 height 20
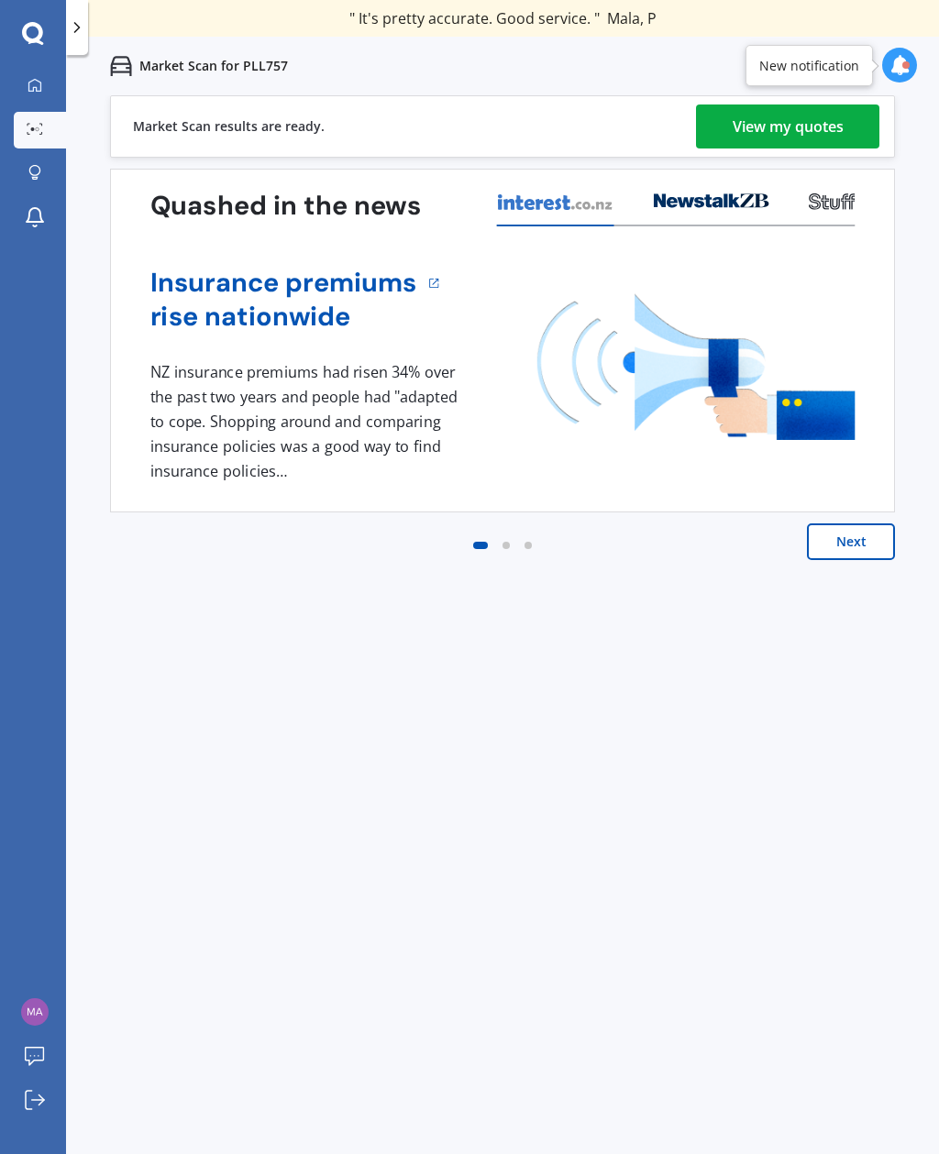
click at [832, 112] on div "View my quotes" at bounding box center [787, 126] width 111 height 44
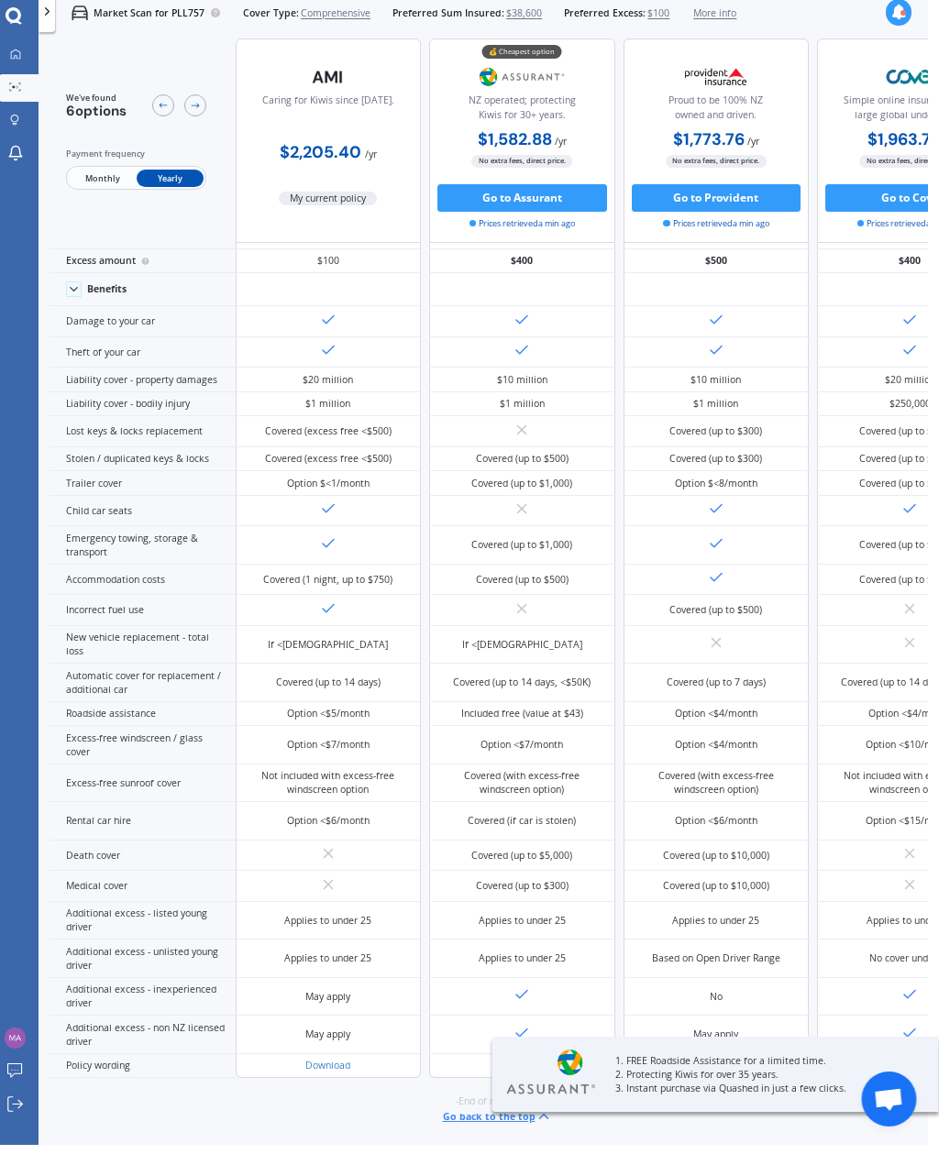
scroll to position [59, 0]
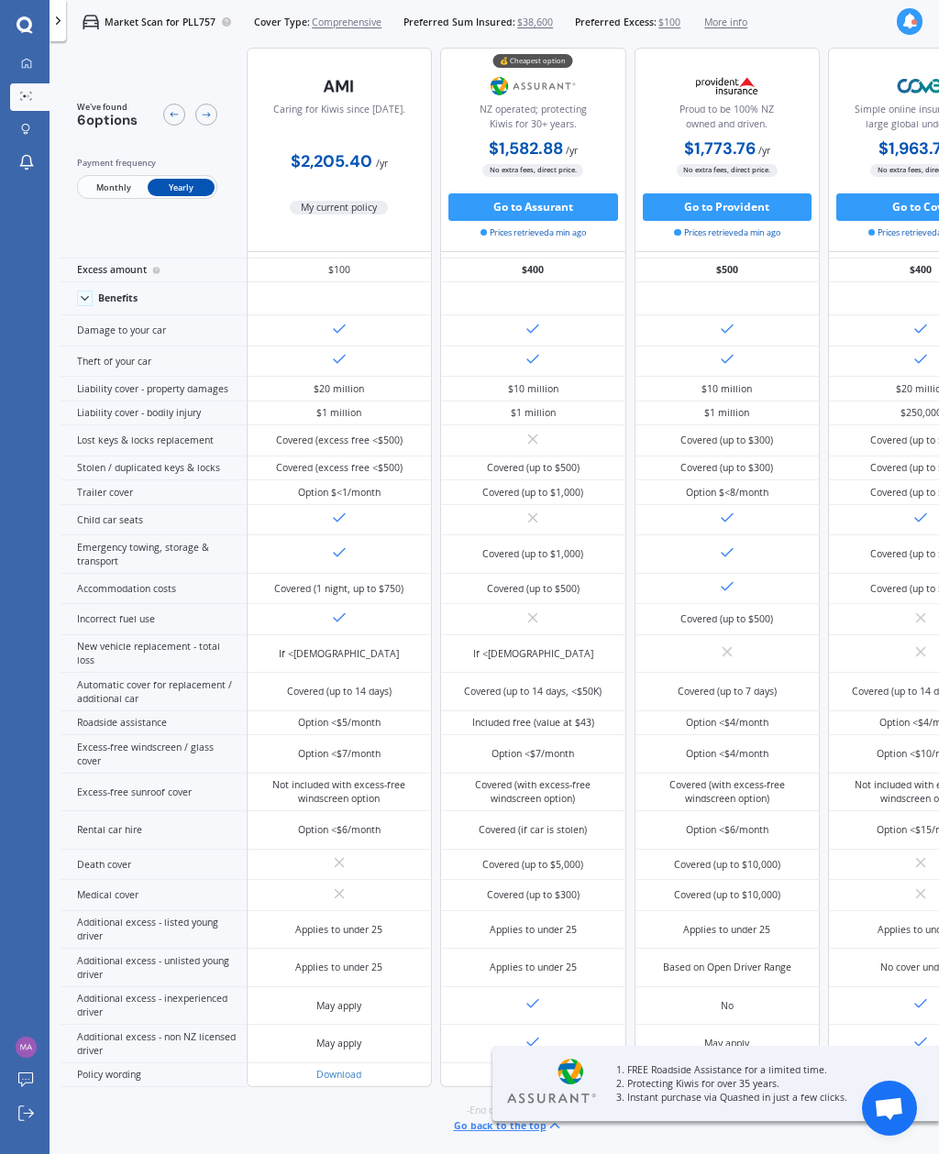
click at [754, 1091] on p "3. Instant purchase via Quashed in just a few clicks." at bounding box center [760, 1098] width 289 height 14
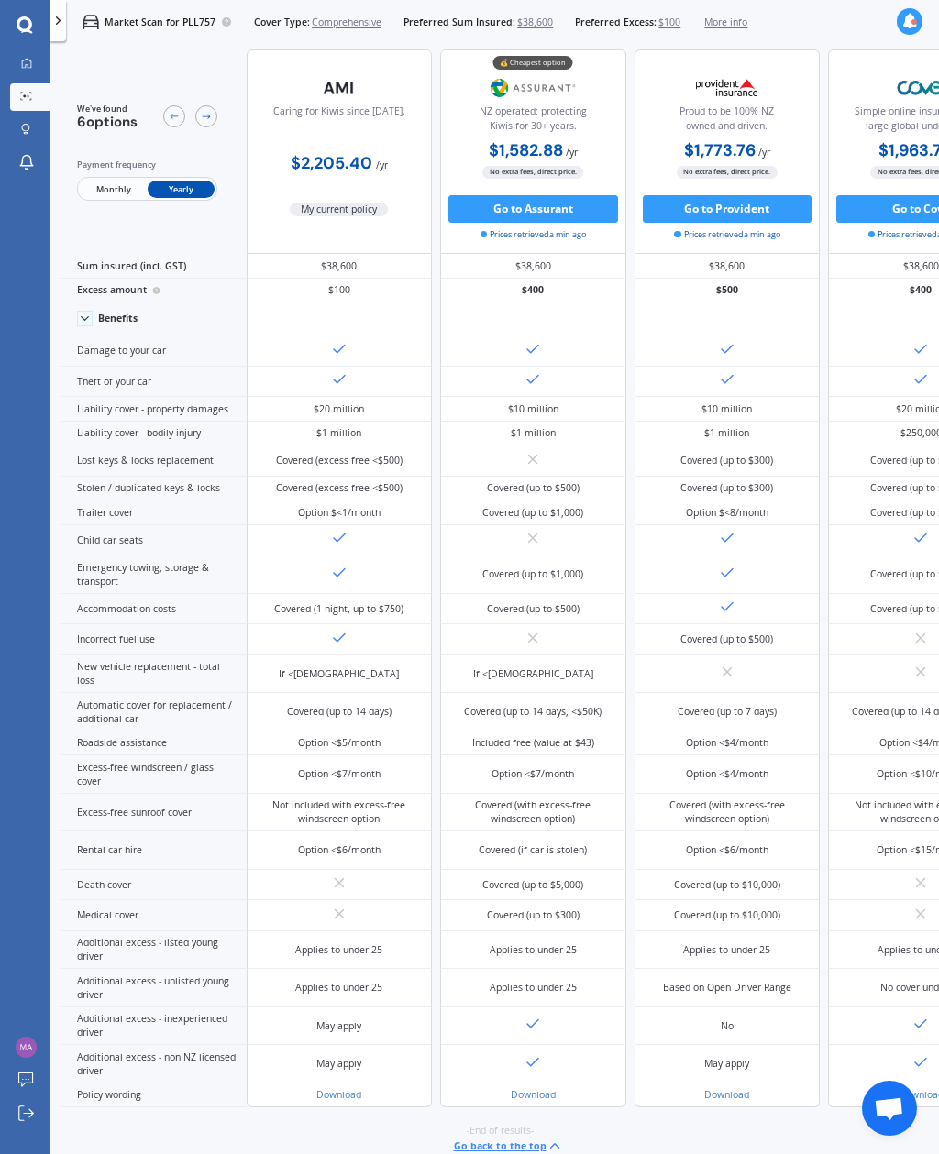
scroll to position [13, 0]
click at [33, 150] on div "My Dashboard Market Scan Explore insurance Notifications Maryam Sadiq Submit fe…" at bounding box center [24, 602] width 49 height 1104
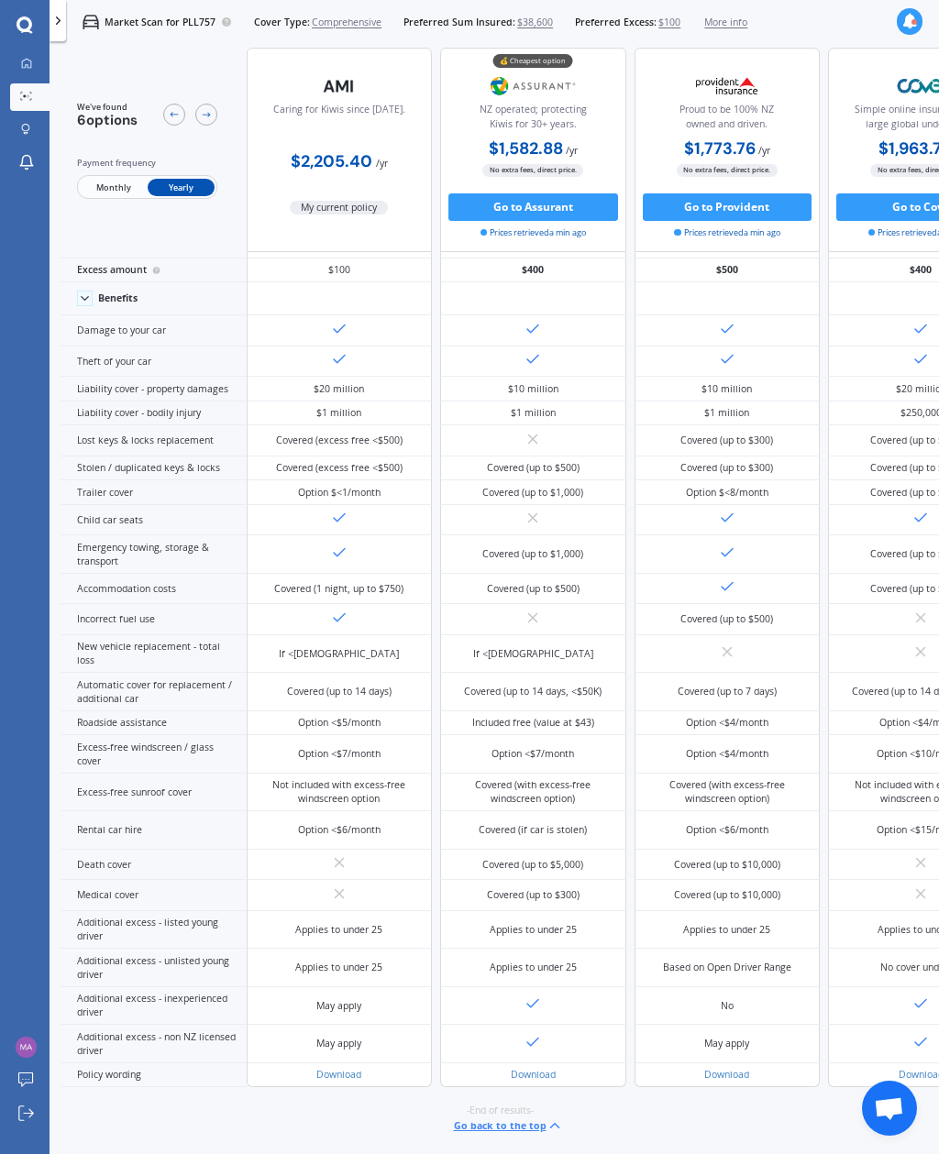
scroll to position [341, 0]
click at [590, 193] on button "Go to Assurant" at bounding box center [533, 206] width 170 height 27
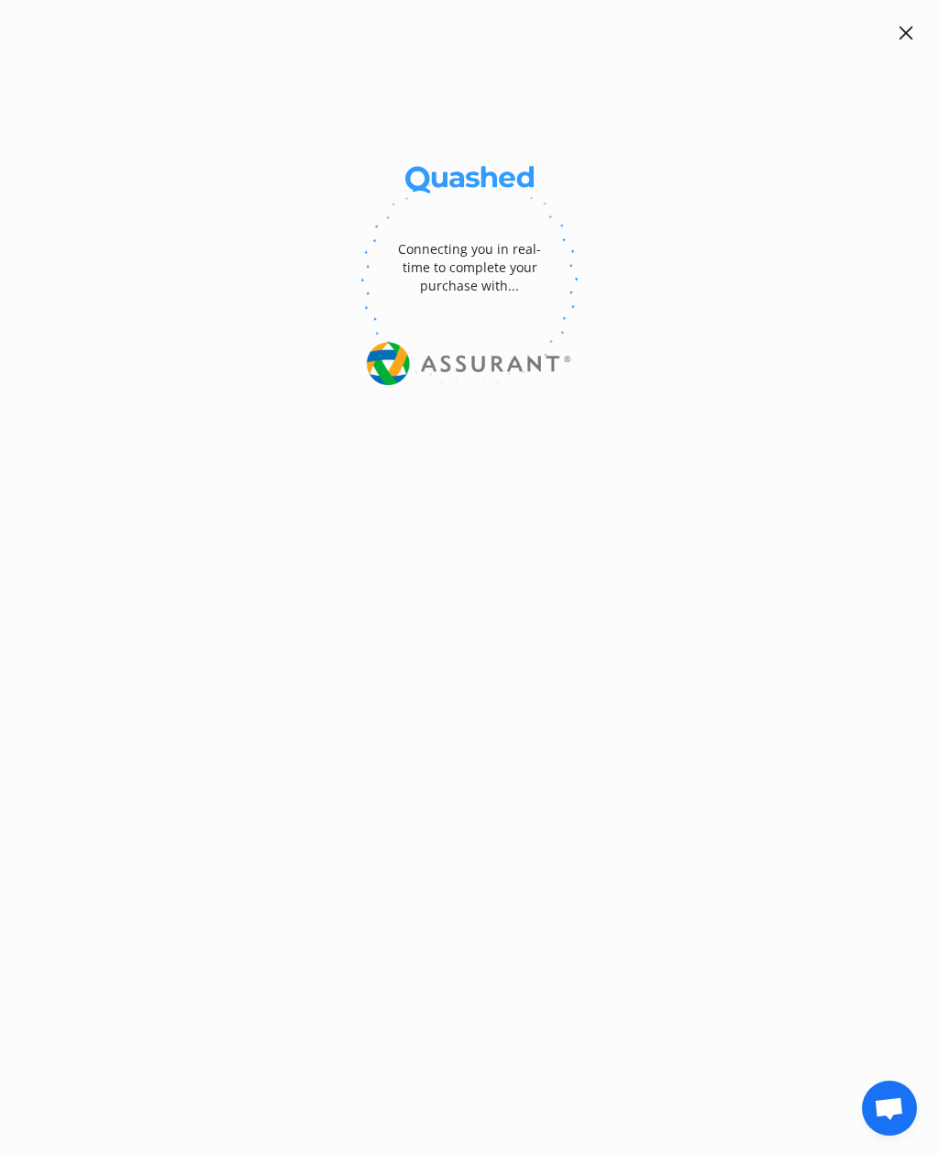
select select "Yearly"
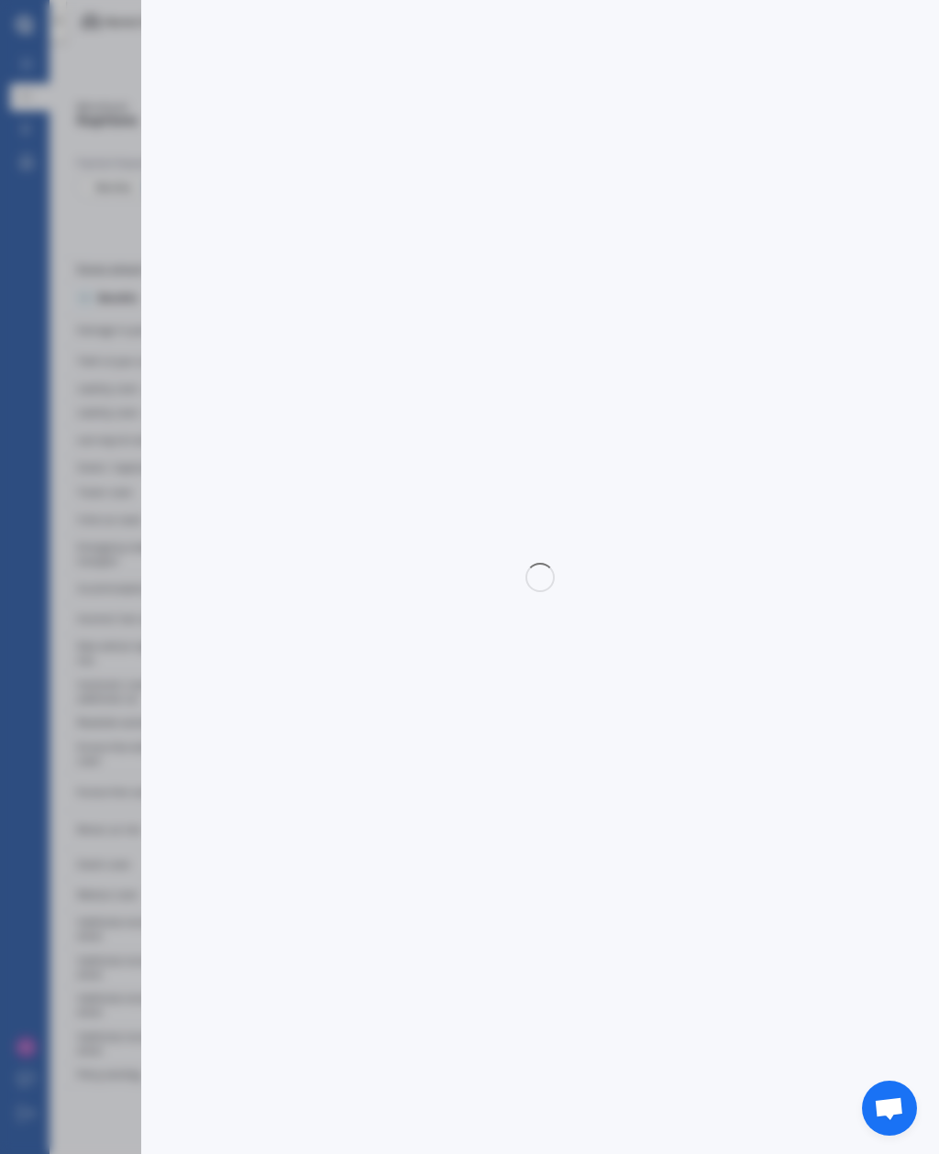
select select "full"
select select "0"
select select "Waitakere"
select select "HAVAL"
select select "H6"
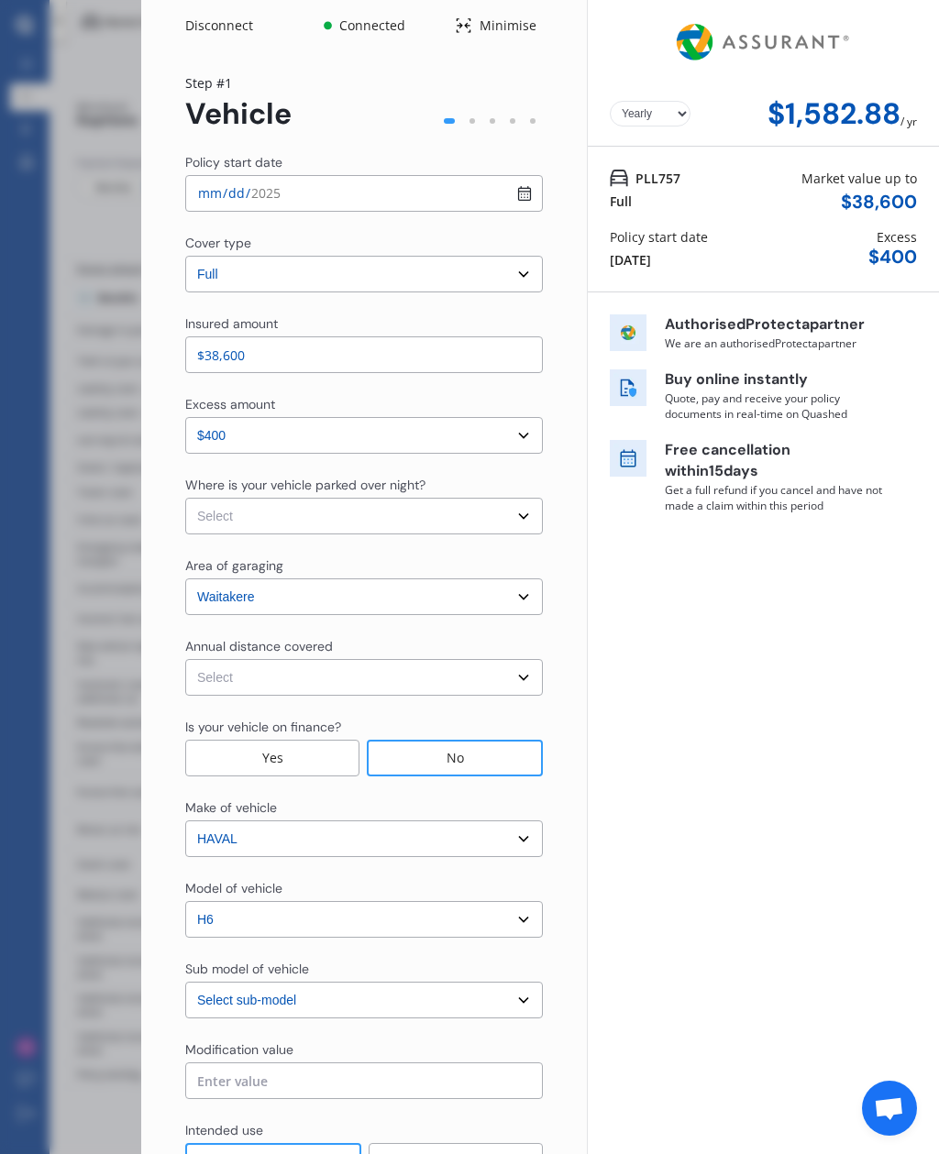
select select "ULTRA HYBRID 2WD"
click at [538, 175] on input "2025-09-02" at bounding box center [363, 193] width 357 height 37
type input "2025-09-22"
click at [526, 256] on select "Select cover type 3rd Party Full" at bounding box center [363, 274] width 357 height 37
click at [483, 336] on input "$38,600" at bounding box center [363, 354] width 357 height 37
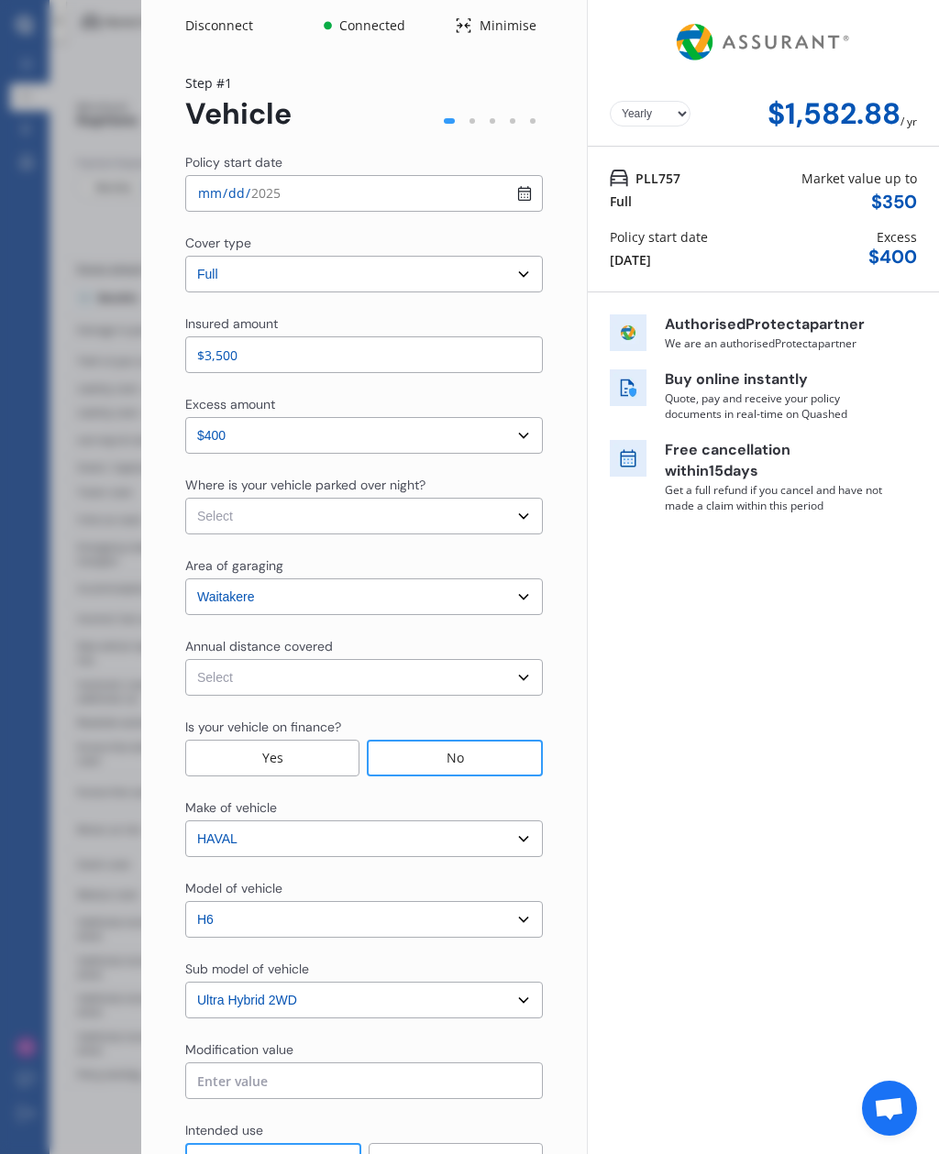
type input "$35,000"
click at [879, 670] on div "Yearly Monthly $1,582.88 / yr PLL757 Full Market value up to $ 35,000 Policy st…" at bounding box center [763, 656] width 352 height 1312
click at [510, 417] on select "Select excess amount $400 $900 $1,400" at bounding box center [363, 435] width 357 height 37
click at [522, 498] on select "Select In a garage On own property On street or road" at bounding box center [363, 516] width 357 height 37
select select "In a garage"
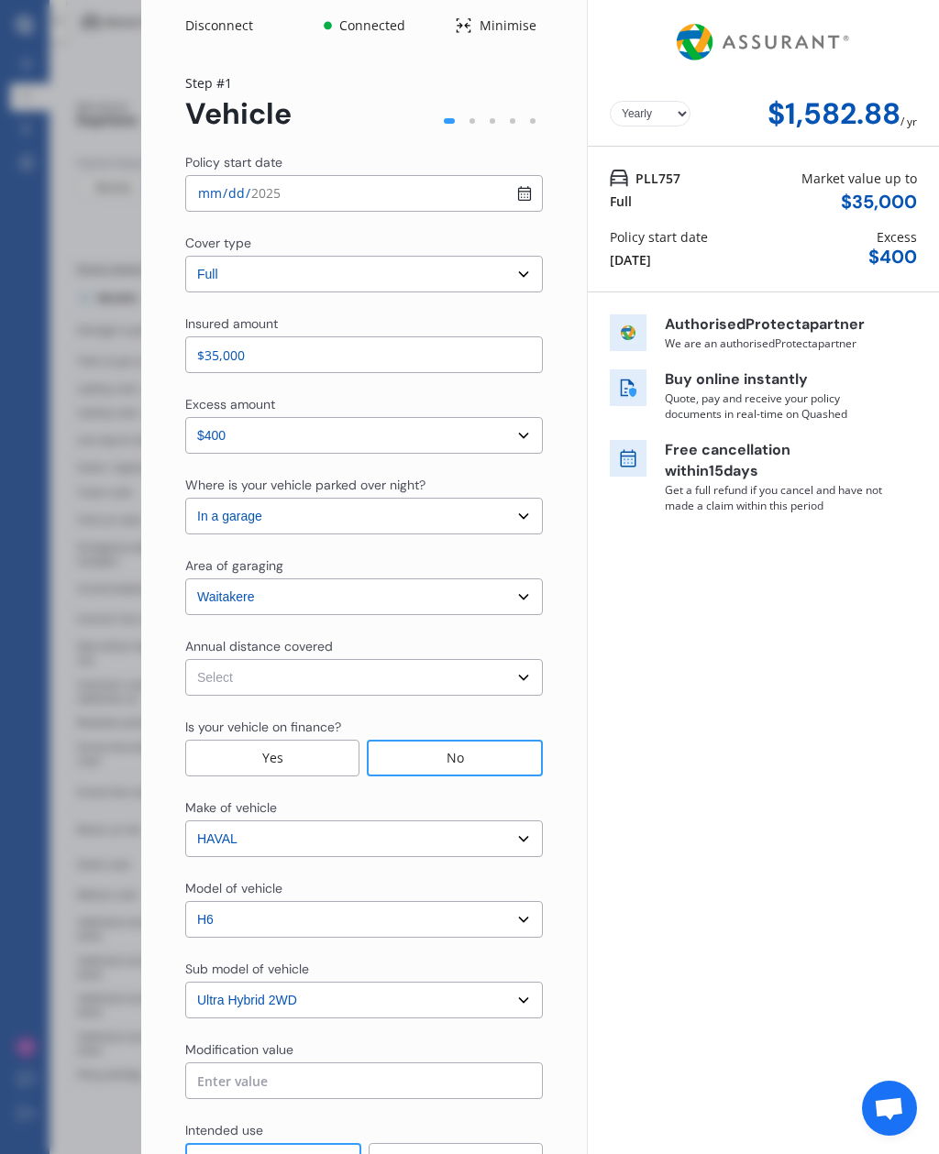
click at [520, 578] on select "Select Auckland City Auckland West Country / Rodney / Gulf Islands Bay Of Plent…" at bounding box center [363, 596] width 357 height 37
click at [502, 659] on select "Select Low (less than 15,000km per year) Average (15,000-30,000km per year) Hig…" at bounding box center [363, 677] width 357 height 37
select select "15000"
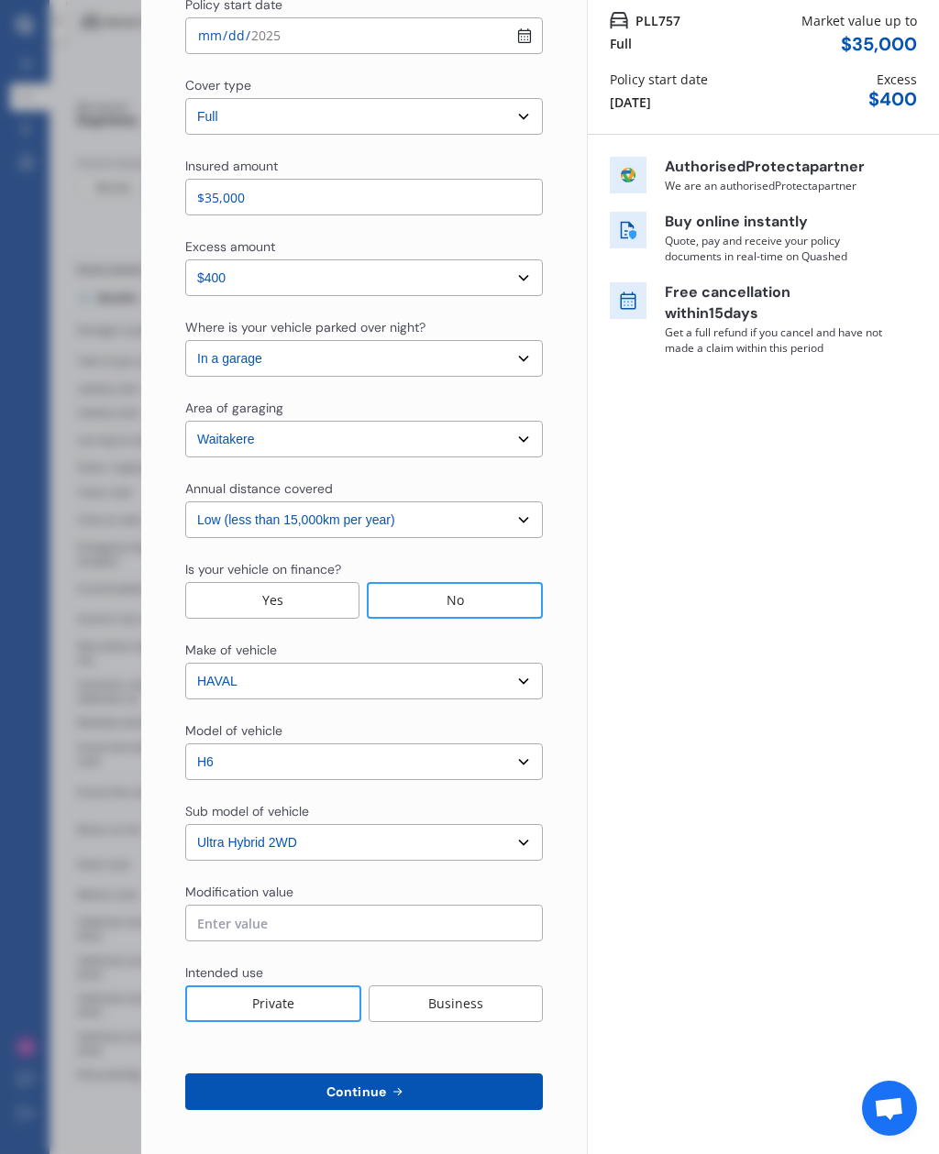
scroll to position [158, 0]
click at [440, 1073] on button "Continue" at bounding box center [363, 1091] width 357 height 37
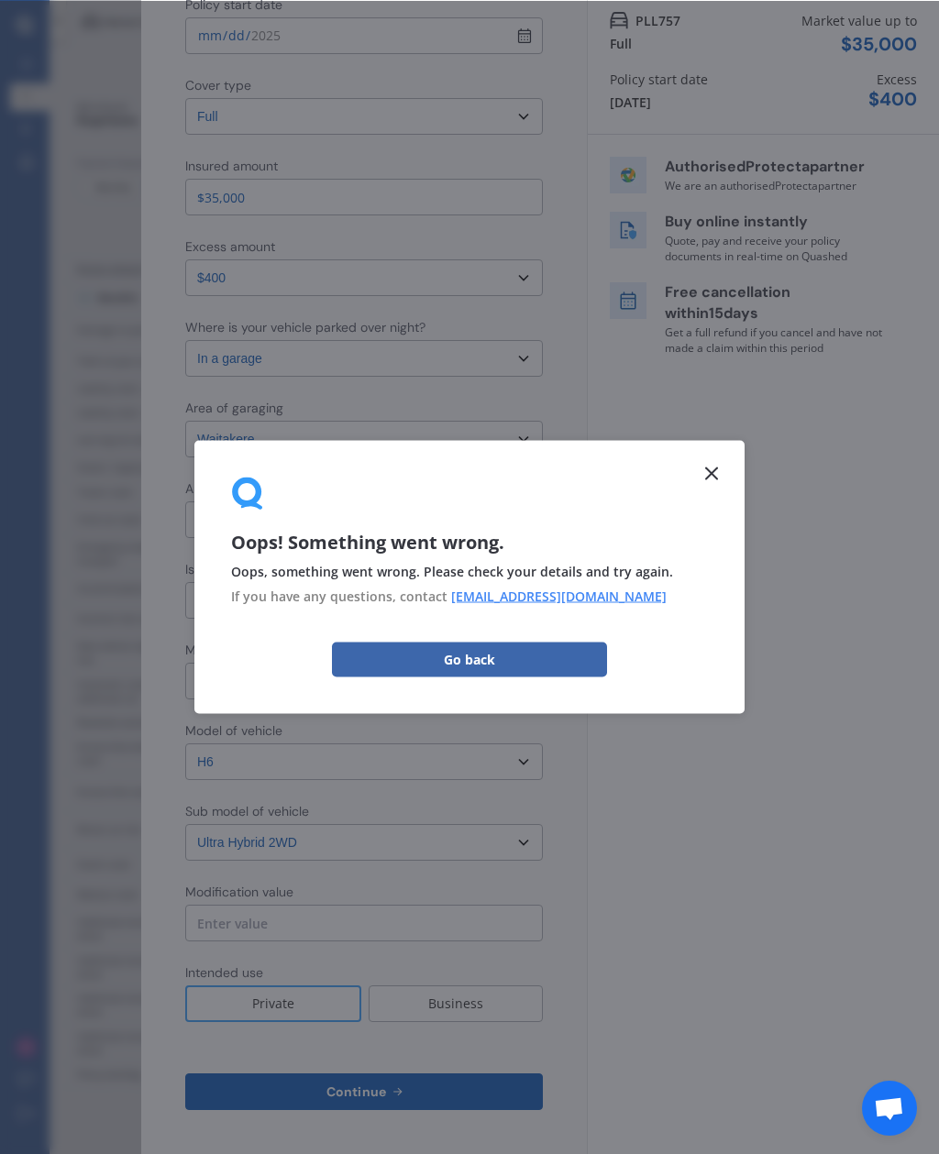
scroll to position [0, 0]
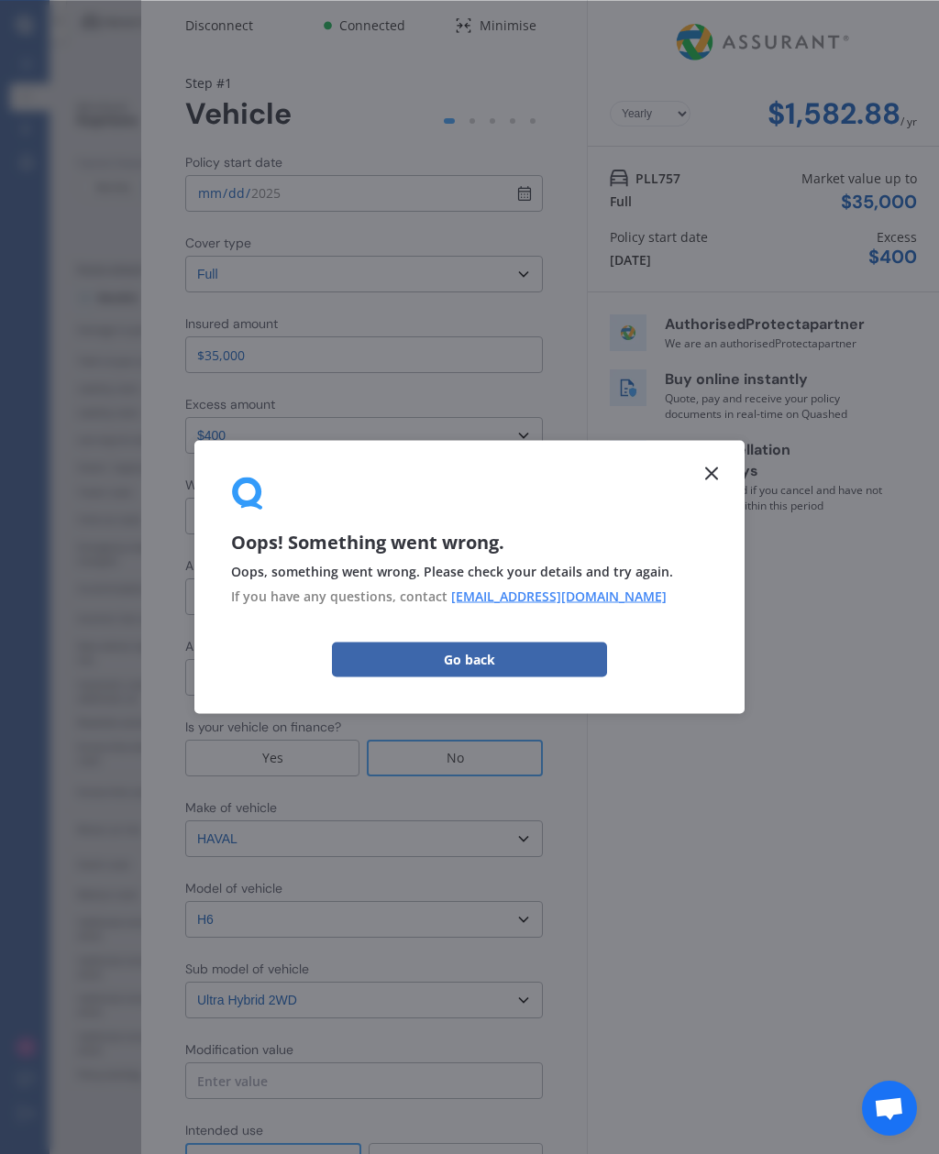
click at [571, 649] on button "Go back" at bounding box center [469, 659] width 275 height 35
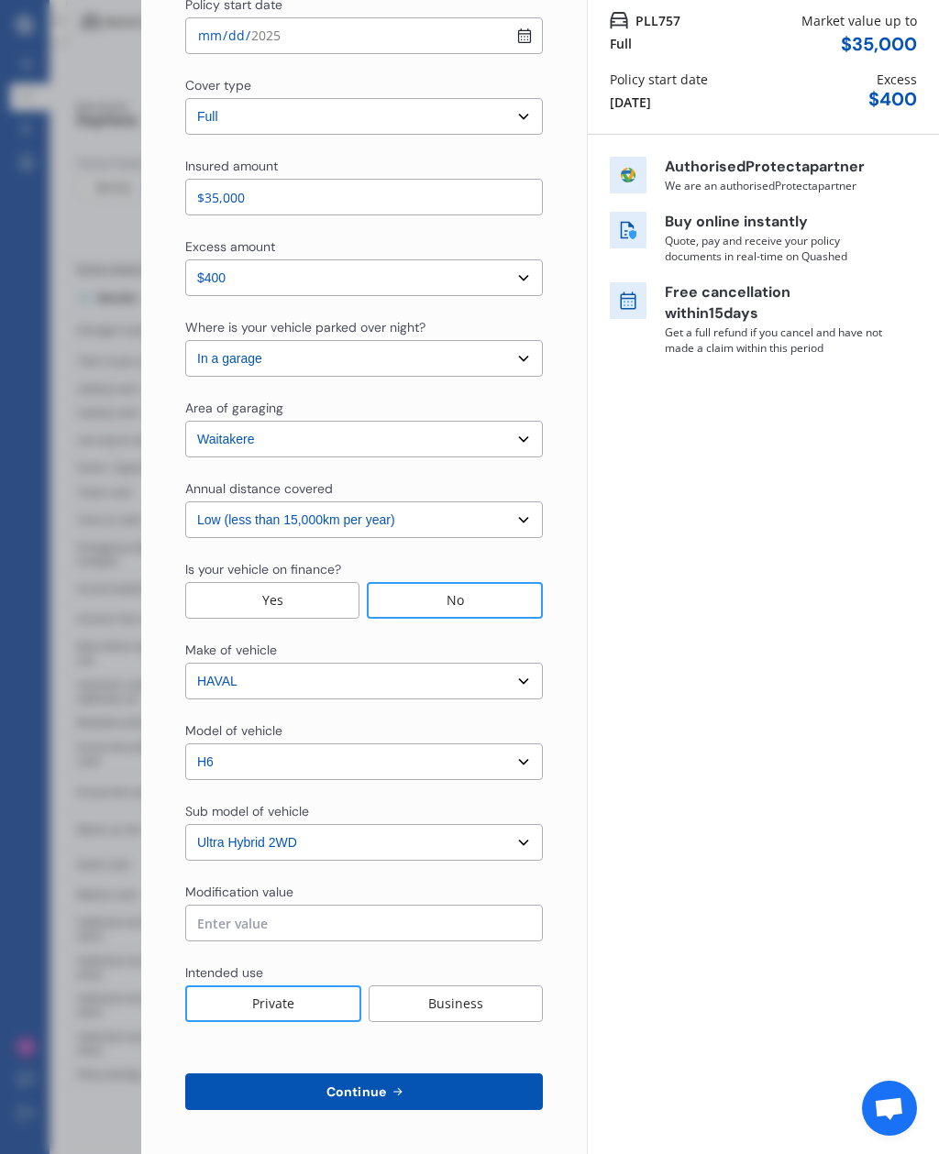
scroll to position [158, 0]
click at [417, 1073] on button "Continue" at bounding box center [363, 1091] width 357 height 37
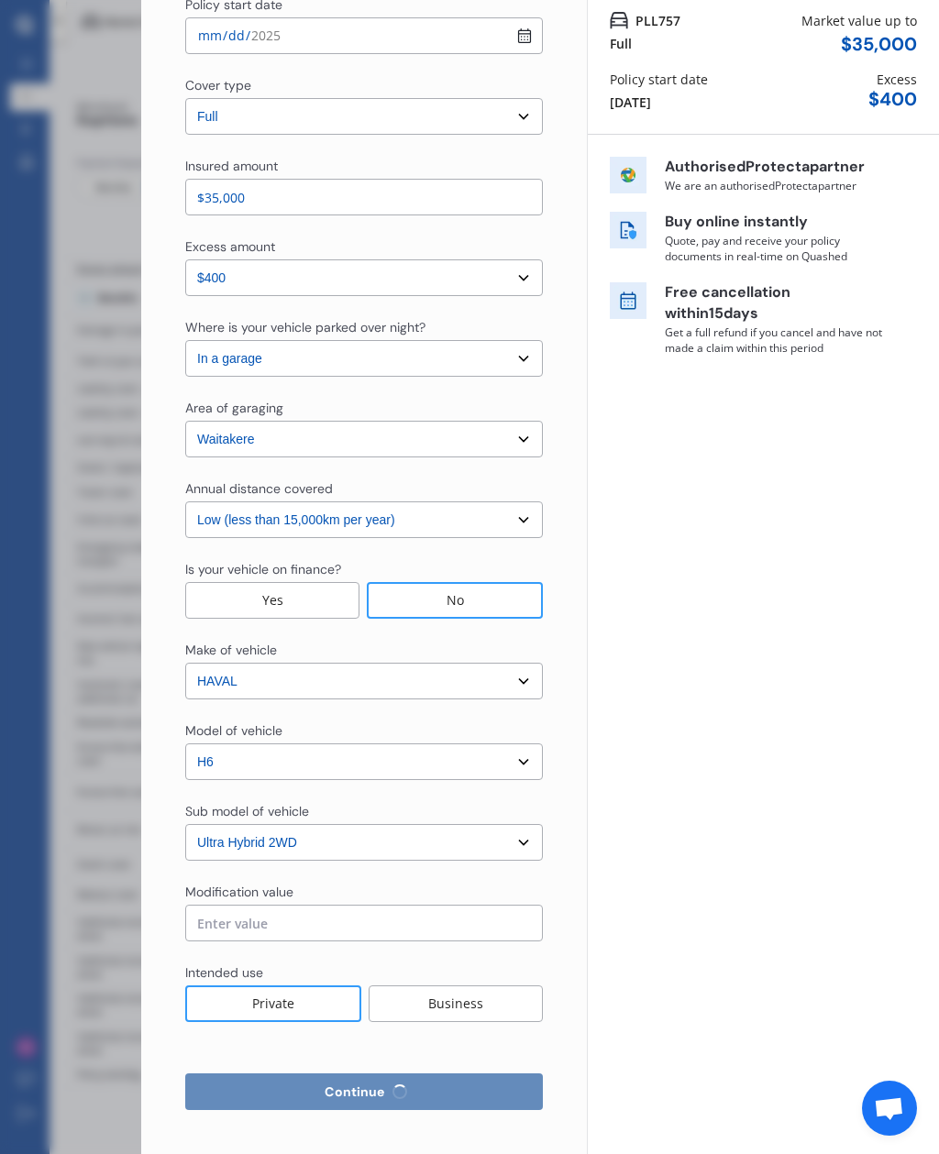
select select "Miss"
select select "22"
select select "03"
select select "1992"
select select "full"
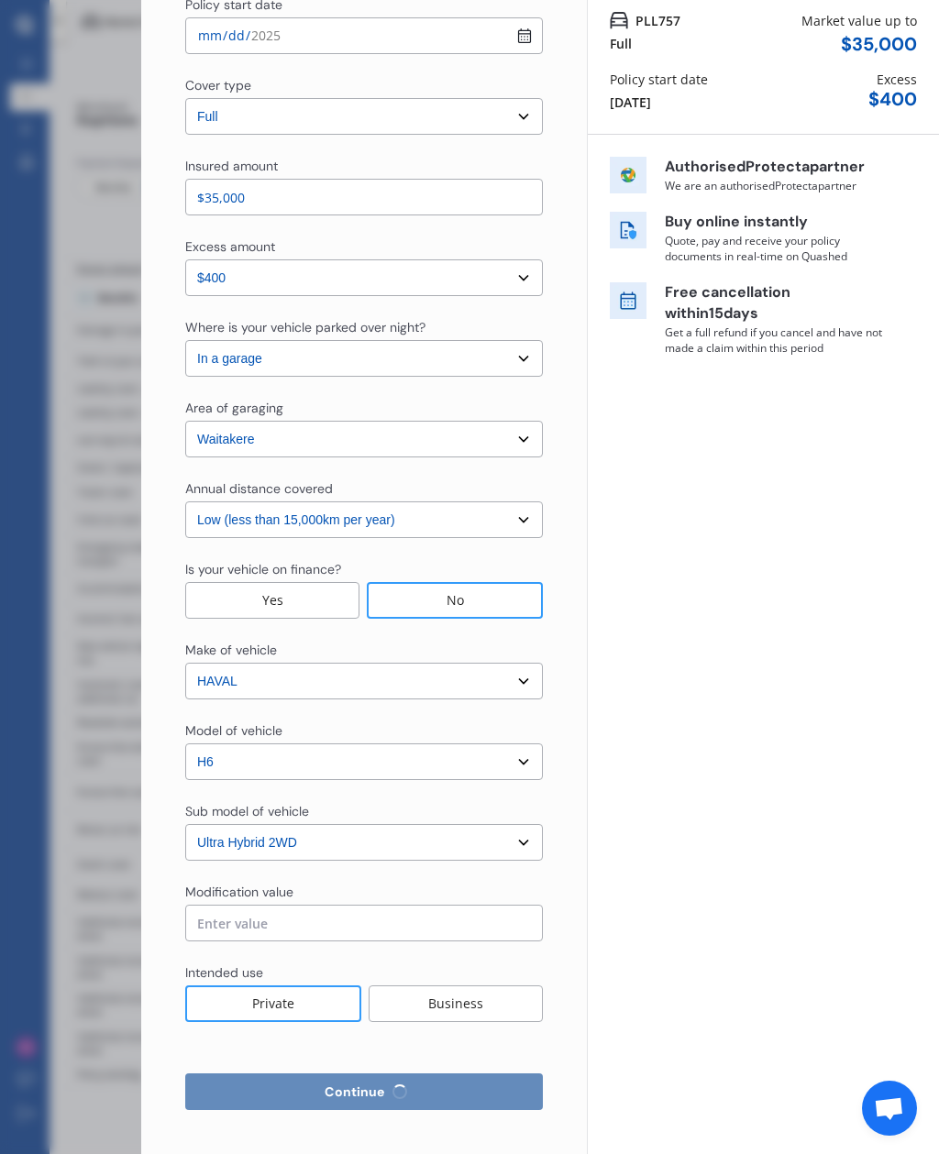
select select "more than 4 years"
select select "New Zealand"
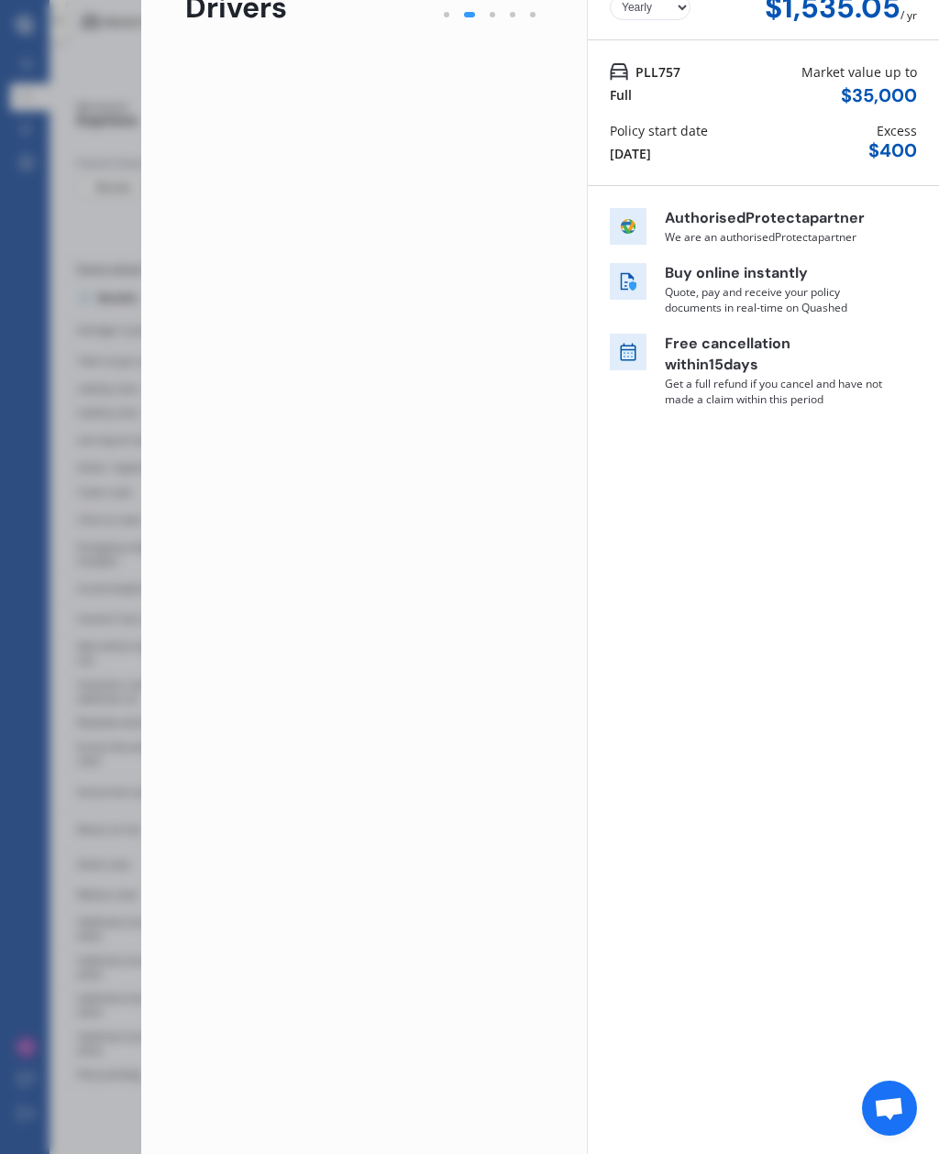
scroll to position [0, 0]
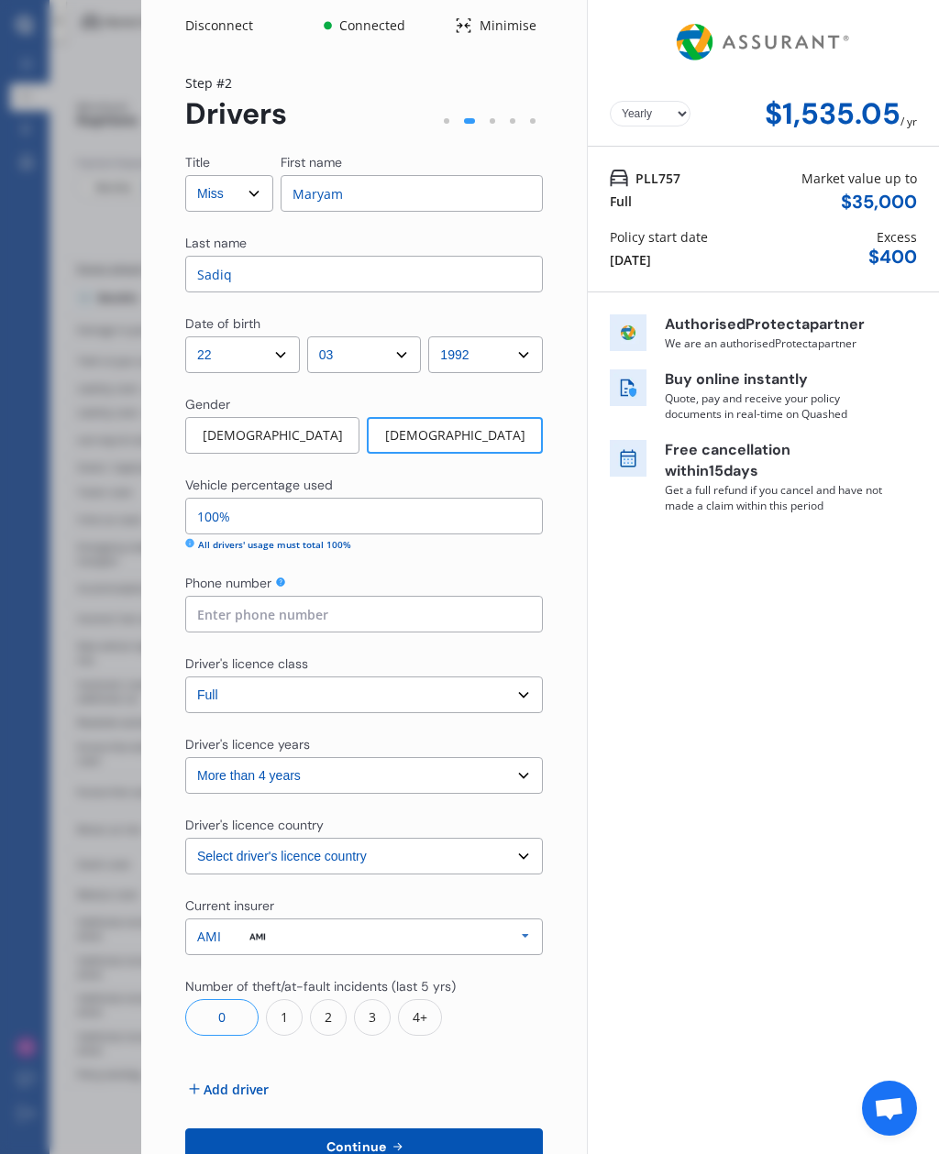
click at [66, 646] on div "Disconnect Connected Minimise Yearly Monthly $1,535.05 / yr Step # 2 Drivers Ti…" at bounding box center [469, 577] width 939 height 1154
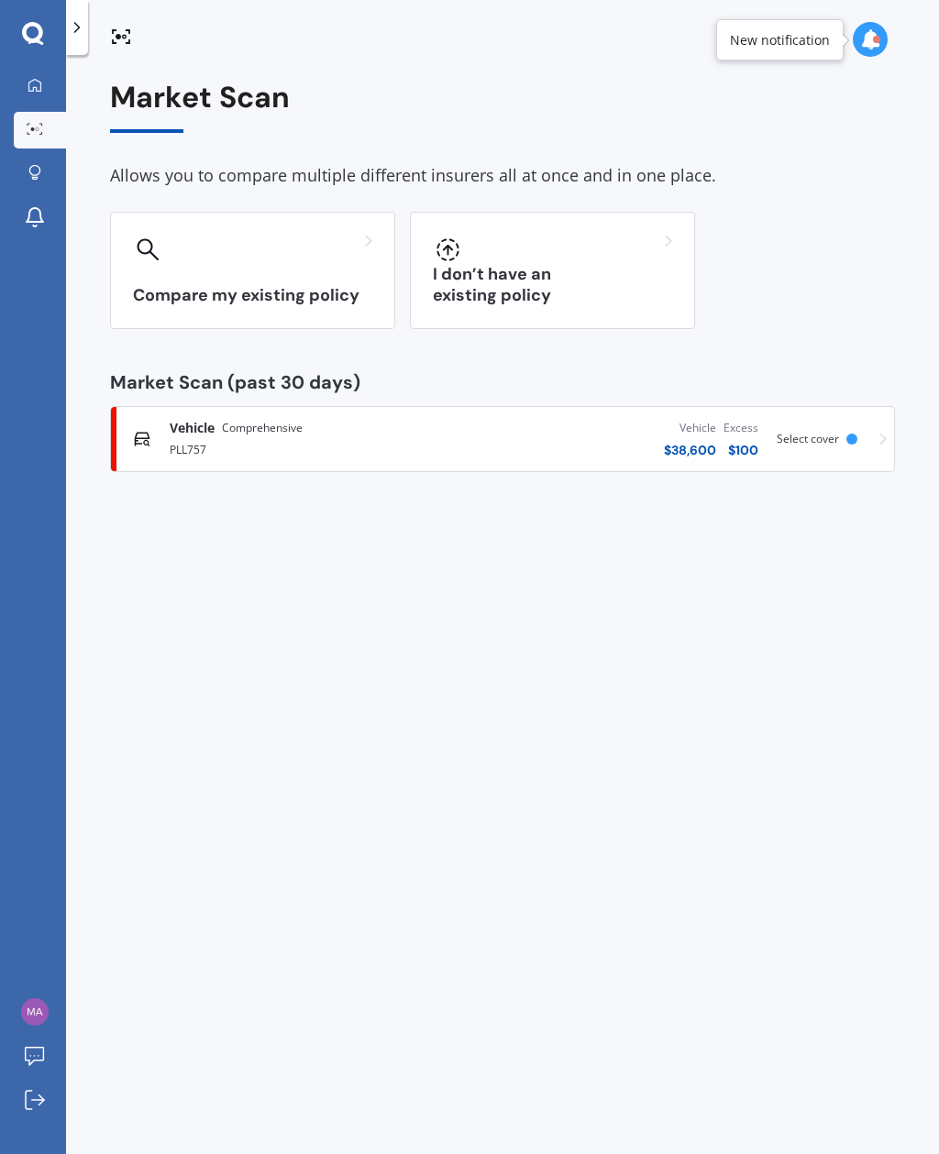
click at [863, 435] on div "Select cover" at bounding box center [820, 439] width 88 height 13
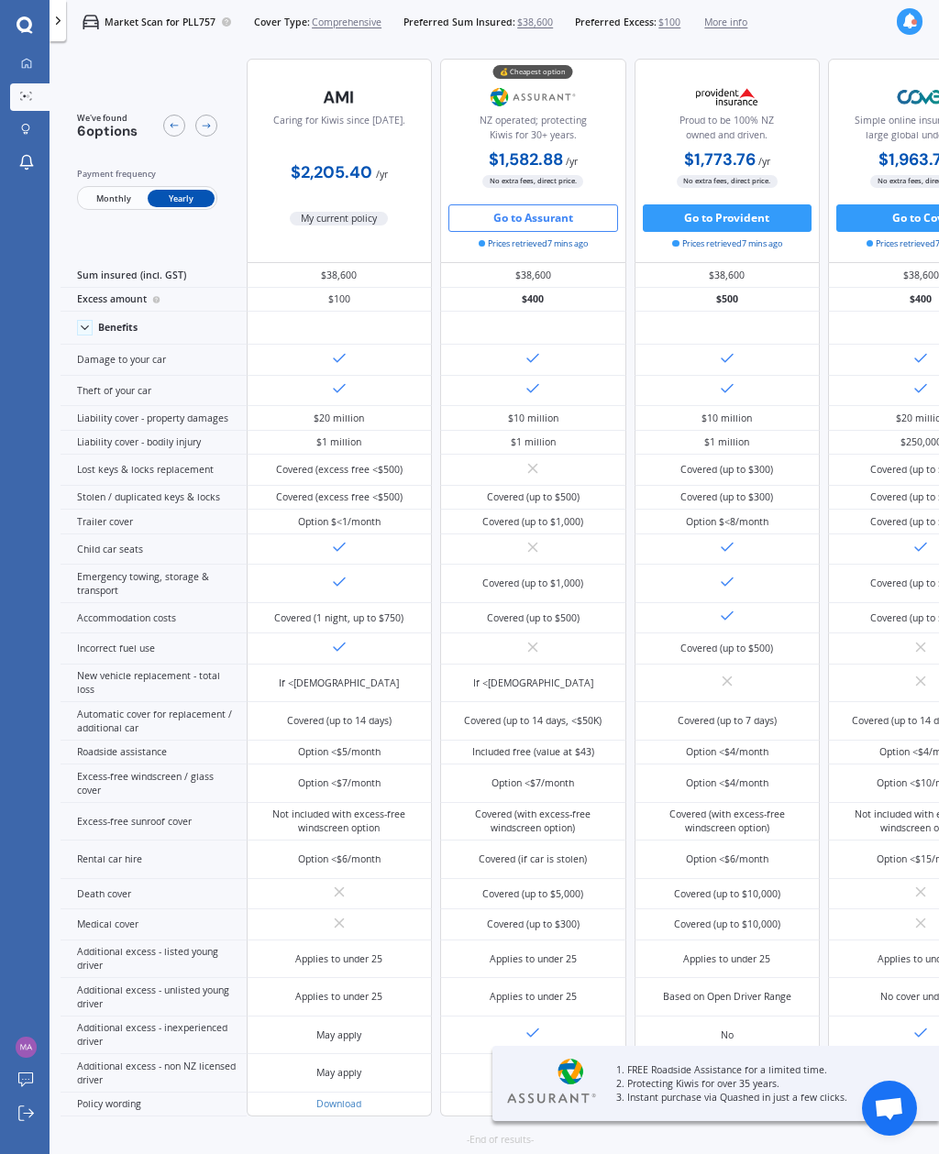
click at [553, 19] on span "$38,600" at bounding box center [535, 23] width 36 height 14
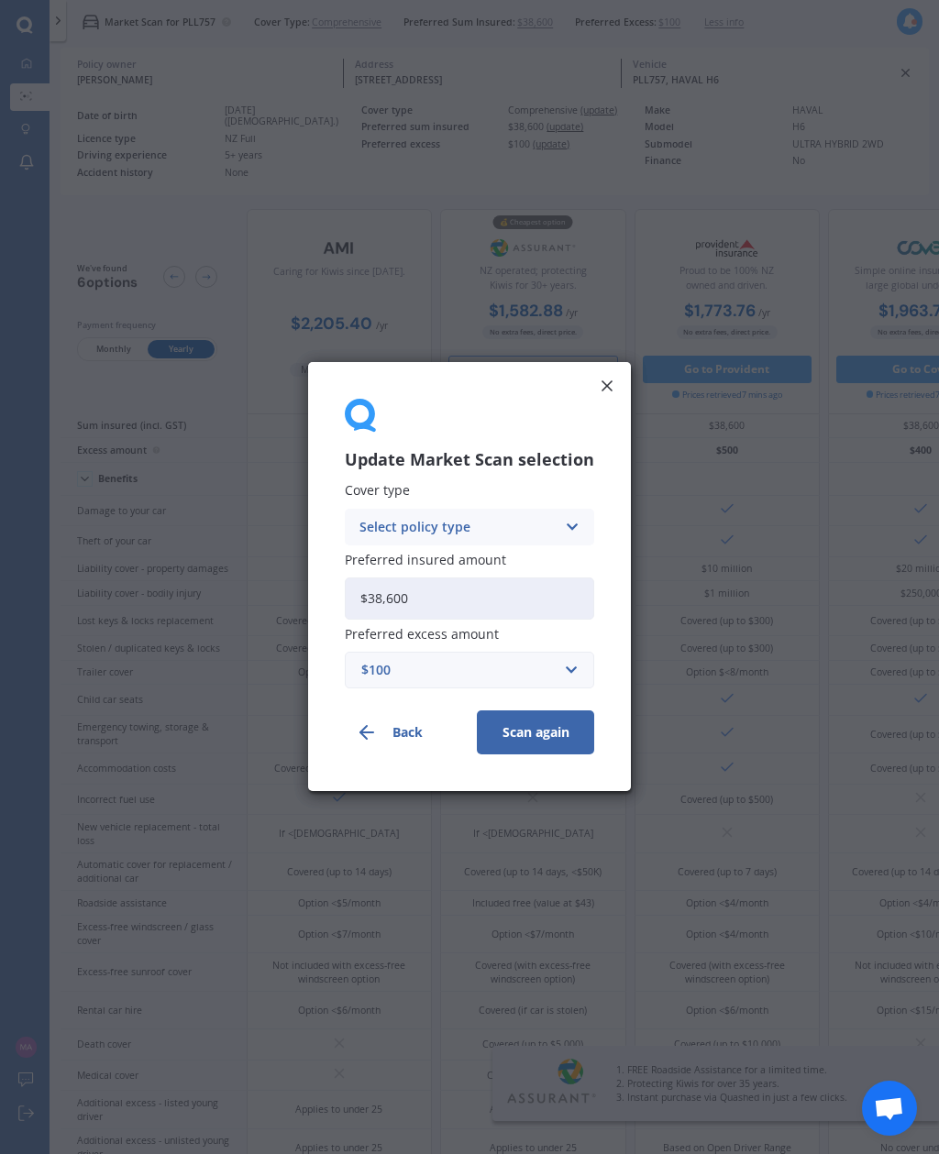
click at [548, 596] on input "$38,600" at bounding box center [469, 598] width 249 height 42
click at [551, 658] on input "text" at bounding box center [462, 671] width 233 height 35
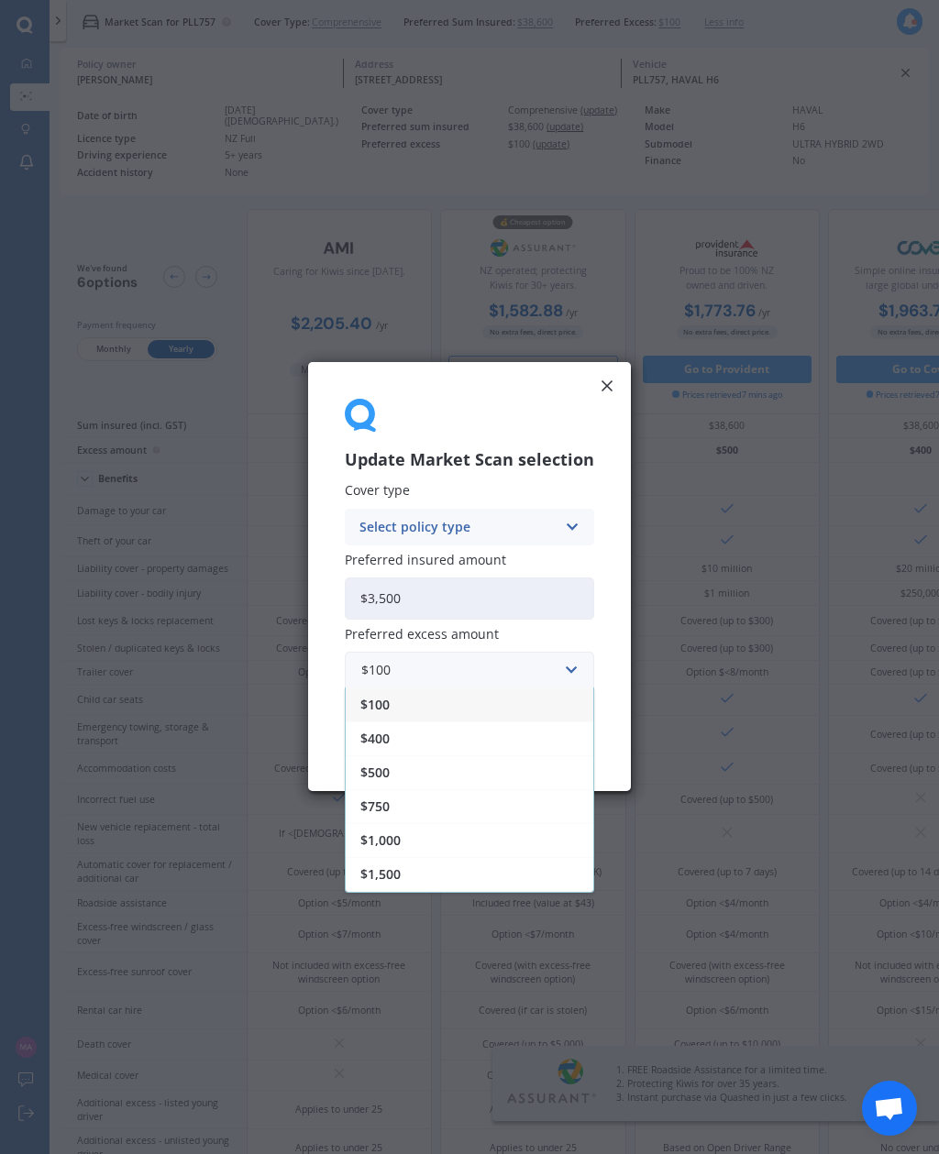
click at [520, 729] on div "$400" at bounding box center [469, 739] width 247 height 34
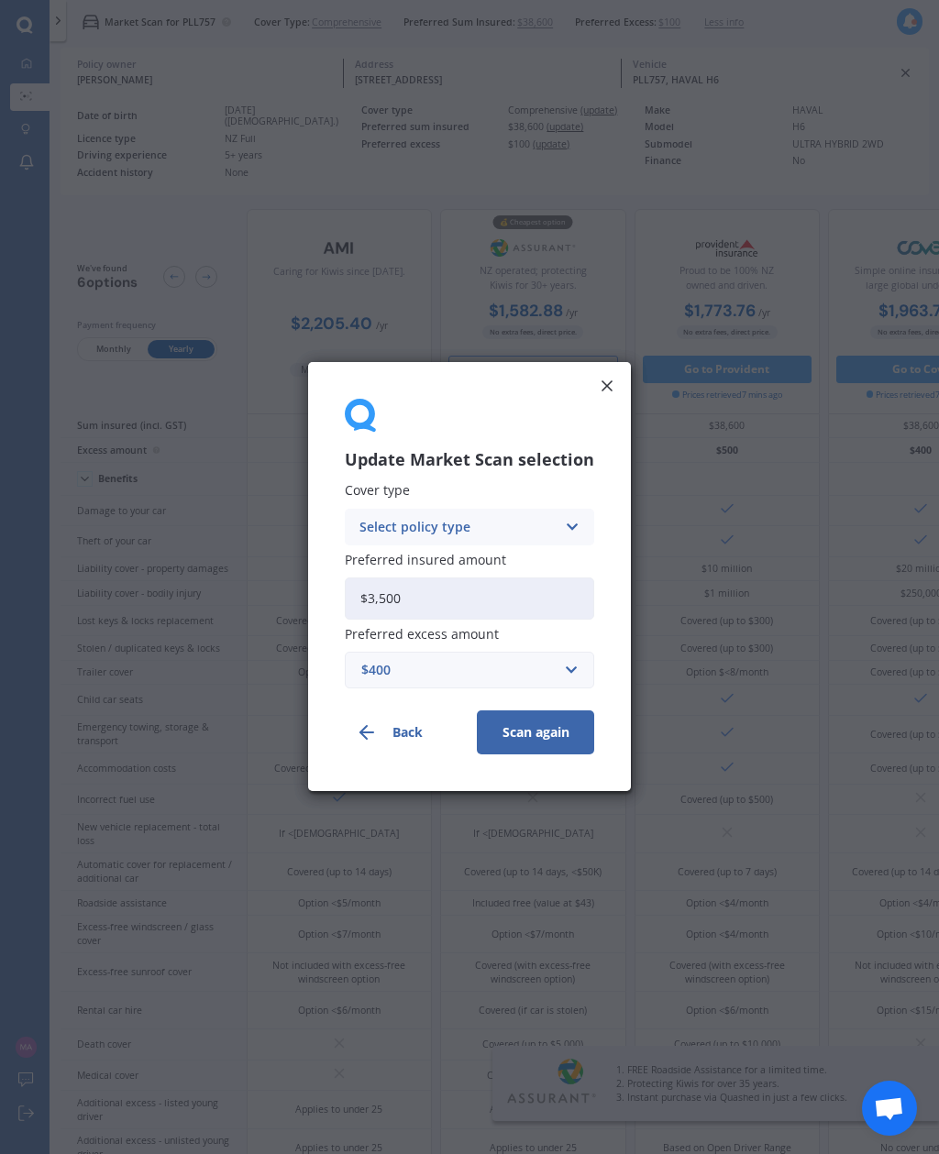
click at [532, 591] on input "$3,500" at bounding box center [469, 598] width 249 height 42
type input "$35,000"
click at [556, 509] on div "Select policy type Comprehensive Third Party, Fire & Theft Third Party" at bounding box center [469, 527] width 249 height 37
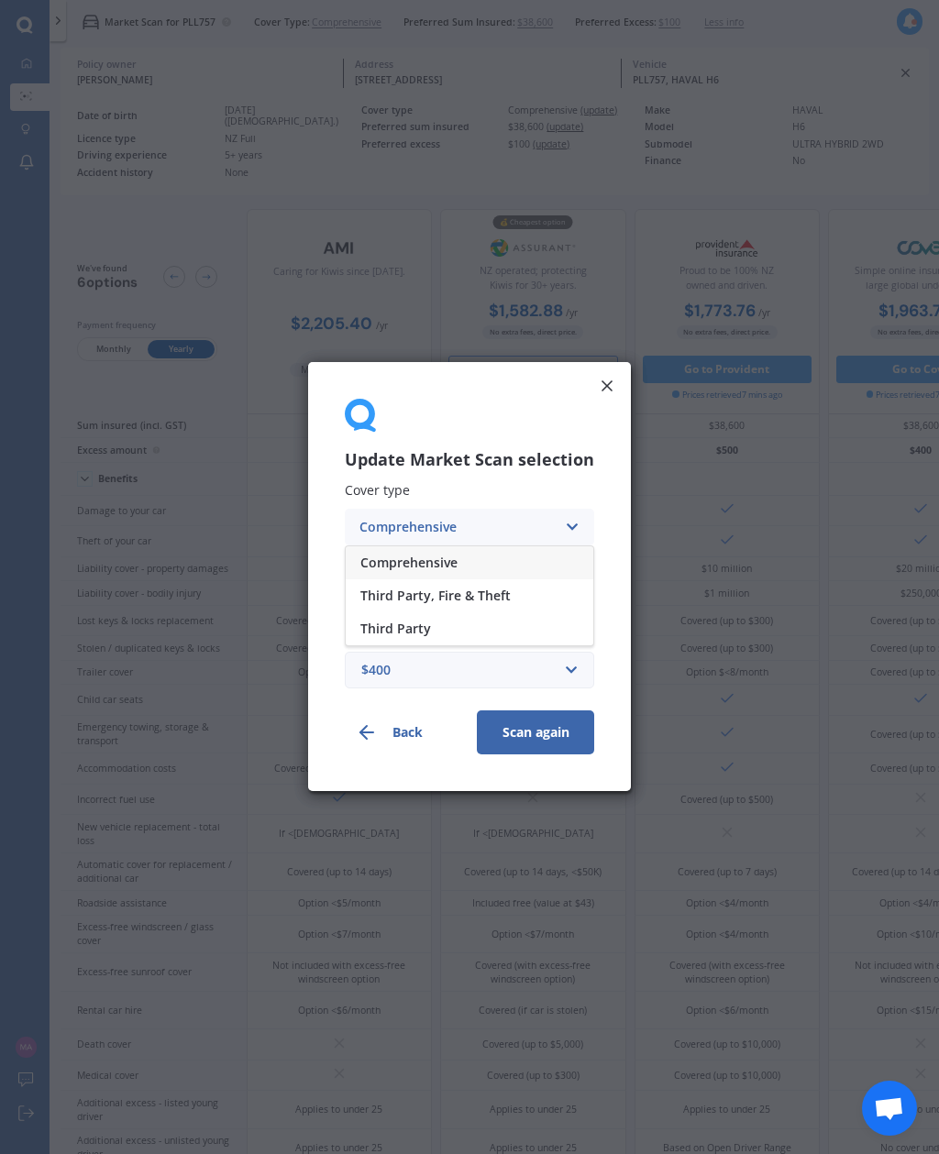
click at [522, 561] on div "Comprehensive" at bounding box center [469, 562] width 247 height 33
click at [558, 731] on button "Scan again" at bounding box center [535, 733] width 117 height 44
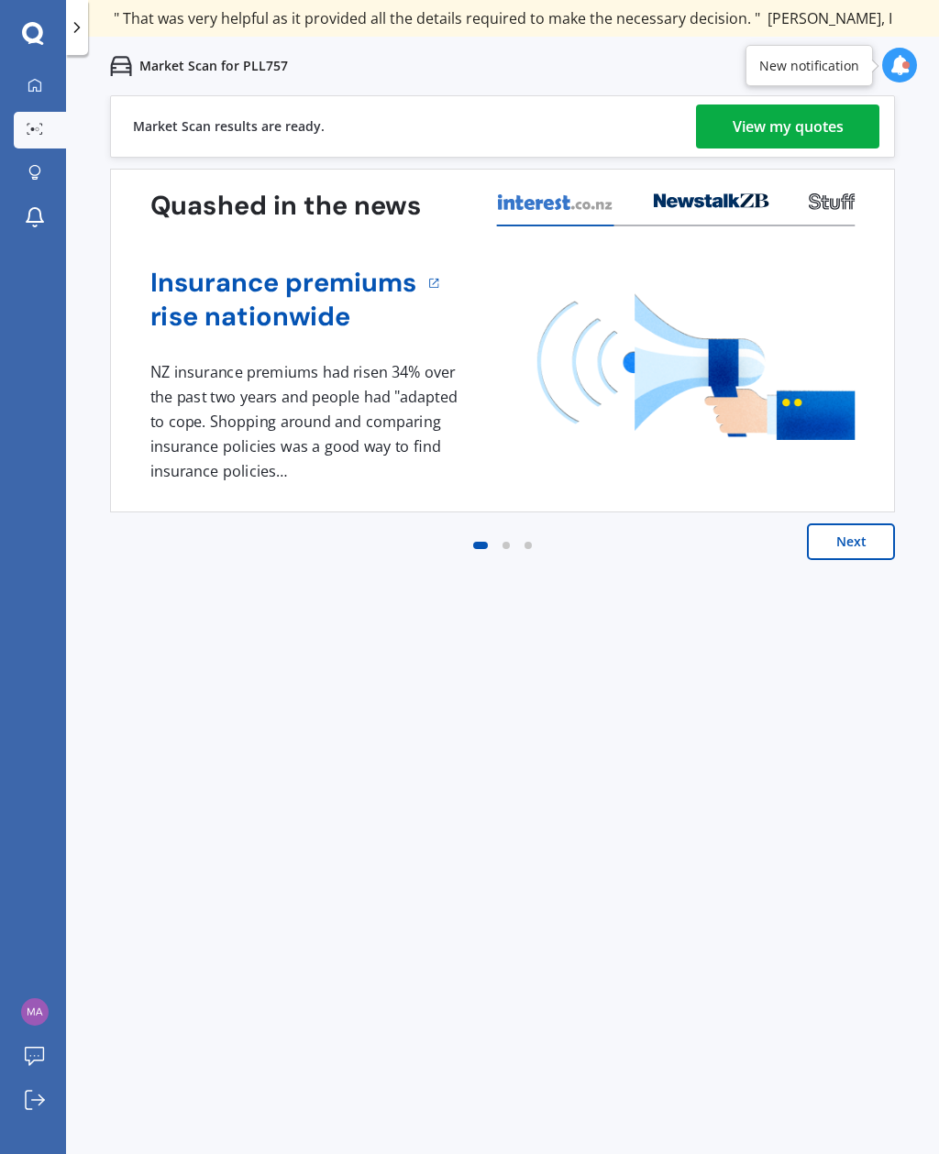
click at [755, 138] on div "View my quotes" at bounding box center [787, 126] width 111 height 44
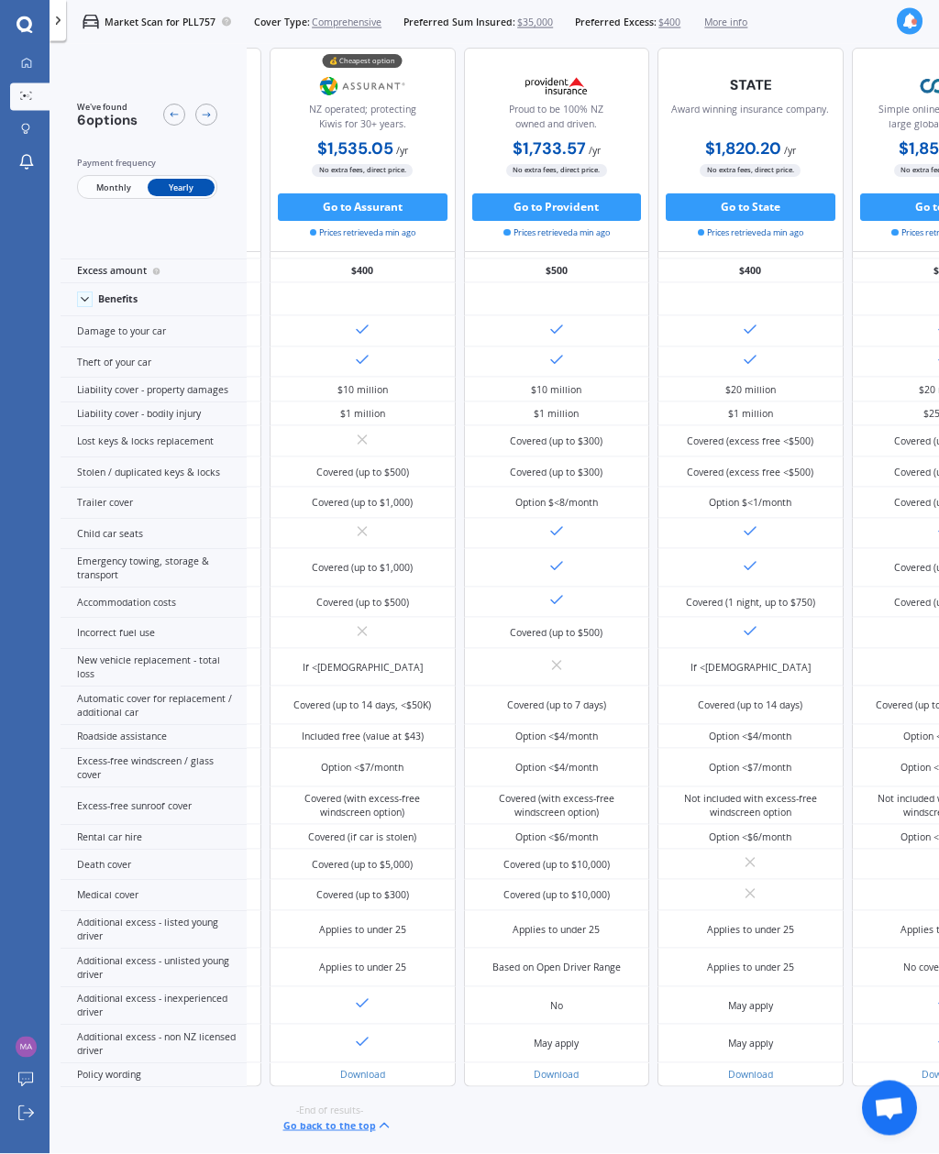
scroll to position [59, 0]
click at [401, 193] on button "Go to Assurant" at bounding box center [363, 206] width 170 height 27
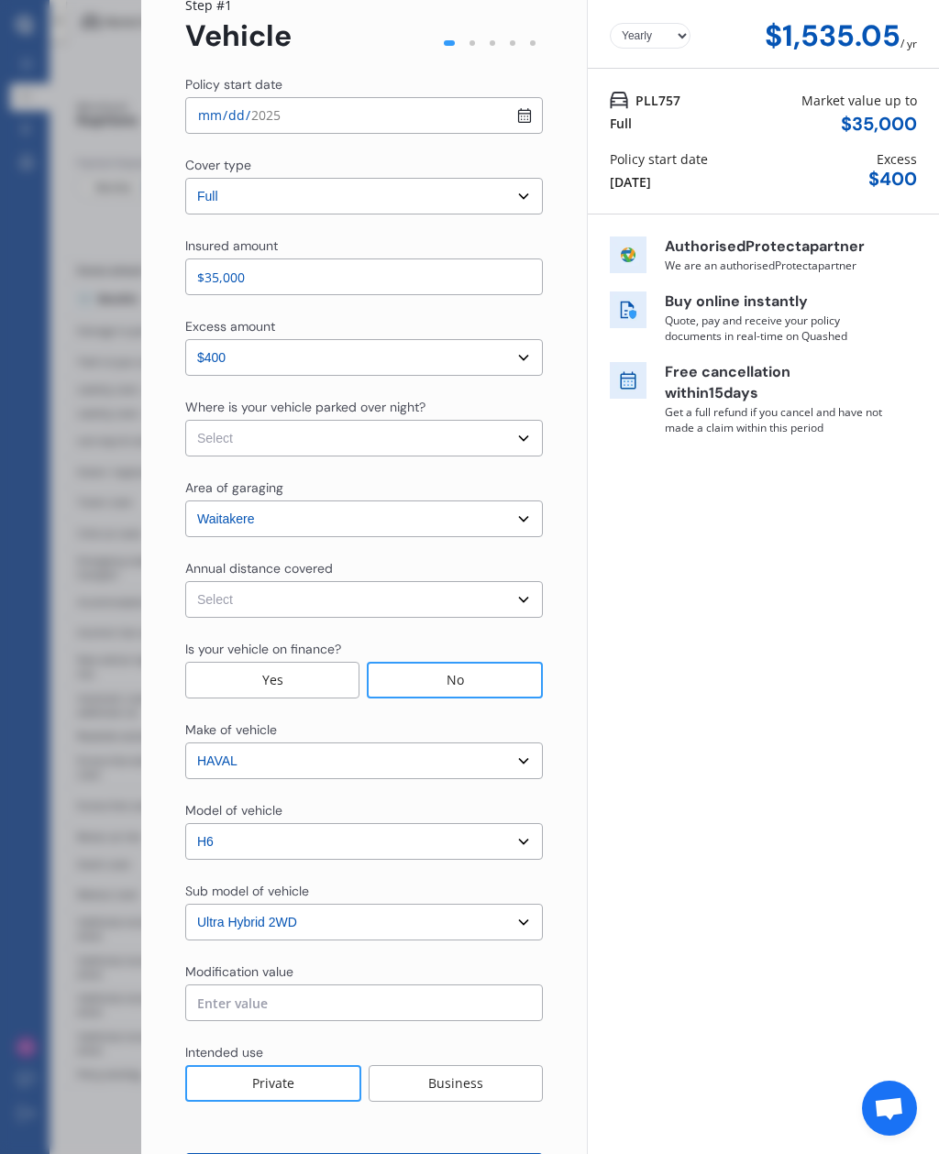
scroll to position [82, 0]
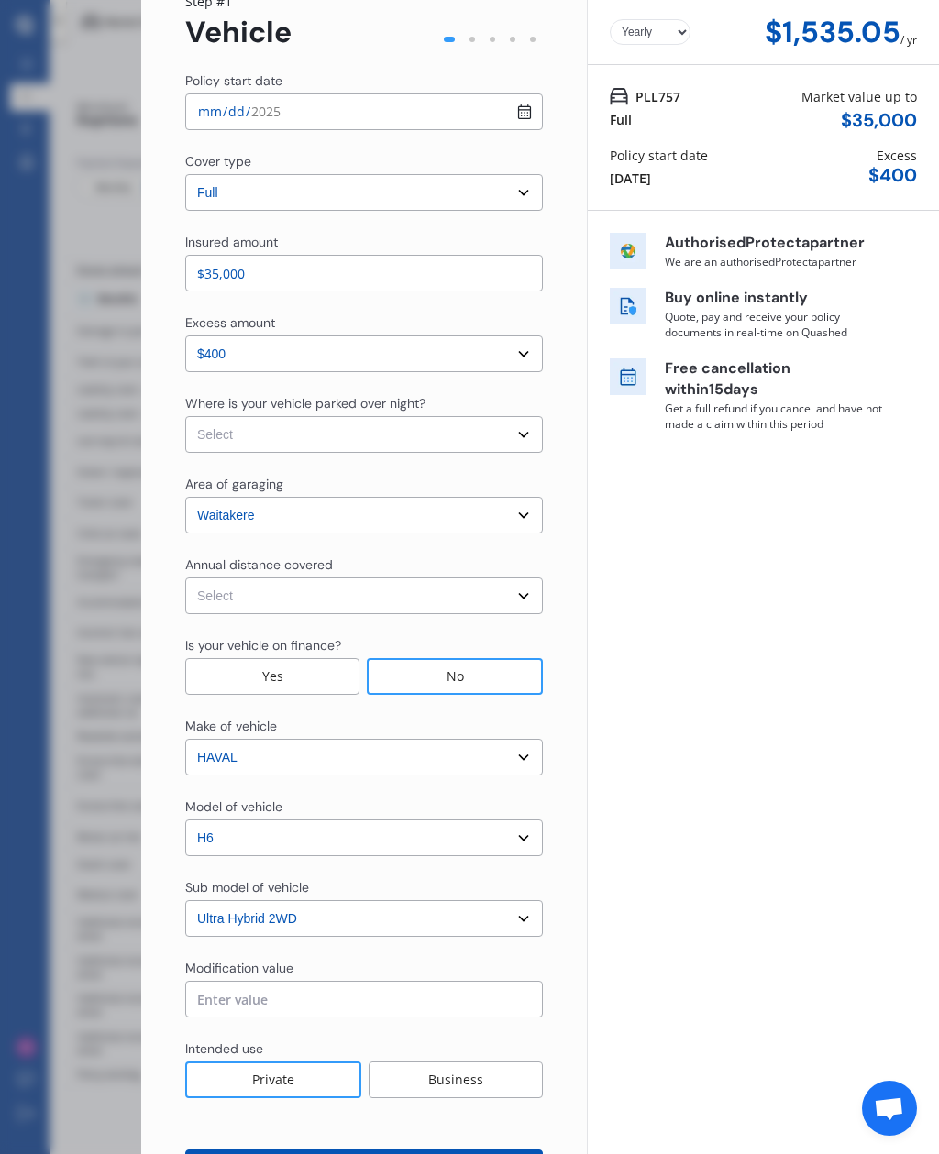
click at [510, 416] on select "Select In a garage On own property On street or road" at bounding box center [363, 434] width 357 height 37
select select "In a garage"
click at [450, 577] on select "Select Low (less than 15,000km per year) Average (15,000-30,000km per year) Hig…" at bounding box center [363, 595] width 357 height 37
select select "15000"
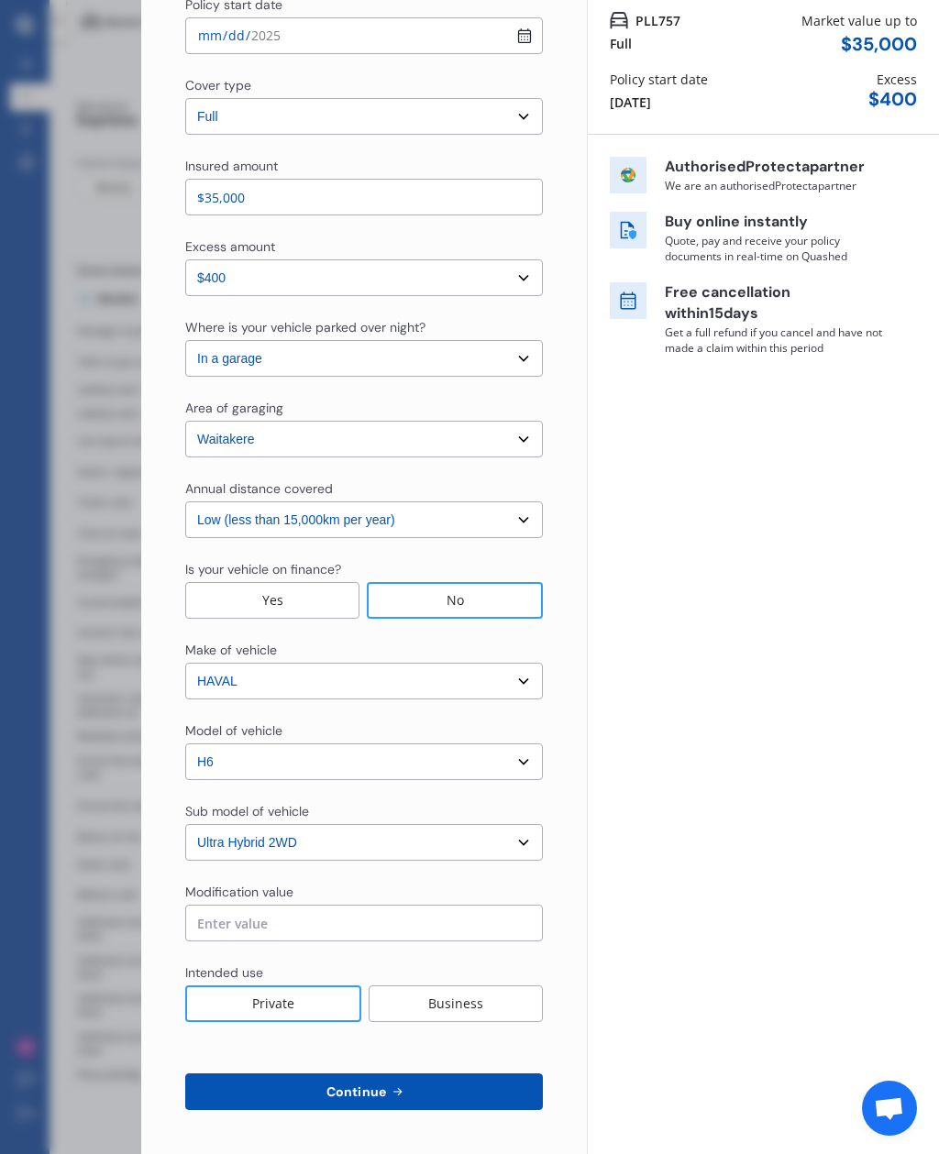
scroll to position [158, 0]
click at [471, 1073] on button "Continue" at bounding box center [363, 1091] width 357 height 37
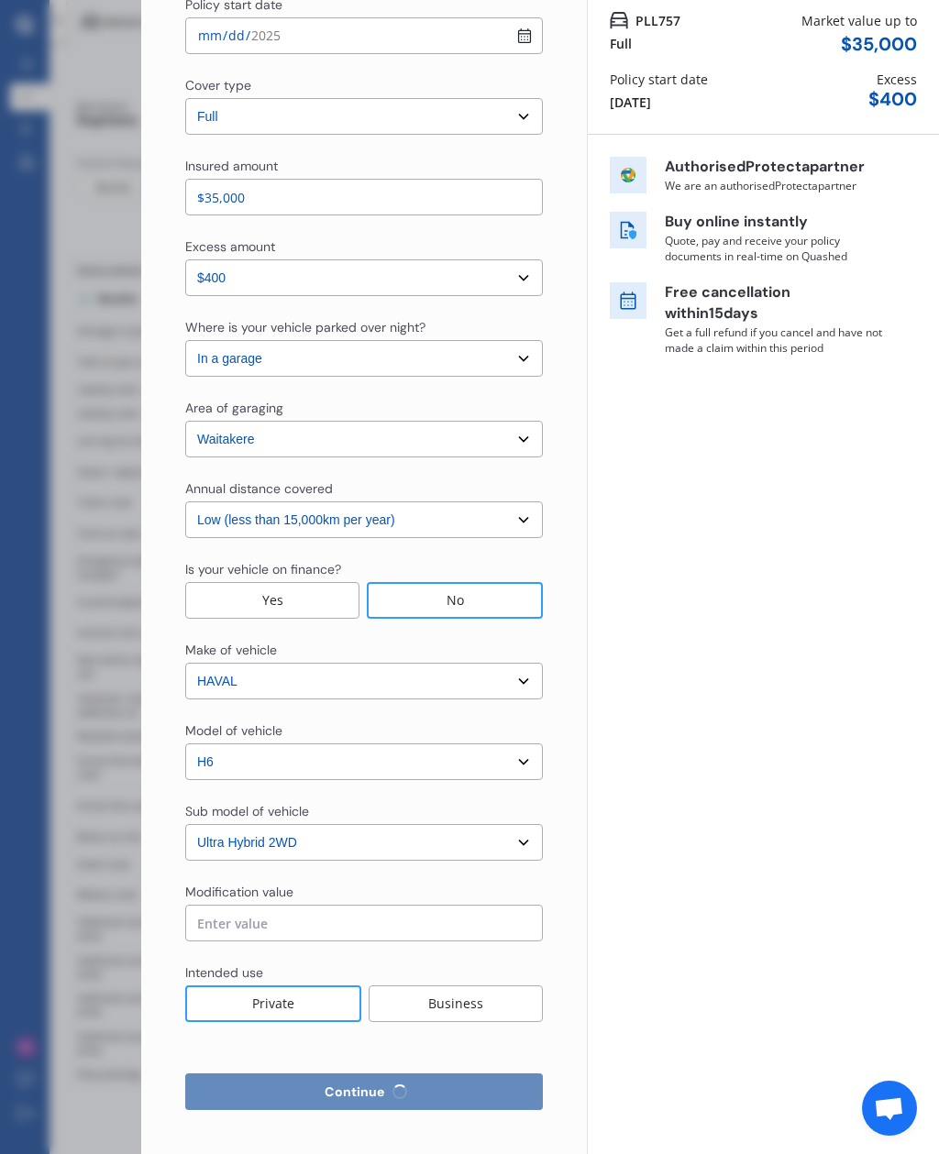
select select "Miss"
select select "22"
select select "03"
select select "1992"
select select "full"
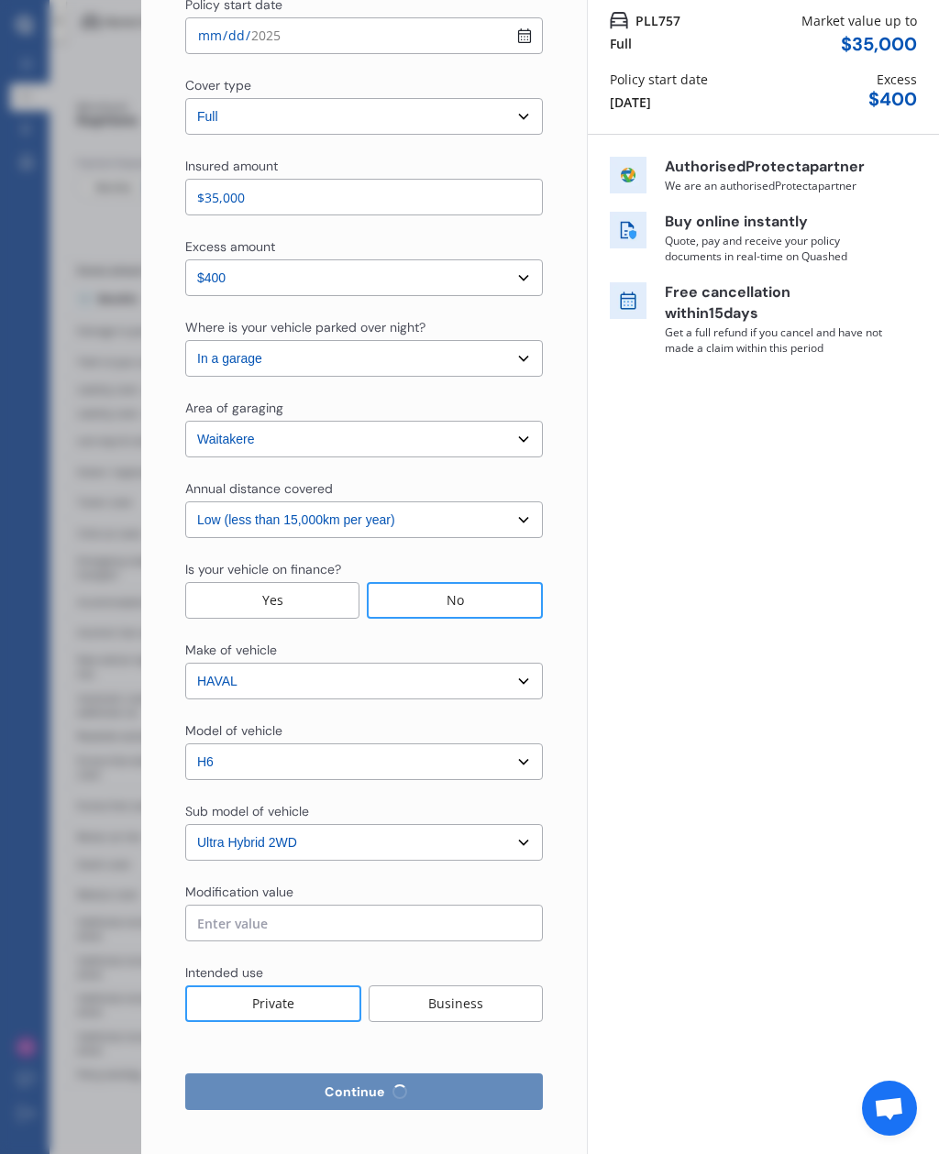
select select "more than 4 years"
select select "New Zealand"
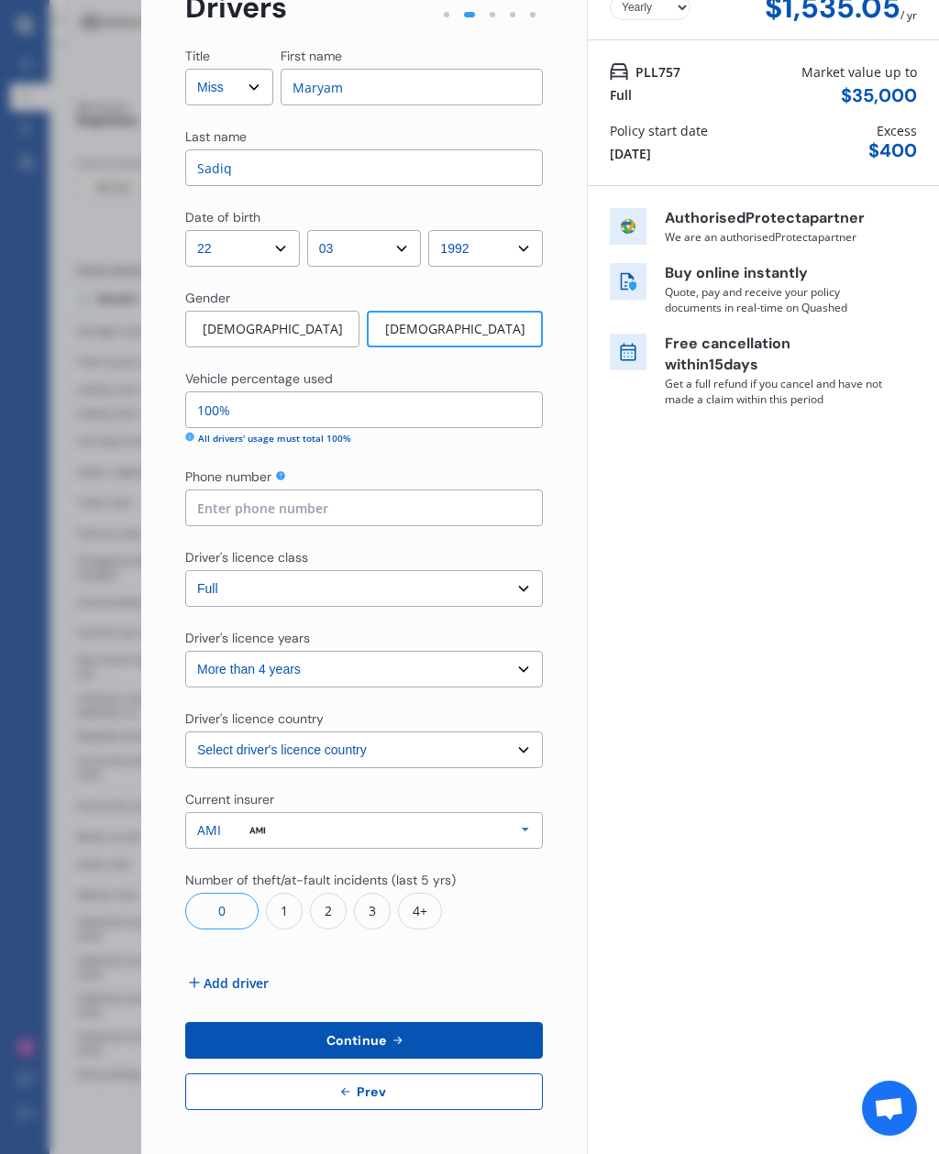
scroll to position [106, 0]
click at [416, 1022] on button "Continue" at bounding box center [363, 1040] width 357 height 37
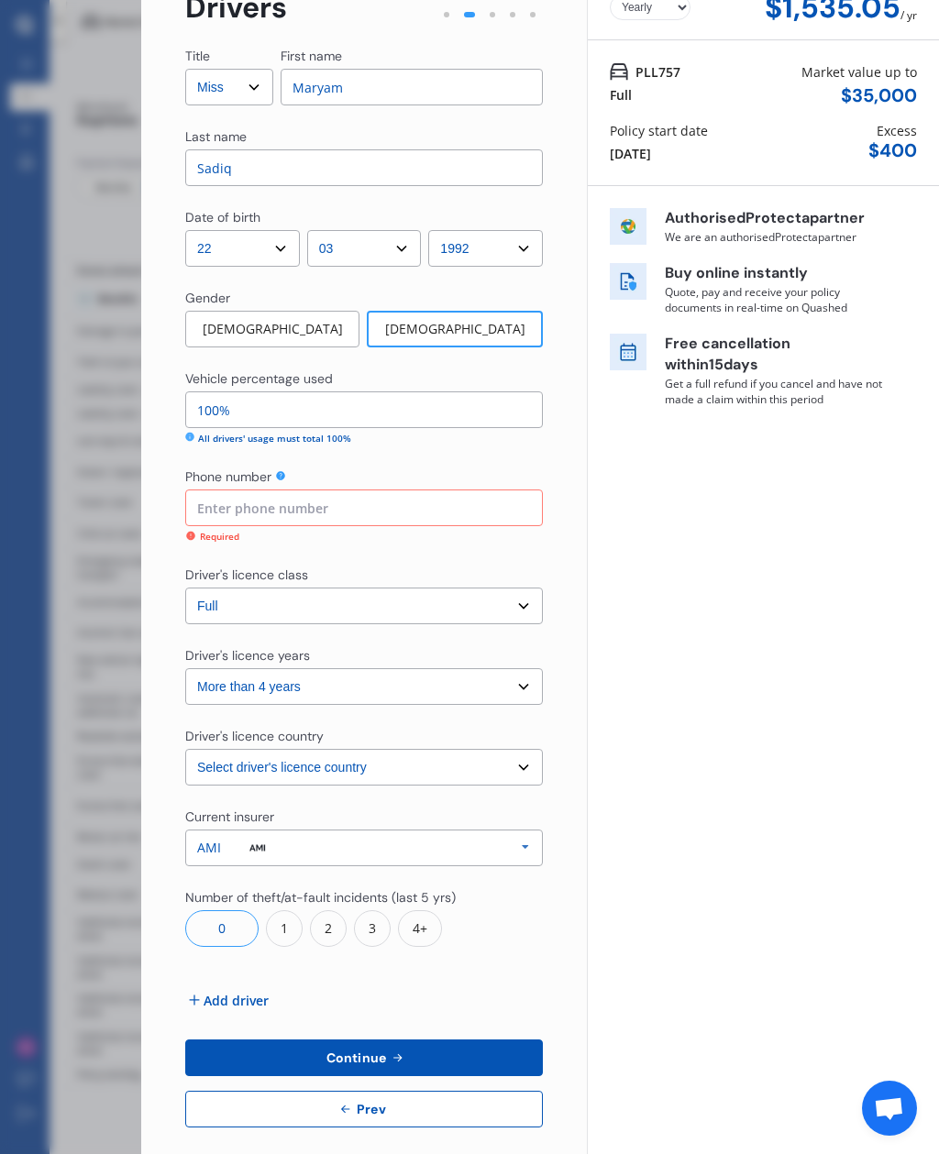
click at [422, 489] on input at bounding box center [363, 507] width 357 height 37
type input "0226094861"
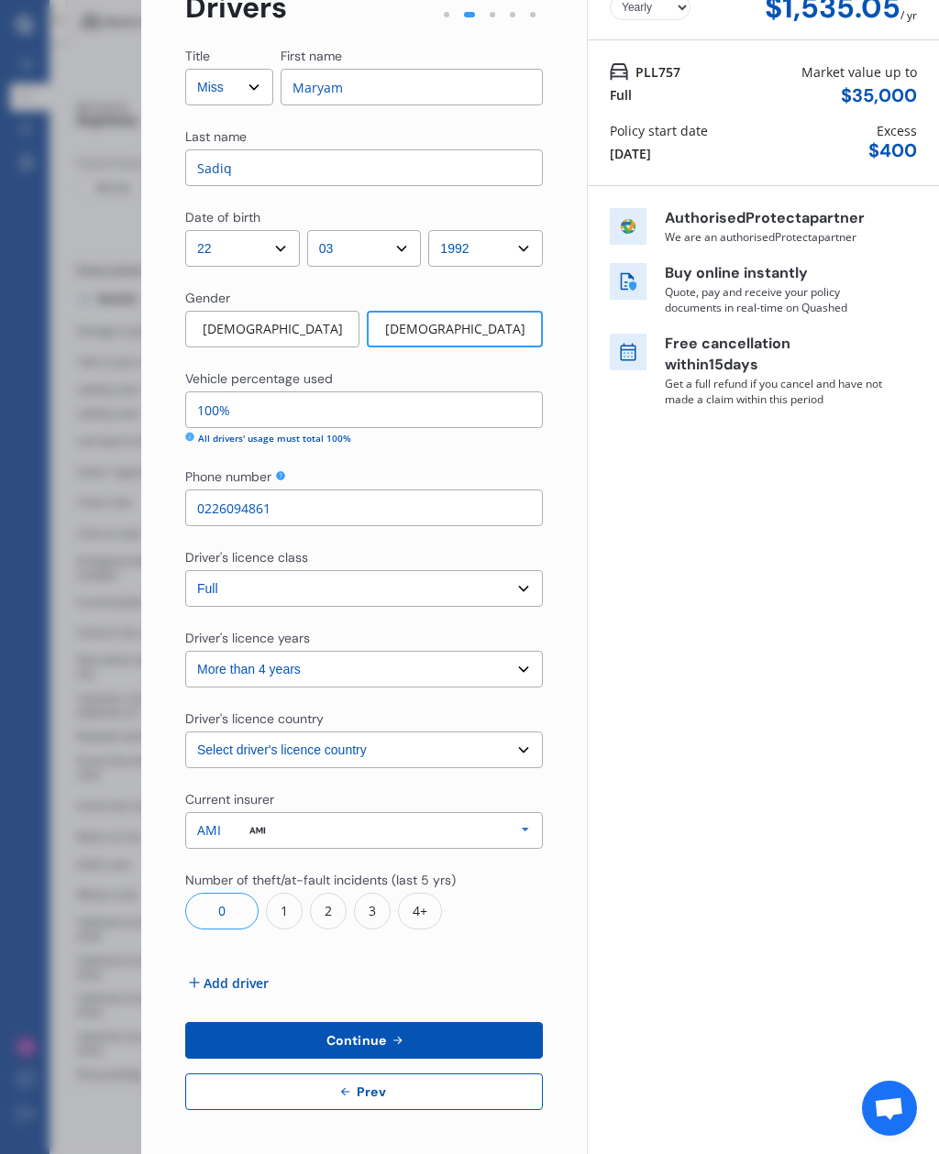
click at [413, 1022] on button "Continue" at bounding box center [363, 1040] width 357 height 37
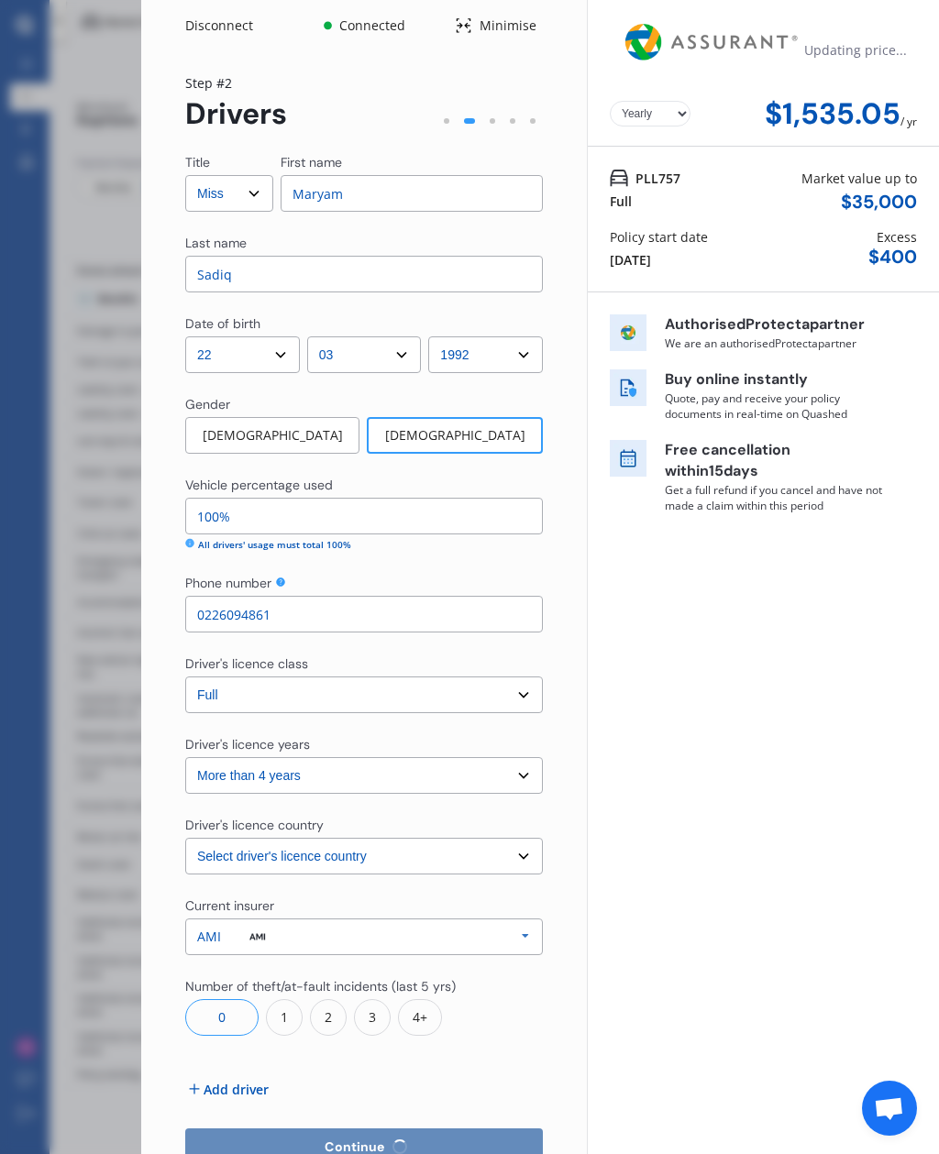
scroll to position [0, 0]
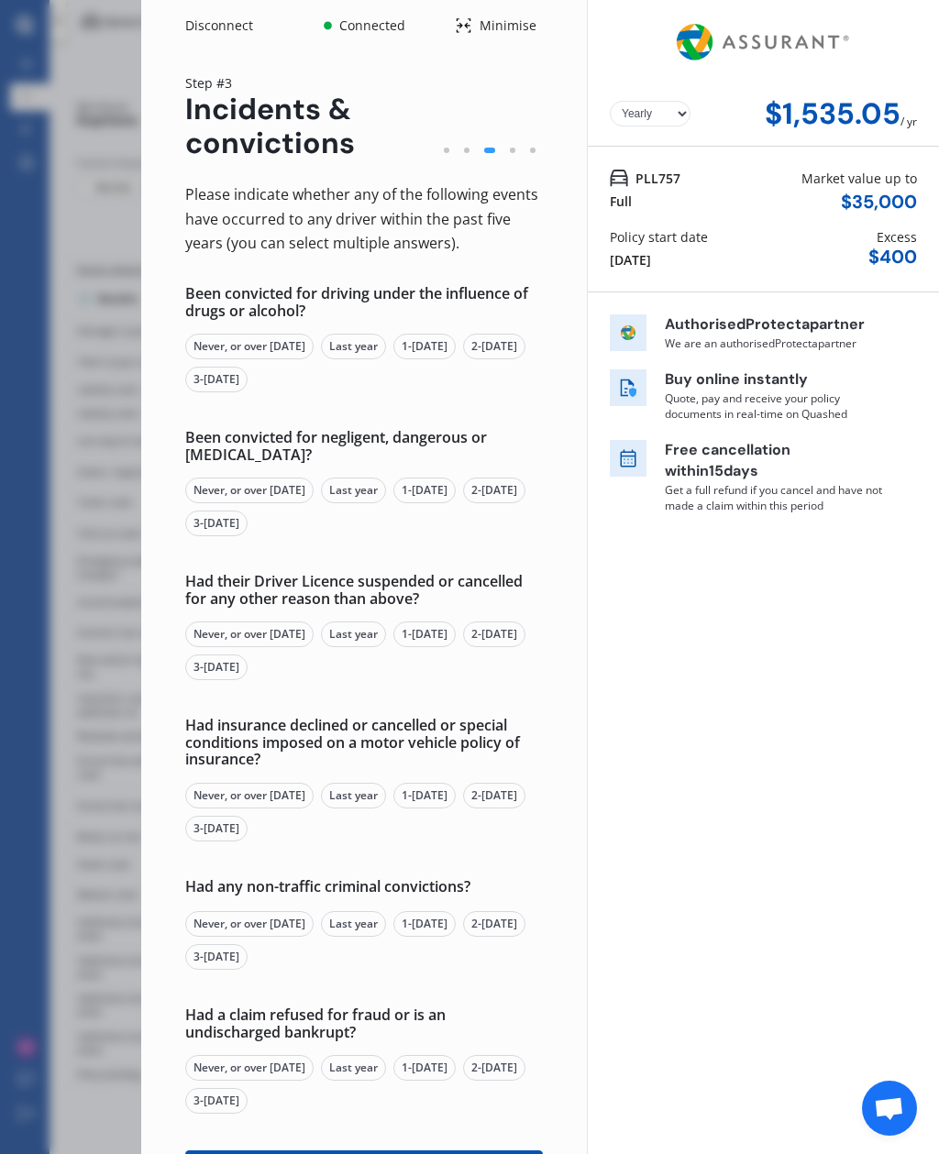
click at [294, 334] on div "Never, or over 5 yrs ago" at bounding box center [249, 347] width 128 height 26
click at [285, 478] on div "Never, or over 5 yrs ago" at bounding box center [249, 491] width 128 height 26
click at [293, 621] on div "Never, or over 5 yrs ago" at bounding box center [249, 634] width 128 height 26
click at [299, 783] on div "Never, or over 5 yrs ago" at bounding box center [249, 796] width 128 height 26
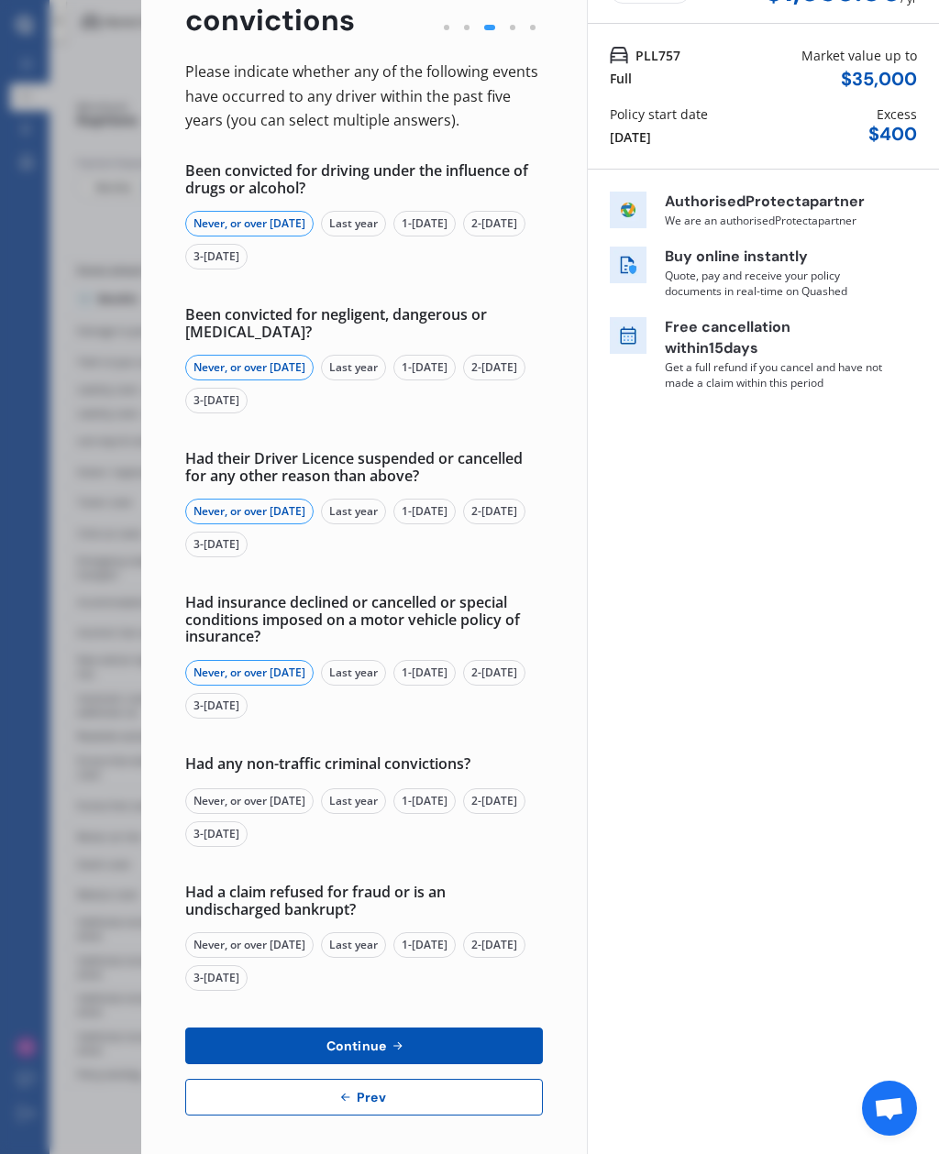
scroll to position [121, 0]
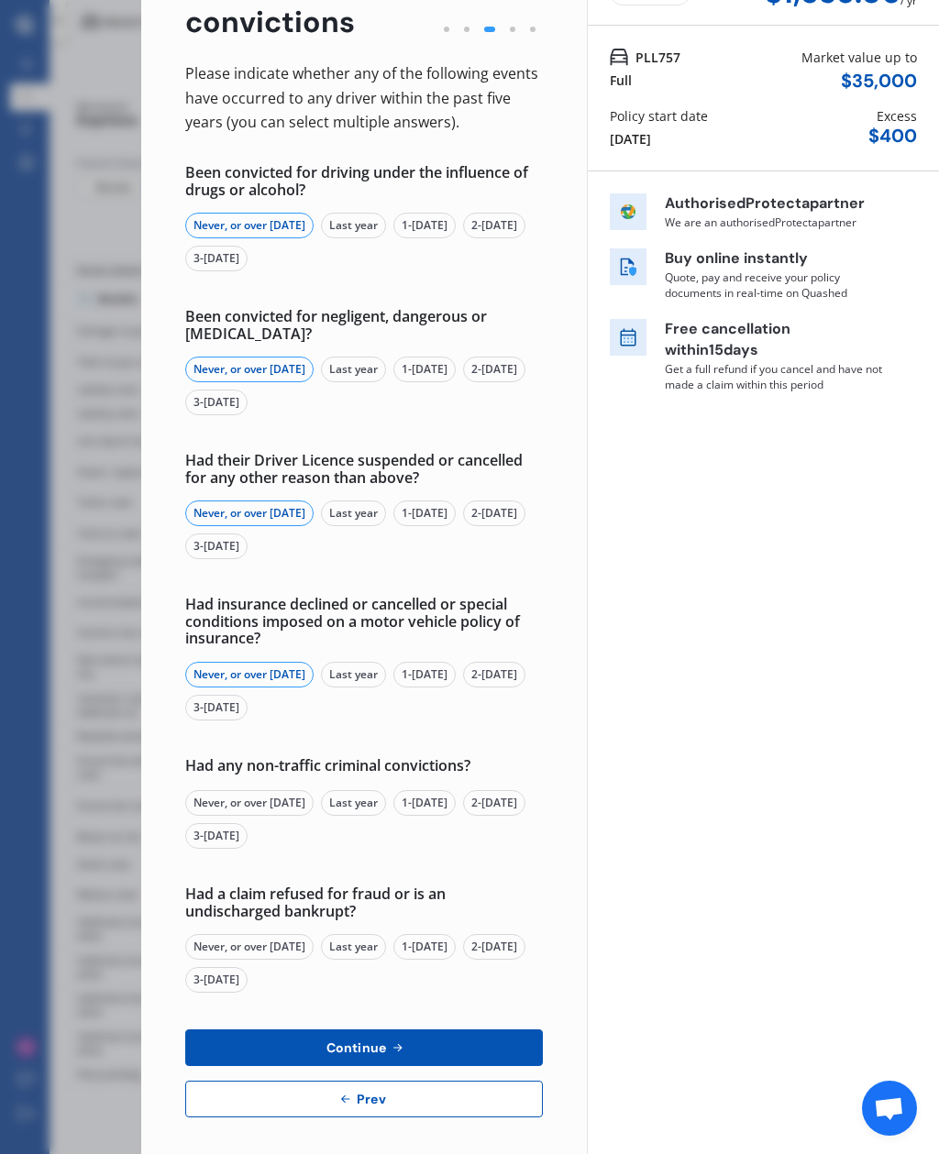
click at [294, 790] on div "Never, or over 5 yrs ago" at bounding box center [249, 803] width 128 height 26
click at [280, 934] on div "Never, or over 5 yrs ago" at bounding box center [249, 947] width 128 height 26
click at [335, 1029] on button "Continue" at bounding box center [363, 1047] width 357 height 37
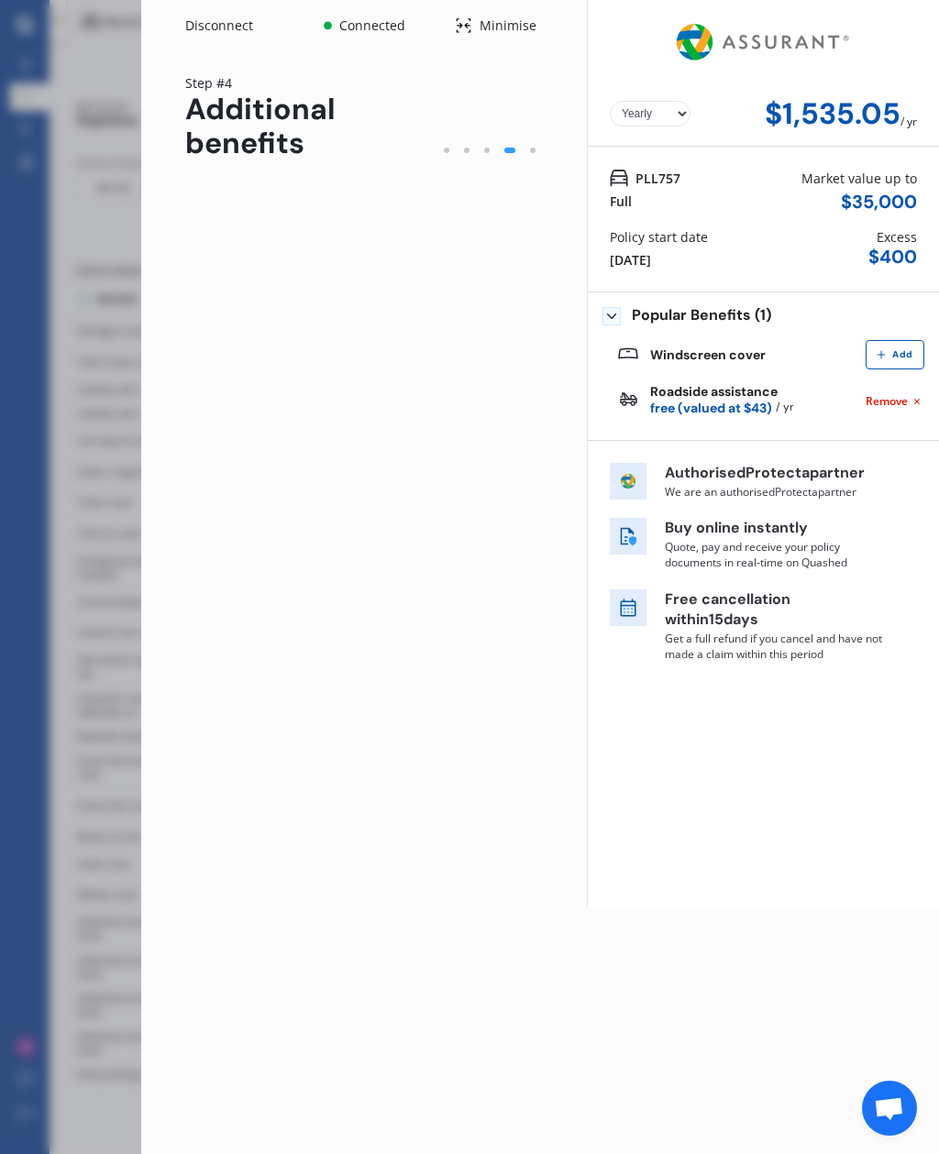
scroll to position [0, 0]
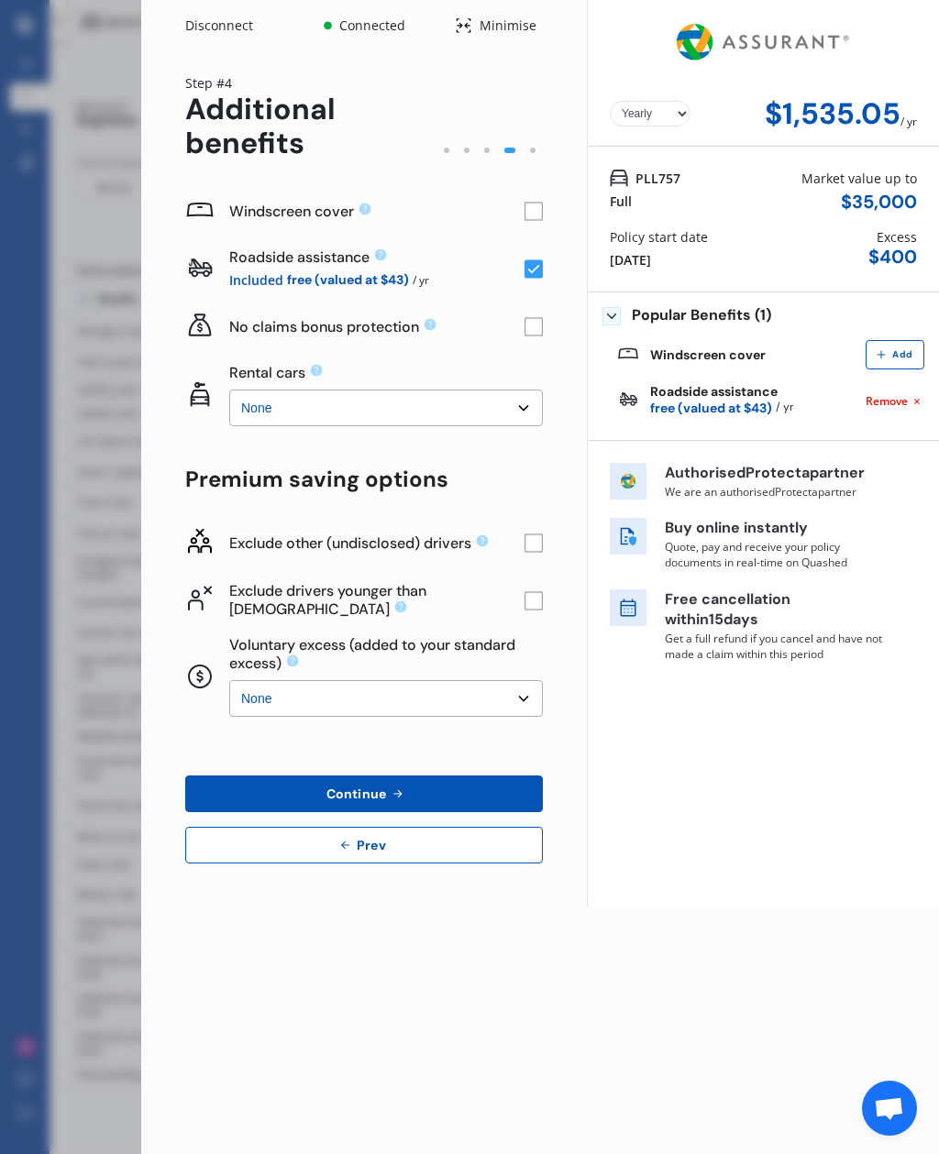
click at [538, 203] on rect at bounding box center [533, 212] width 18 height 18
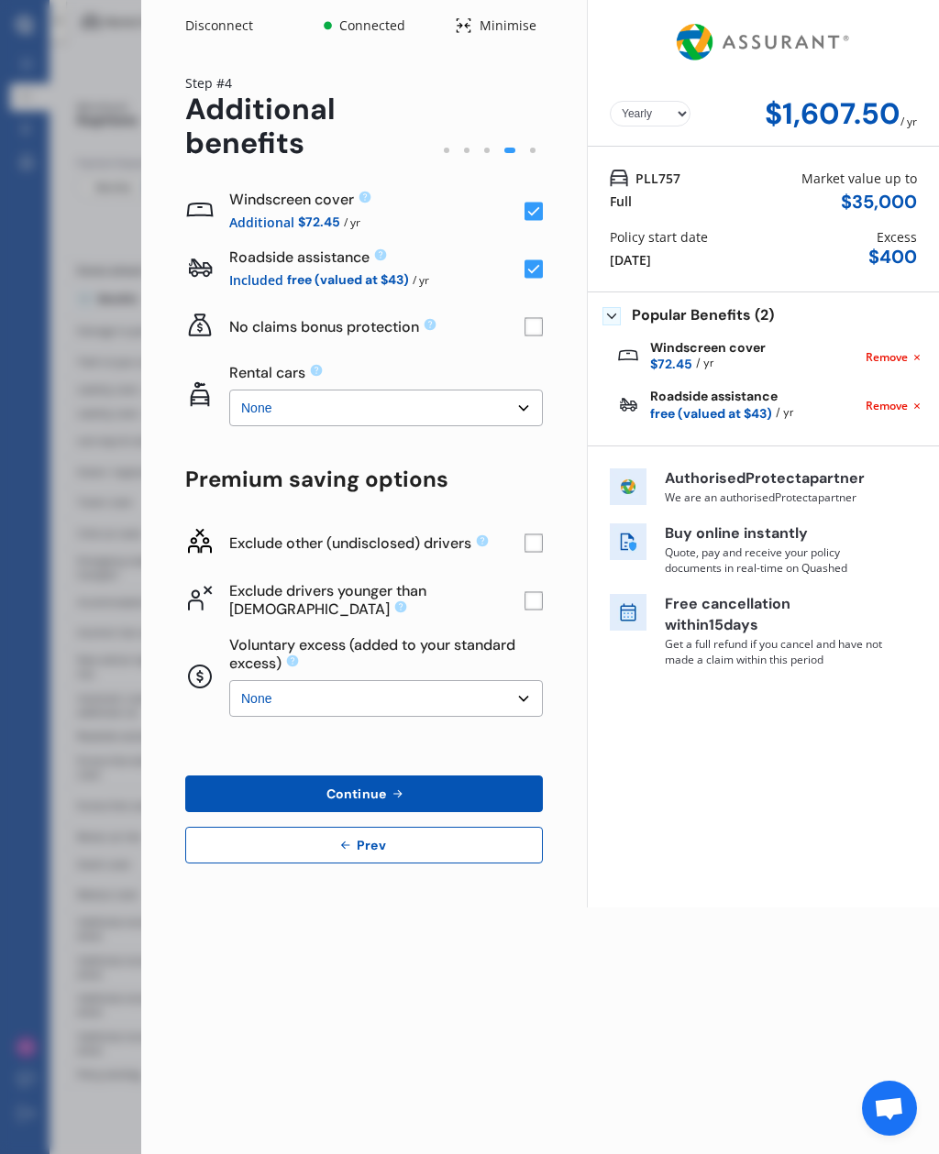
click at [516, 680] on select "None $500 $1,000" at bounding box center [385, 698] width 313 height 37
click at [527, 390] on select "None $2,500 $5,000" at bounding box center [385, 408] width 313 height 37
click at [471, 775] on button "Continue" at bounding box center [363, 793] width 357 height 37
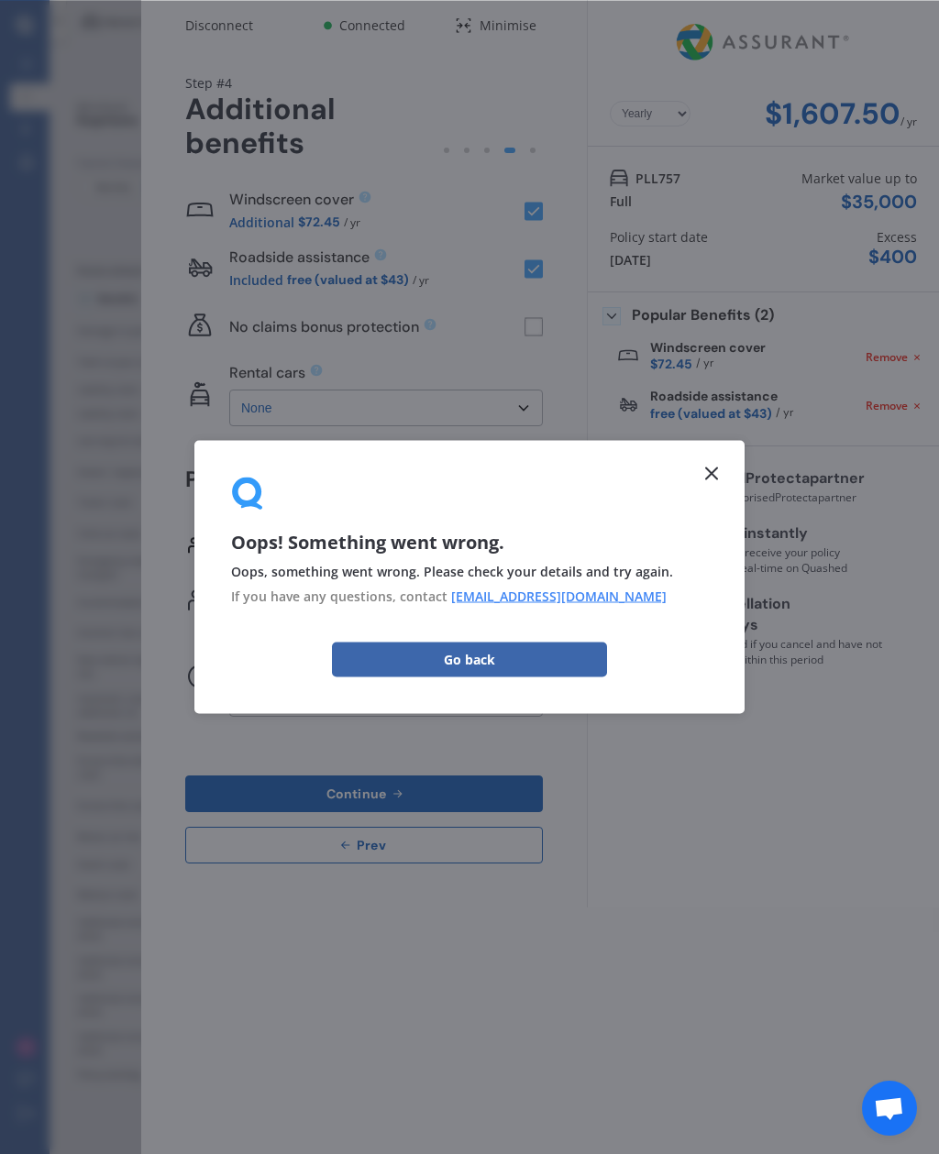
click at [720, 475] on icon at bounding box center [711, 474] width 22 height 22
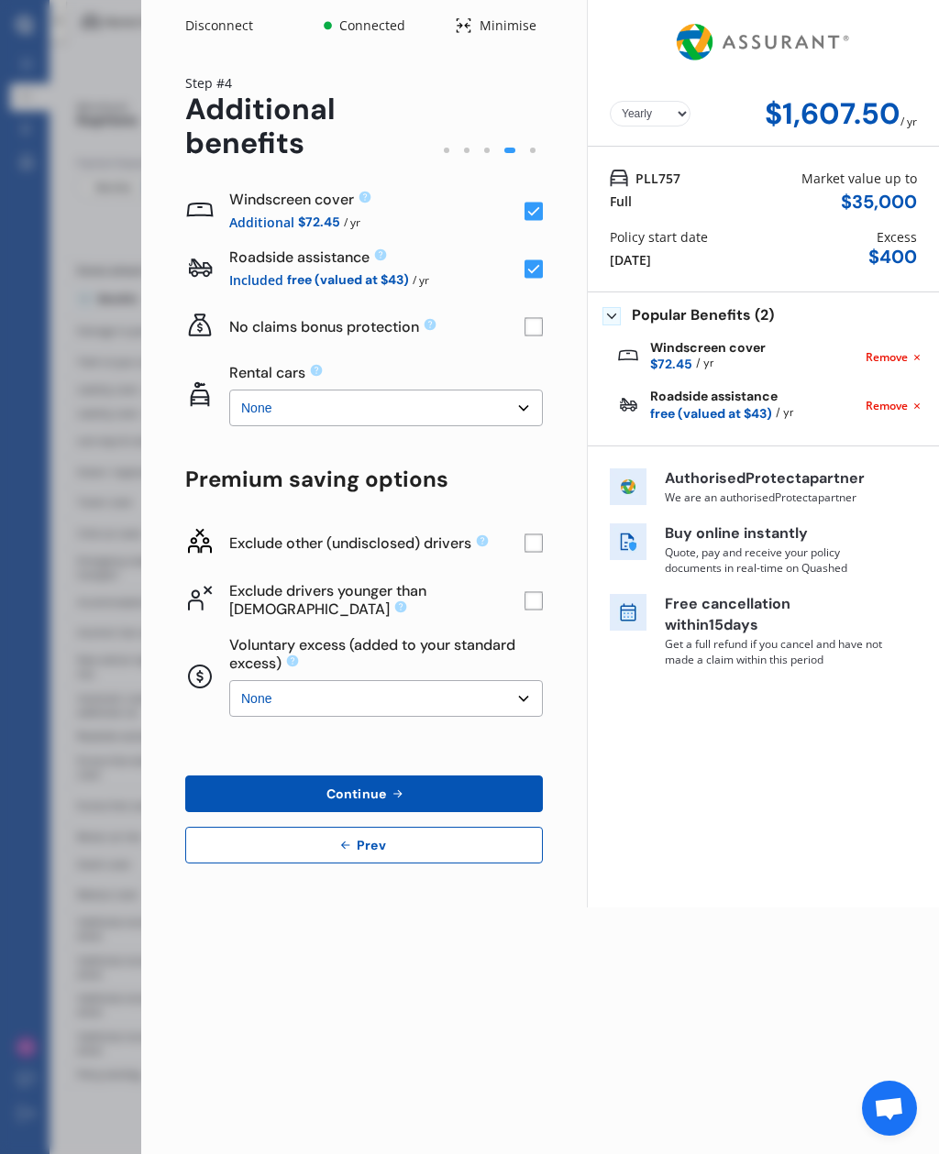
click at [542, 393] on div "Windscreen cover Additional $72.45 / yr Roadside assistance Included free (valu…" at bounding box center [363, 522] width 357 height 681
click at [546, 404] on div "Yearly Monthly $1,607.50 / yr Step # 4 Additional benefits Windscreen cover Add…" at bounding box center [363, 479] width 445 height 856
click at [433, 775] on button "Continue" at bounding box center [363, 793] width 357 height 37
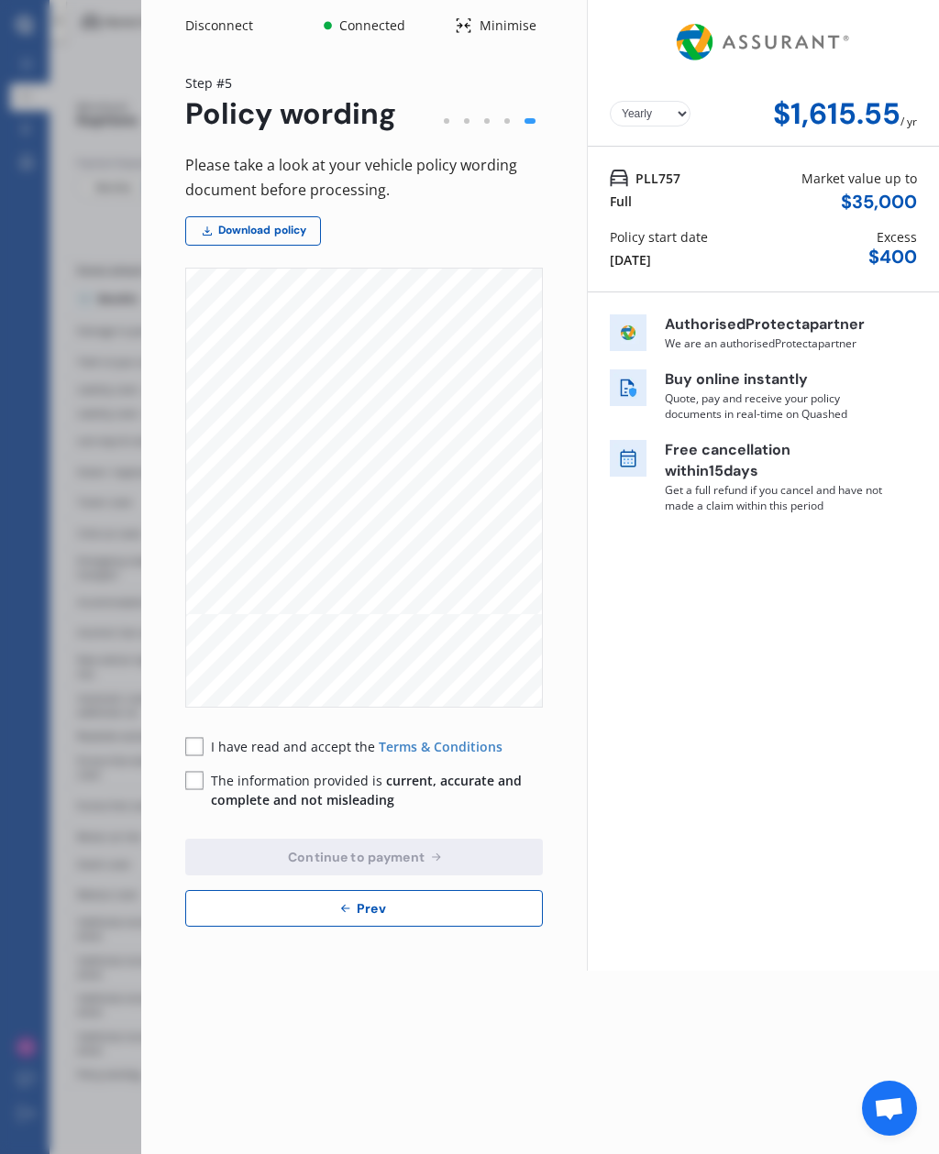
scroll to position [1969, 45]
click at [95, 298] on div "Disconnect Connected Minimise Yearly Monthly $1,615.55 / yr Step # 5 Policy wor…" at bounding box center [469, 577] width 939 height 1154
click at [104, 925] on div "Disconnect Connected Minimise Yearly Monthly $1,615.55 / yr Step # 5 Policy wor…" at bounding box center [469, 577] width 939 height 1154
click at [32, 1119] on icon at bounding box center [26, 1113] width 16 height 16
